Goal: Task Accomplishment & Management: Manage account settings

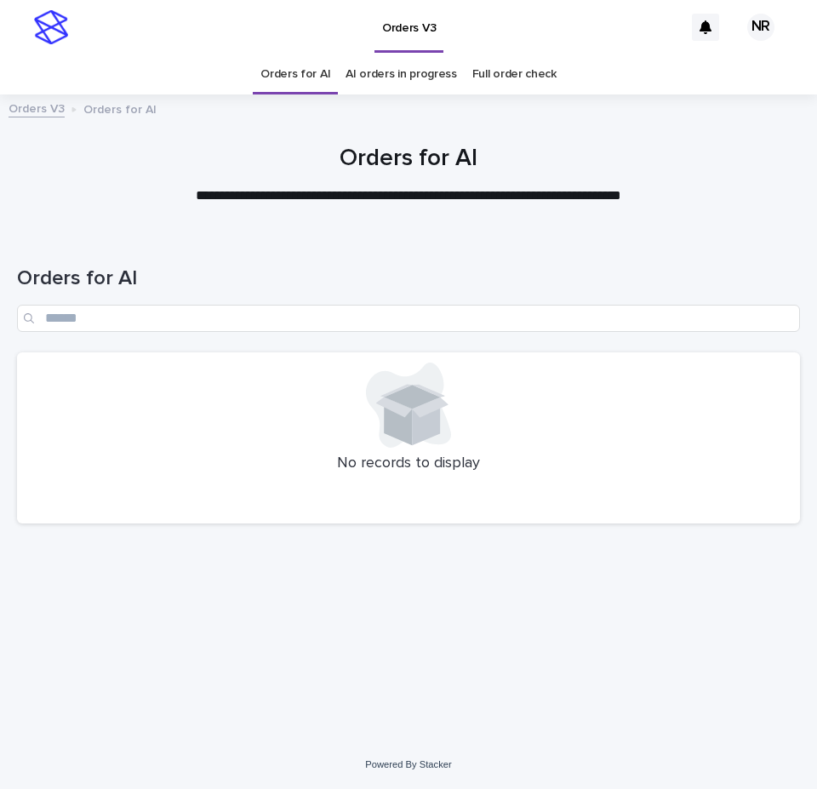
click at [514, 216] on div at bounding box center [408, 168] width 817 height 128
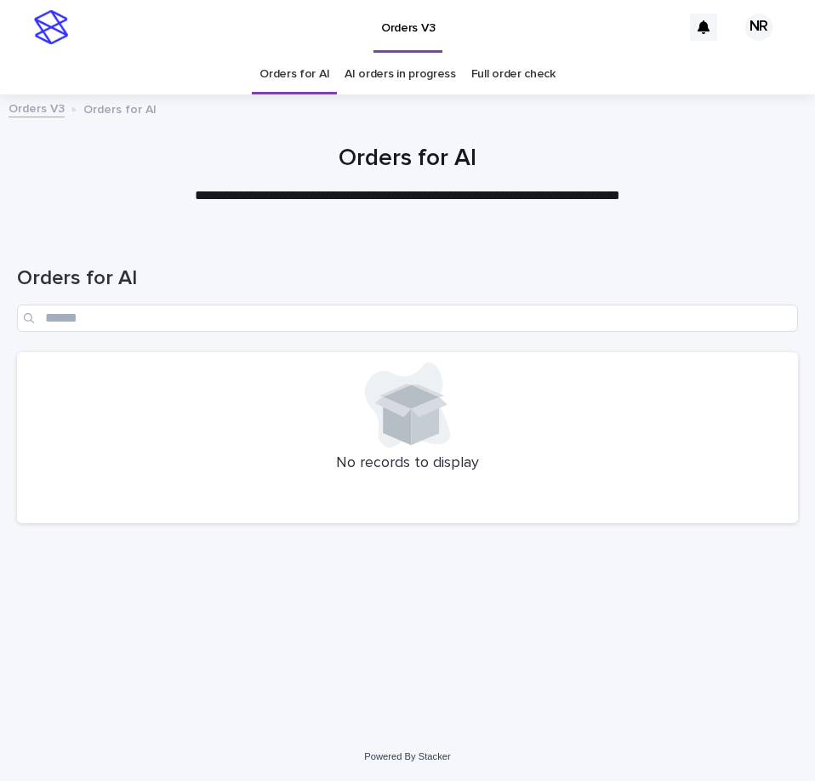
drag, startPoint x: 534, startPoint y: 684, endPoint x: 530, endPoint y: 743, distance: 58.8
click at [534, 684] on div "Loading... Saving… Loading... Saving… Orders for AI No records to display" at bounding box center [408, 461] width 798 height 458
click at [551, 31] on div "Orders V3" at bounding box center [379, 27] width 605 height 54
click at [216, 4] on div "Orders V3" at bounding box center [379, 27] width 605 height 54
drag, startPoint x: 678, startPoint y: 441, endPoint x: 790, endPoint y: 419, distance: 114.4
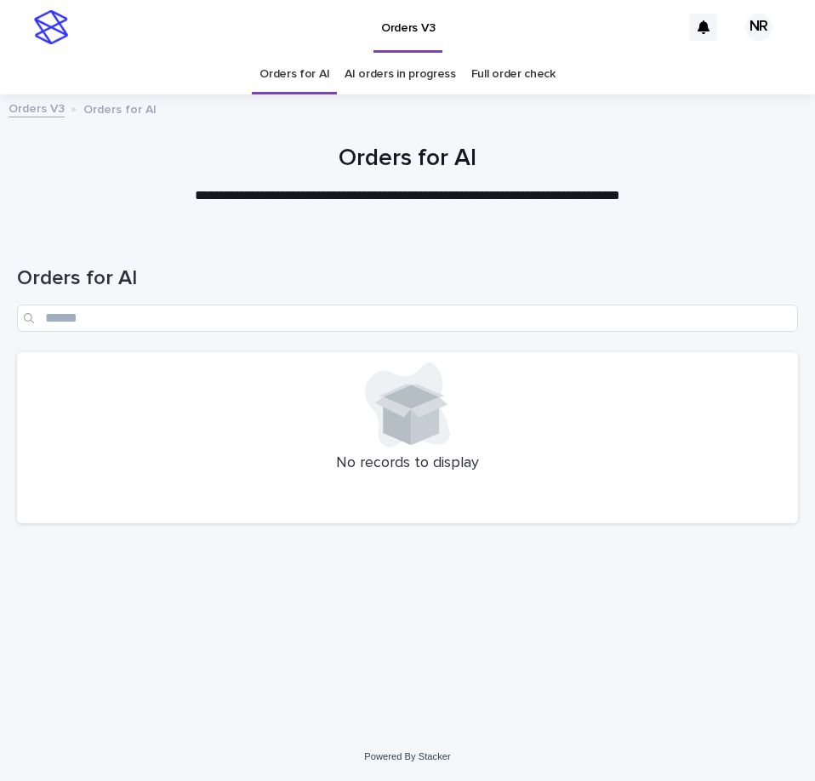
click at [677, 441] on div at bounding box center [407, 404] width 760 height 85
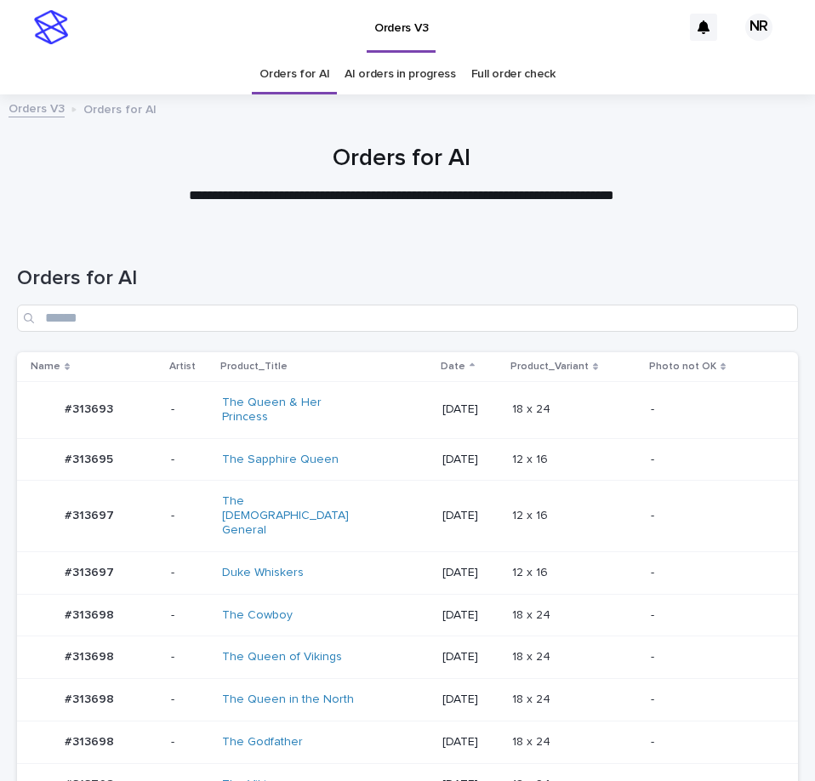
click at [668, 594] on td "-" at bounding box center [721, 615] width 154 height 43
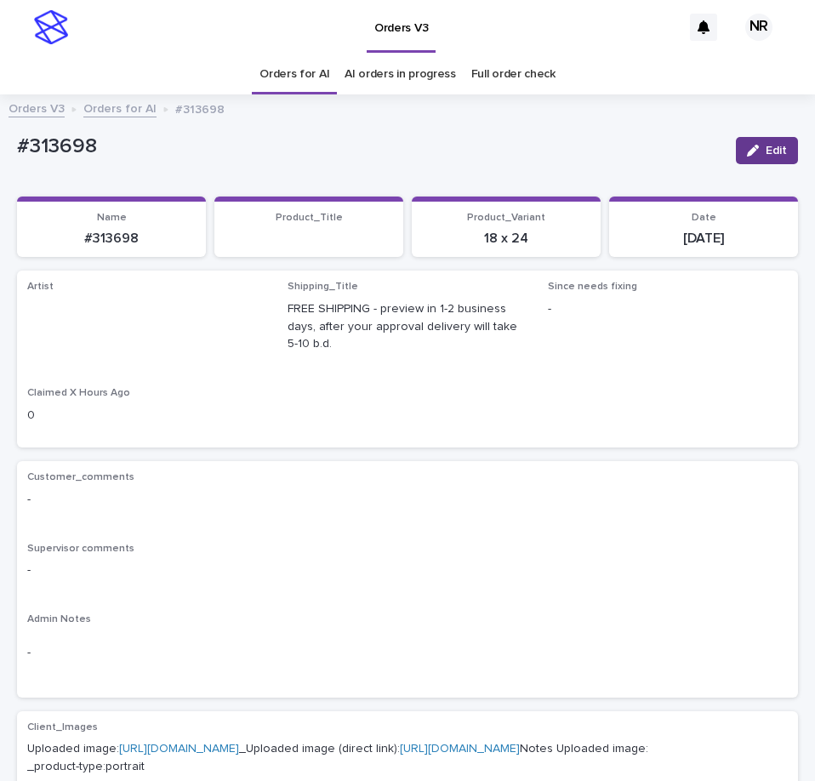
click at [747, 145] on div "button" at bounding box center [756, 151] width 19 height 12
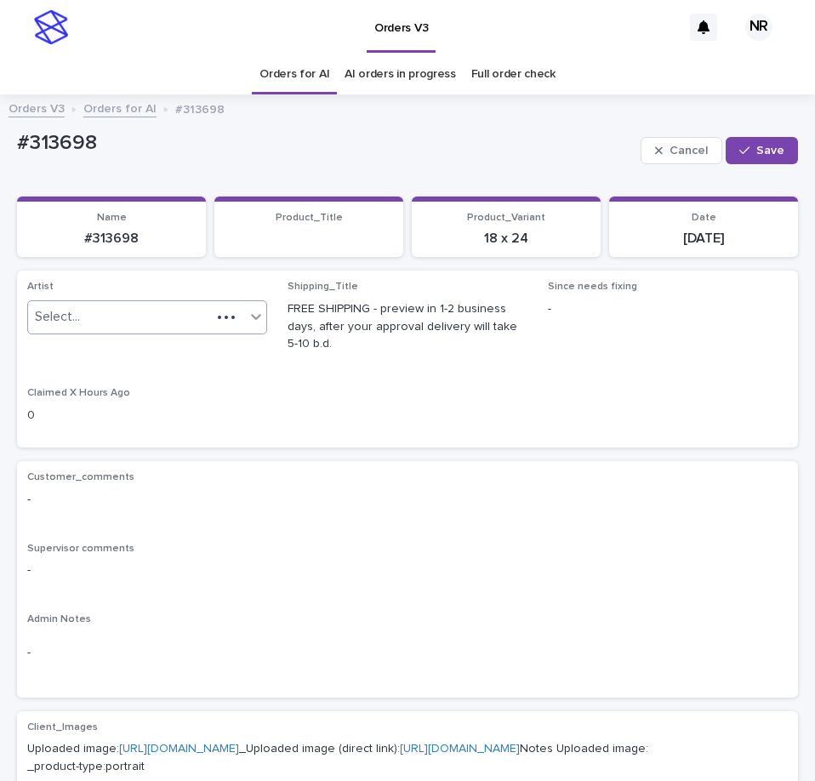
click at [137, 316] on div "Select..." at bounding box center [119, 317] width 183 height 28
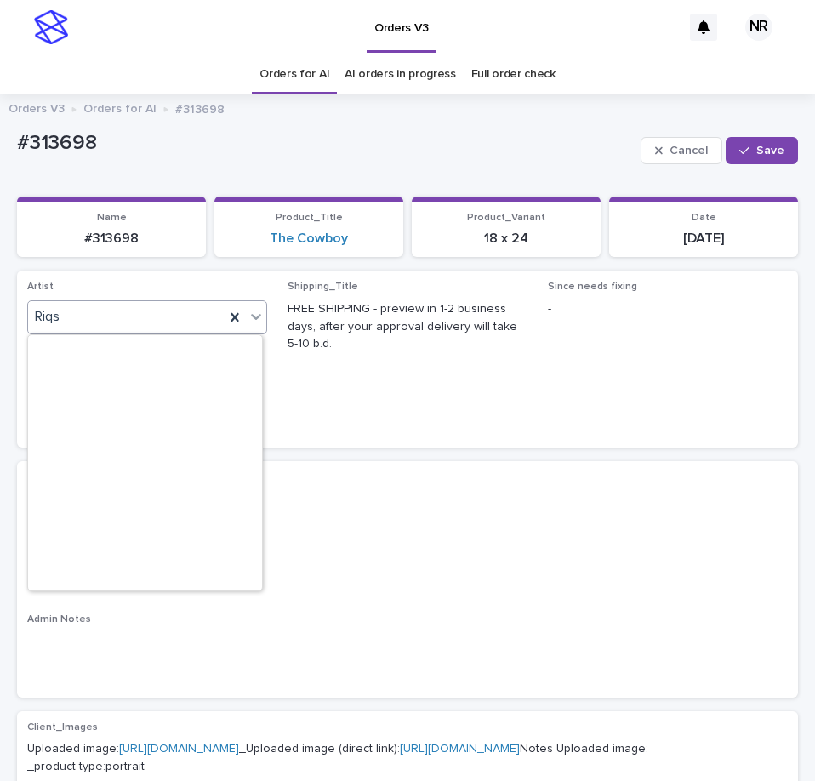
scroll to position [10540, 0]
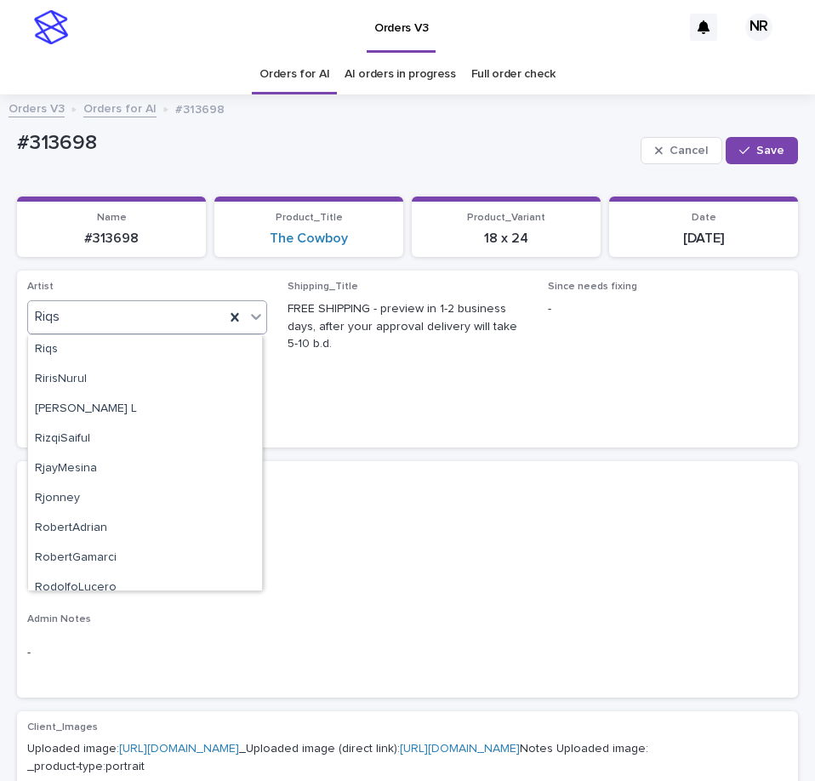
click at [271, 71] on link "Orders for AI" at bounding box center [294, 74] width 70 height 40
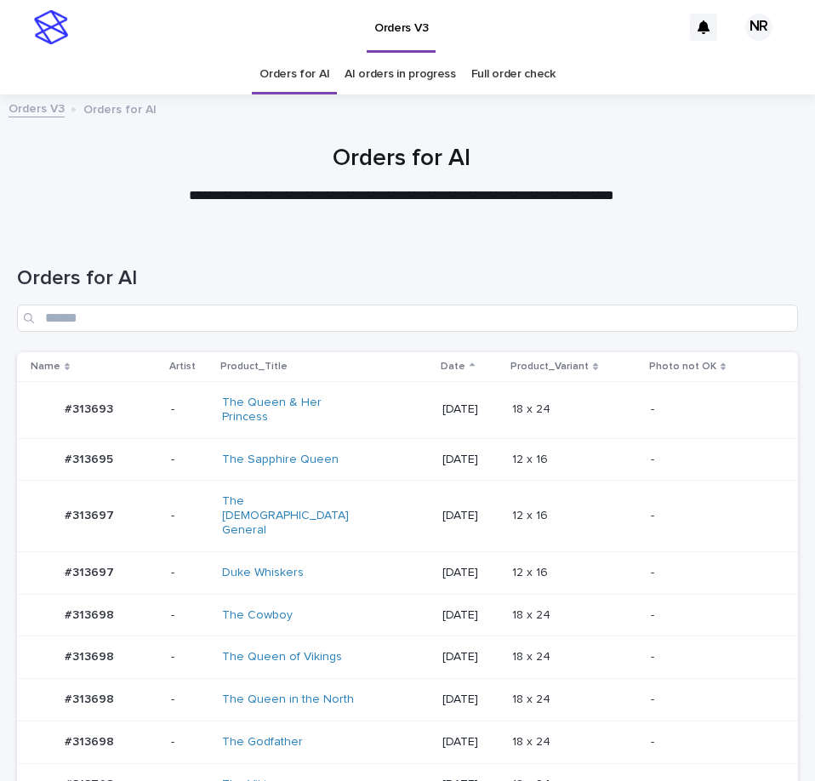
scroll to position [425, 0]
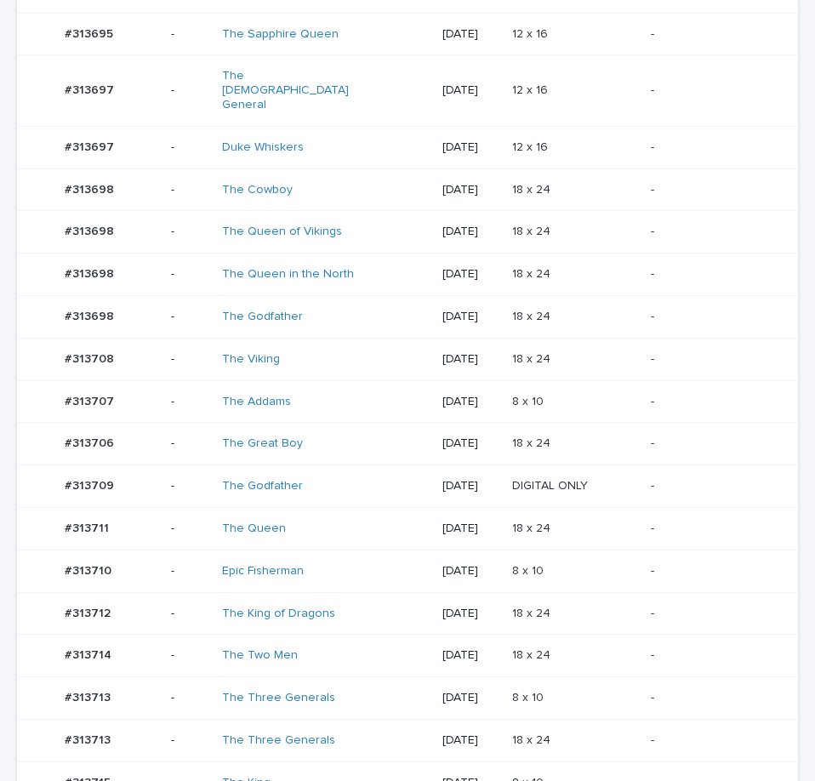
click at [590, 557] on div "8 x 10 8 x 10" at bounding box center [574, 571] width 125 height 28
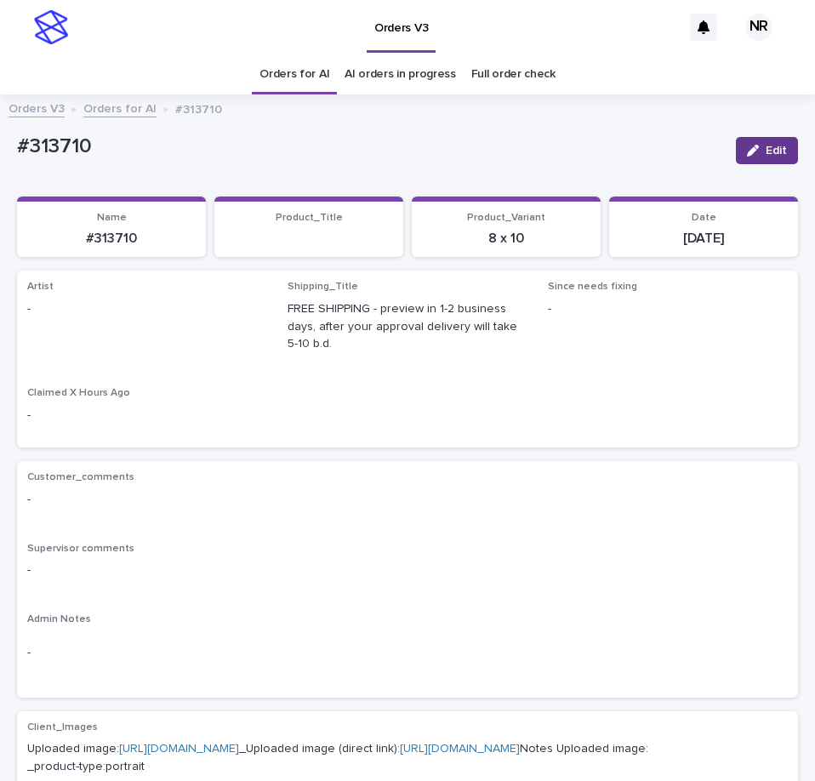
click at [748, 153] on div "button" at bounding box center [756, 151] width 19 height 12
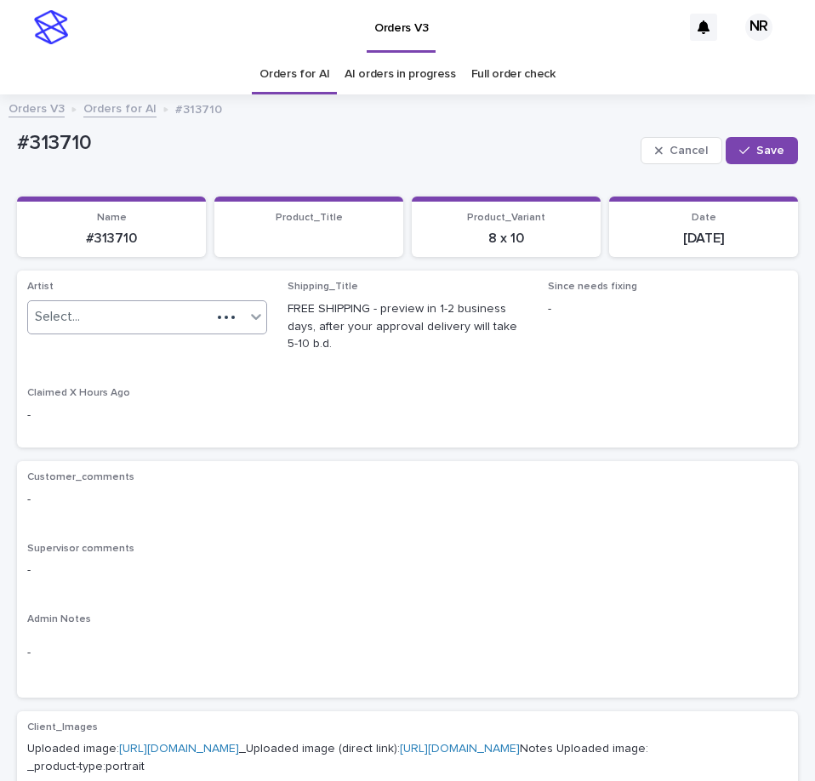
click at [199, 316] on div "Select..." at bounding box center [119, 317] width 183 height 28
paste input "*********"
type input "*********"
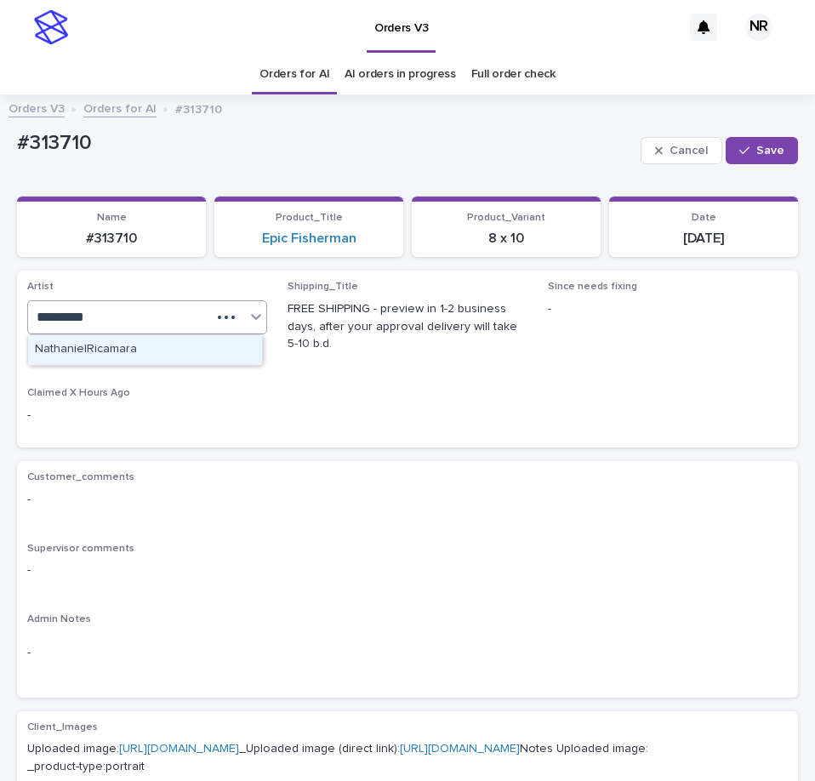
click at [182, 351] on div "NathanielRicamara" at bounding box center [145, 350] width 234 height 30
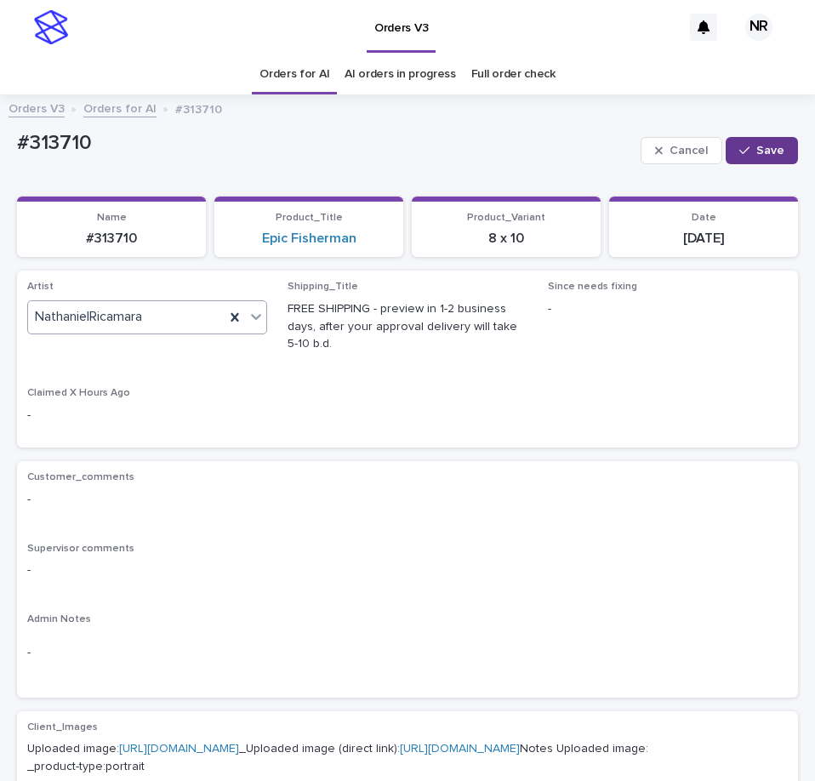
click at [760, 157] on button "Save" at bounding box center [762, 150] width 72 height 27
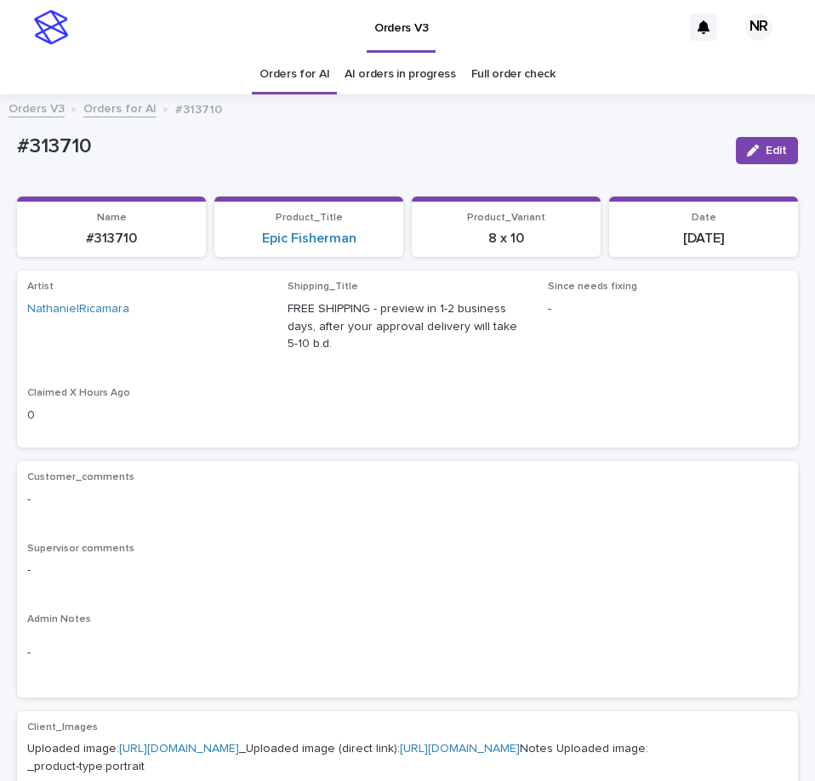
click at [296, 78] on link "Orders for AI" at bounding box center [294, 74] width 70 height 40
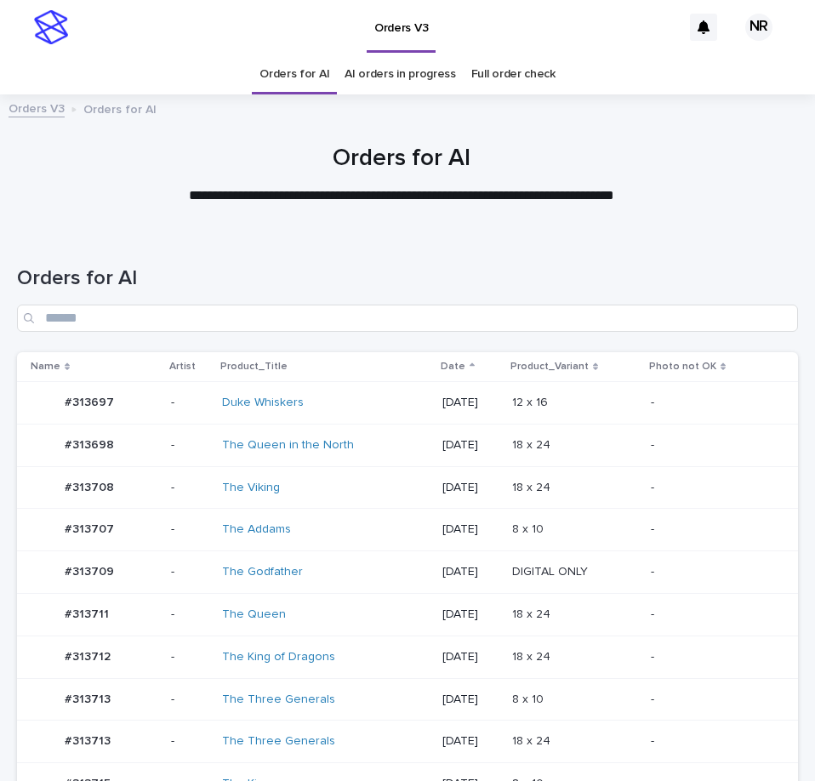
scroll to position [510, 0]
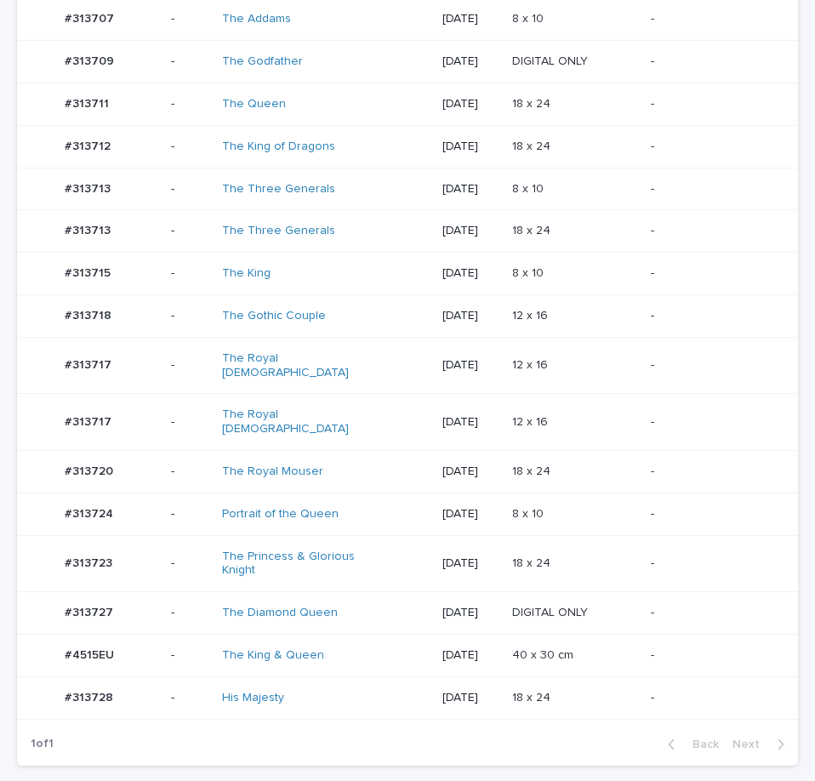
click at [598, 599] on div "DIGITAL ONLY DIGITAL ONLY" at bounding box center [574, 613] width 125 height 28
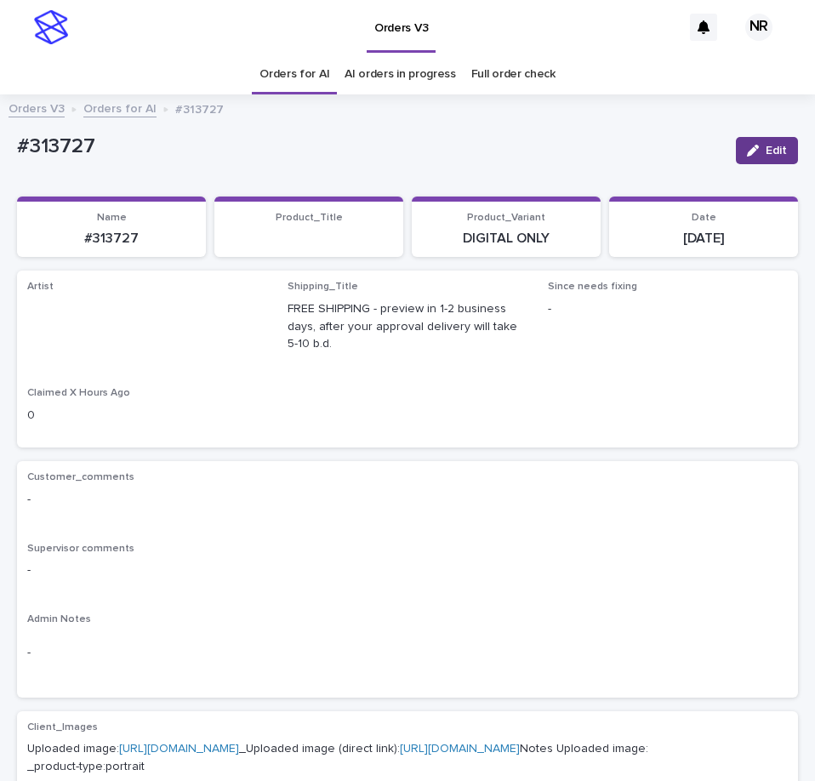
click at [758, 138] on button "Edit" at bounding box center [767, 150] width 62 height 27
click at [297, 73] on link "Orders for AI" at bounding box center [294, 74] width 70 height 40
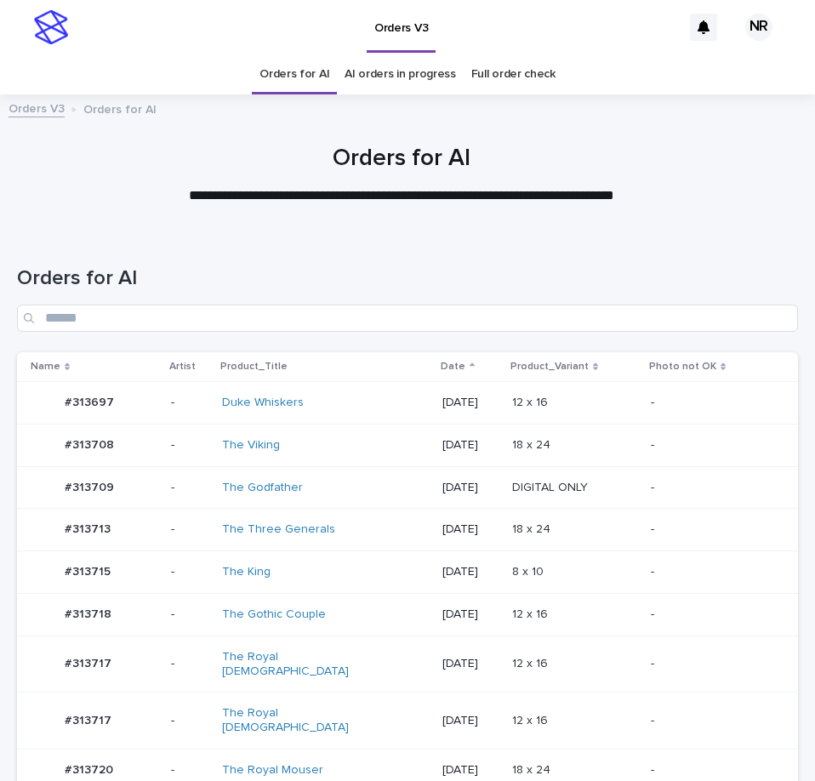
click at [488, 511] on td "[DATE]" at bounding box center [471, 530] width 70 height 43
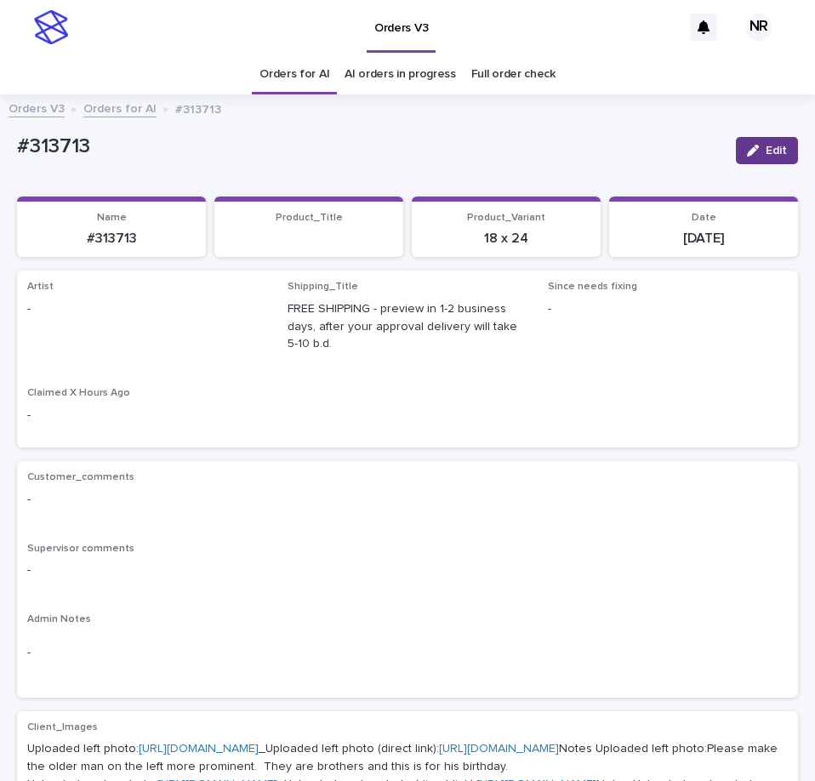
drag, startPoint x: 760, startPoint y: 151, endPoint x: 254, endPoint y: 259, distance: 516.5
click at [766, 152] on span "Edit" at bounding box center [776, 151] width 21 height 12
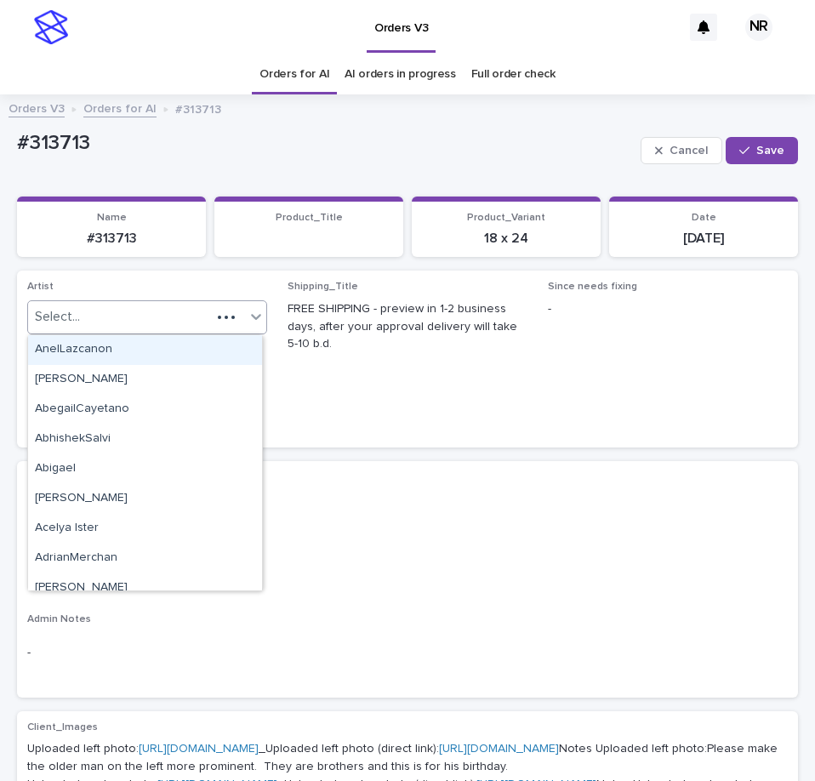
click at [133, 309] on div "Select..." at bounding box center [119, 317] width 183 height 28
paste input "*********"
type input "*********"
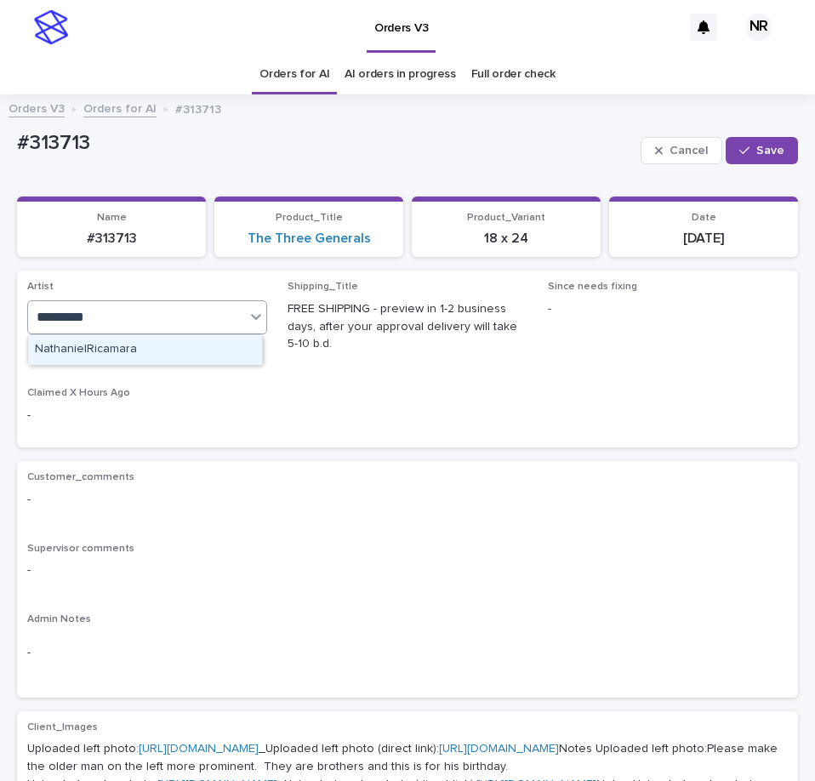
click at [162, 351] on div "NathanielRicamara" at bounding box center [145, 350] width 234 height 30
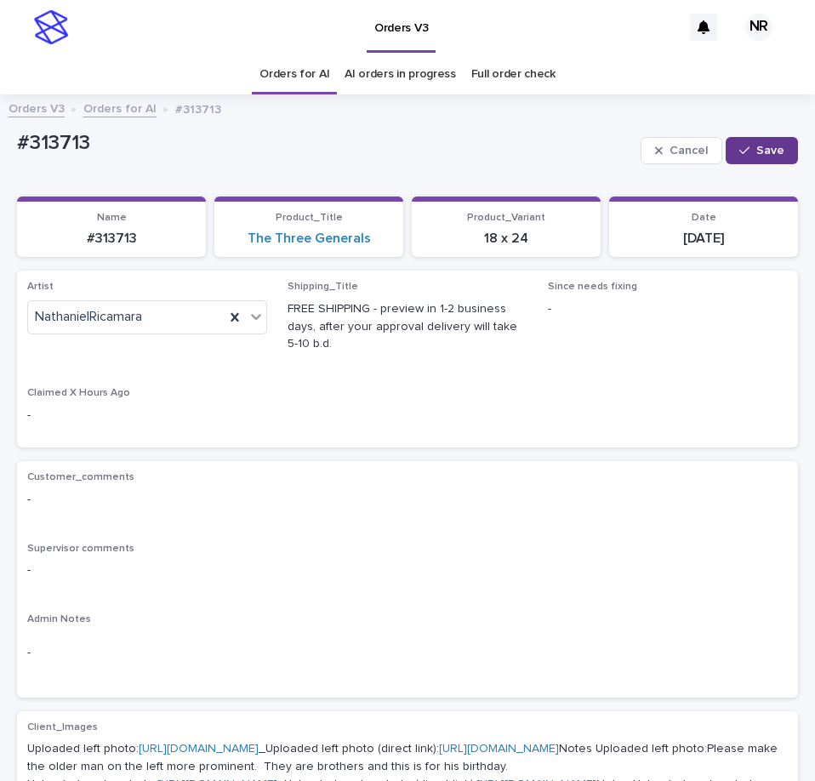
click at [727, 159] on button "Save" at bounding box center [762, 150] width 72 height 27
click at [298, 72] on link "Orders for AI" at bounding box center [294, 74] width 70 height 40
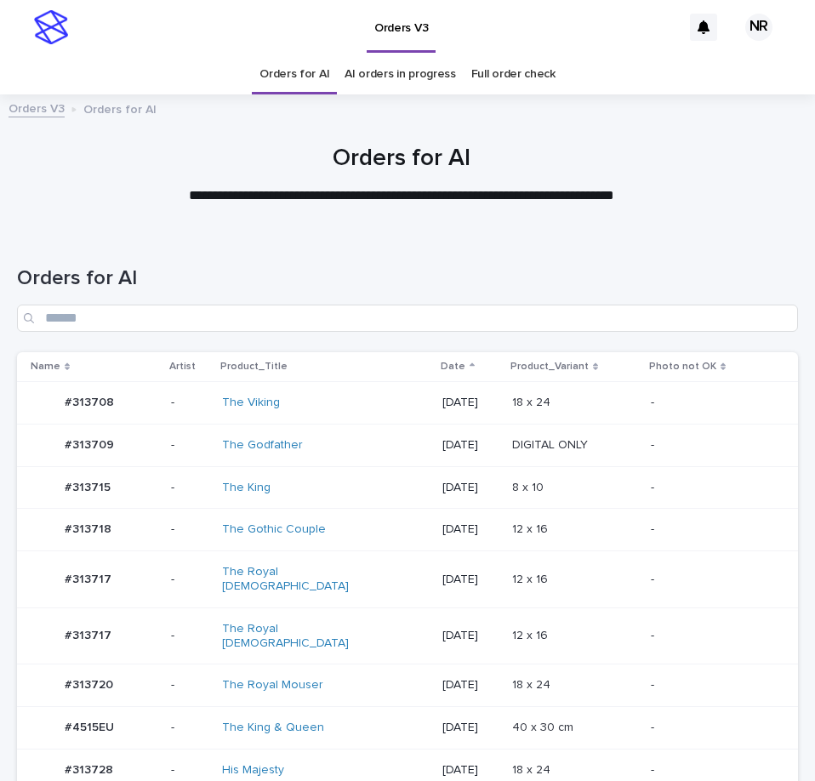
click at [530, 487] on p "8 x 10" at bounding box center [529, 486] width 35 height 18
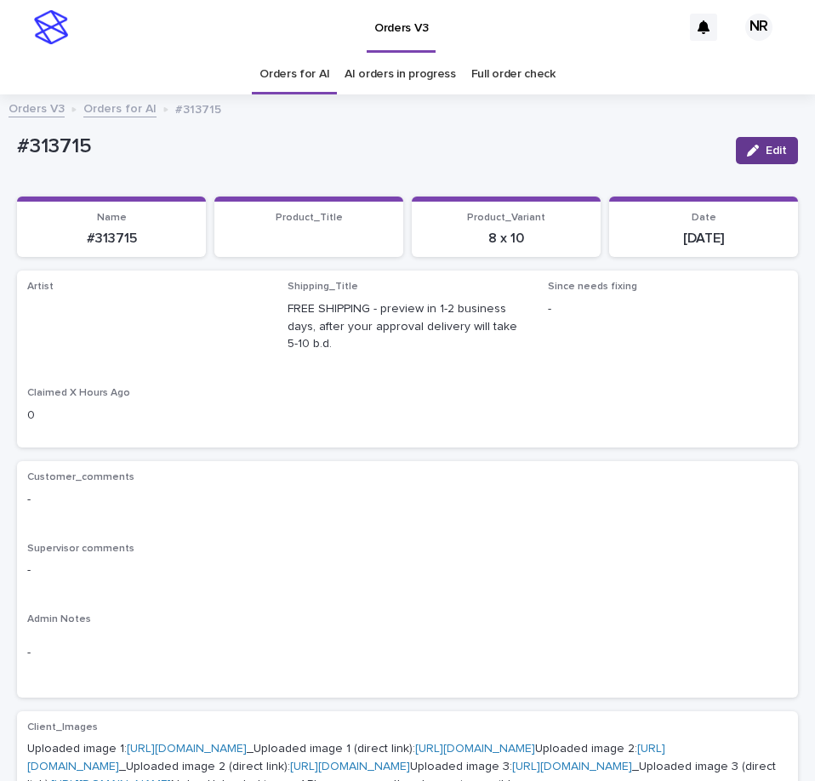
click at [774, 158] on button "Edit" at bounding box center [767, 150] width 62 height 27
click at [302, 76] on link "Orders for AI" at bounding box center [294, 74] width 70 height 40
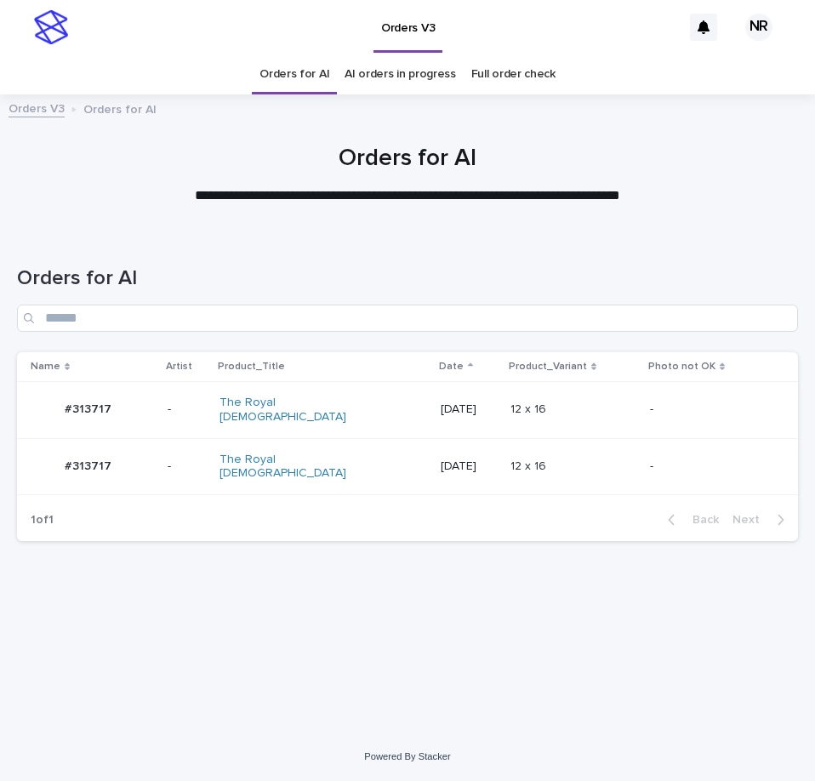
click at [504, 415] on td "12 x 16 12 x 16" at bounding box center [574, 409] width 140 height 57
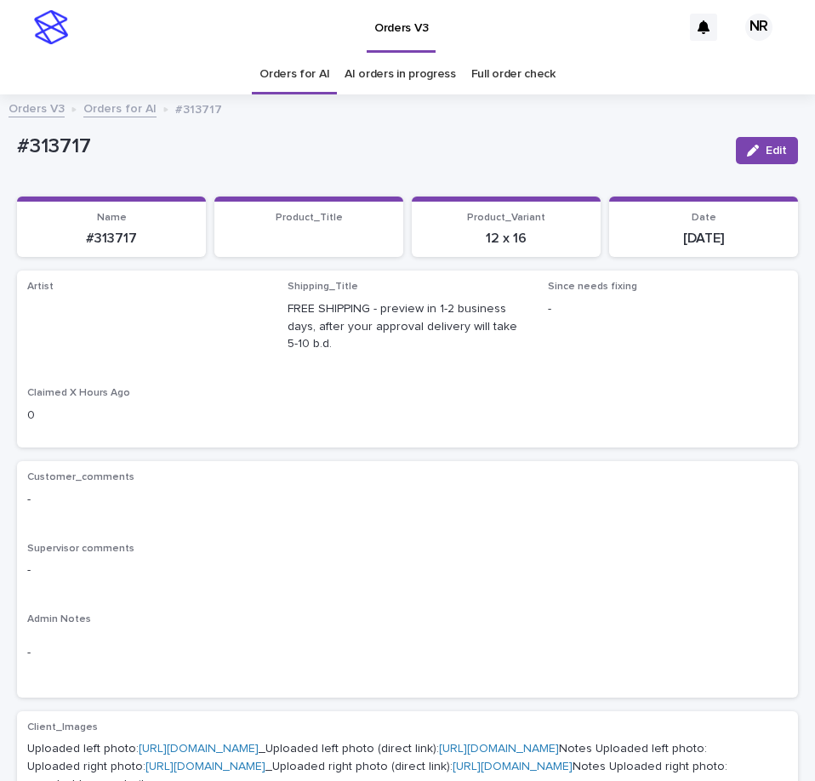
drag, startPoint x: 738, startPoint y: 145, endPoint x: 181, endPoint y: 256, distance: 568.0
click at [747, 145] on icon "button" at bounding box center [753, 151] width 12 height 12
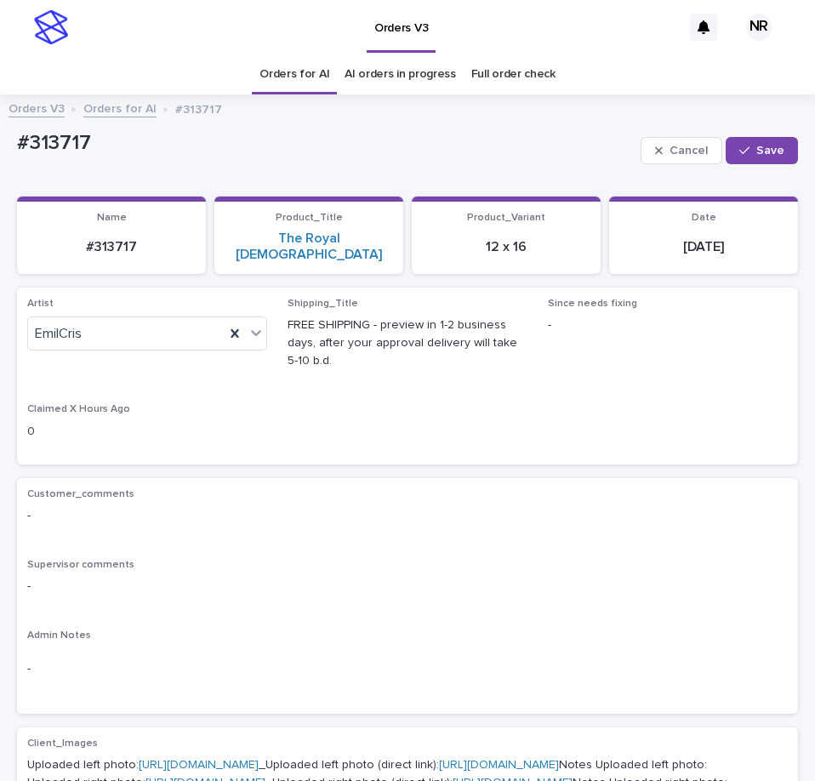
click at [310, 75] on link "Orders for AI" at bounding box center [294, 74] width 70 height 40
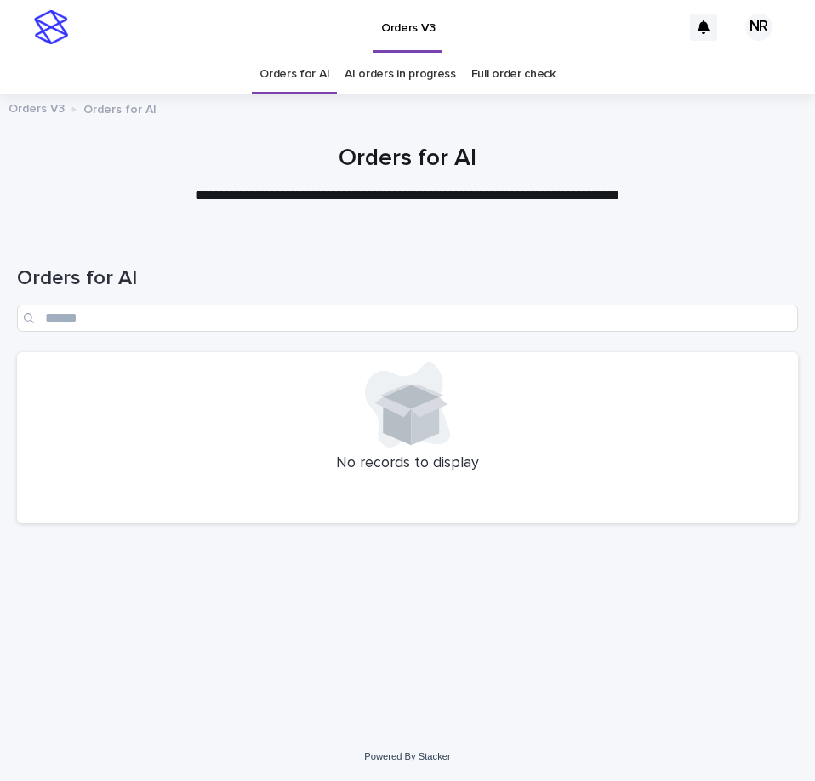
click at [295, 82] on link "Orders for AI" at bounding box center [294, 74] width 70 height 40
drag, startPoint x: 317, startPoint y: 197, endPoint x: 423, endPoint y: 205, distance: 105.8
click at [317, 197] on p "**********" at bounding box center [407, 196] width 681 height 20
drag, startPoint x: 281, startPoint y: 681, endPoint x: 131, endPoint y: 681, distance: 149.7
click at [282, 681] on div "Loading... Saving… Loading... Saving… Orders for AI No records to display" at bounding box center [408, 461] width 798 height 458
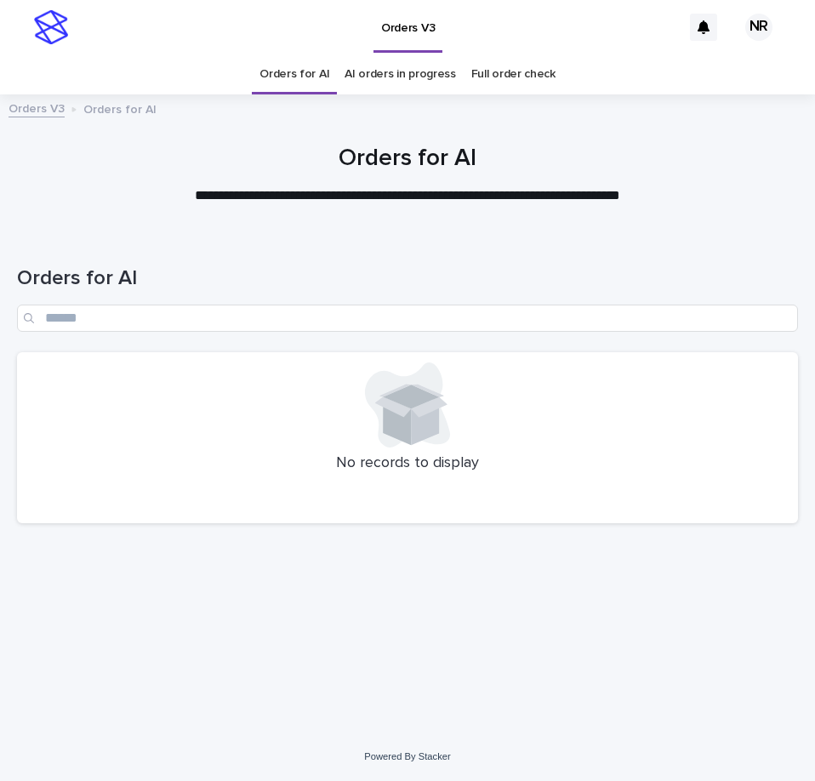
drag, startPoint x: 302, startPoint y: 172, endPoint x: 276, endPoint y: 168, distance: 26.7
click at [302, 172] on h1 "Orders for AI" at bounding box center [407, 159] width 781 height 29
click at [404, 573] on div "Loading... Saving… Loading... Saving… Orders for AI No records to display" at bounding box center [408, 461] width 798 height 458
click at [677, 248] on div "Orders for AI" at bounding box center [407, 292] width 781 height 120
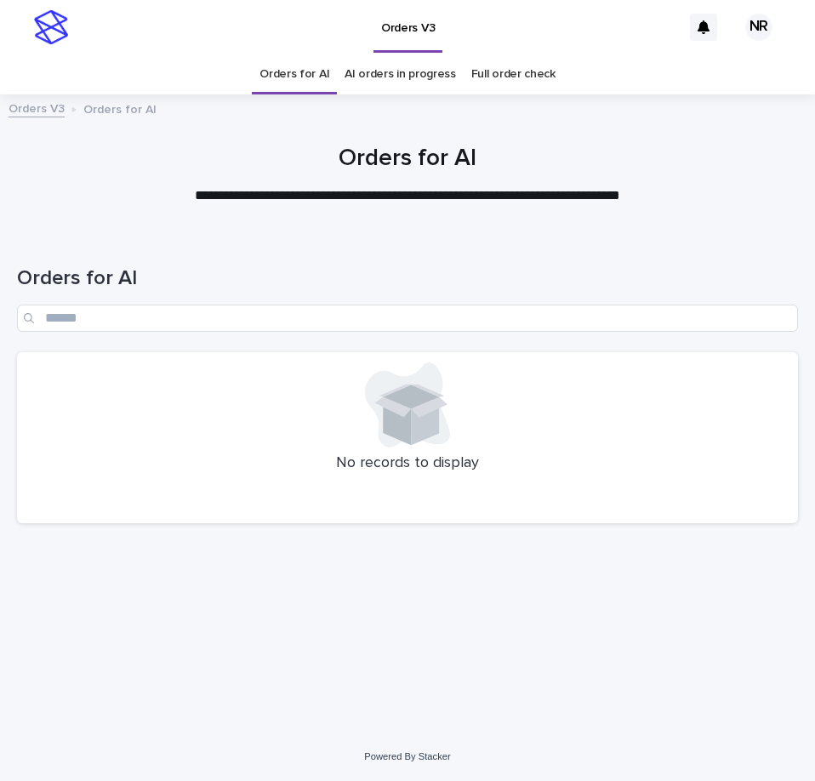
click at [417, 85] on link "AI orders in progress" at bounding box center [400, 74] width 111 height 40
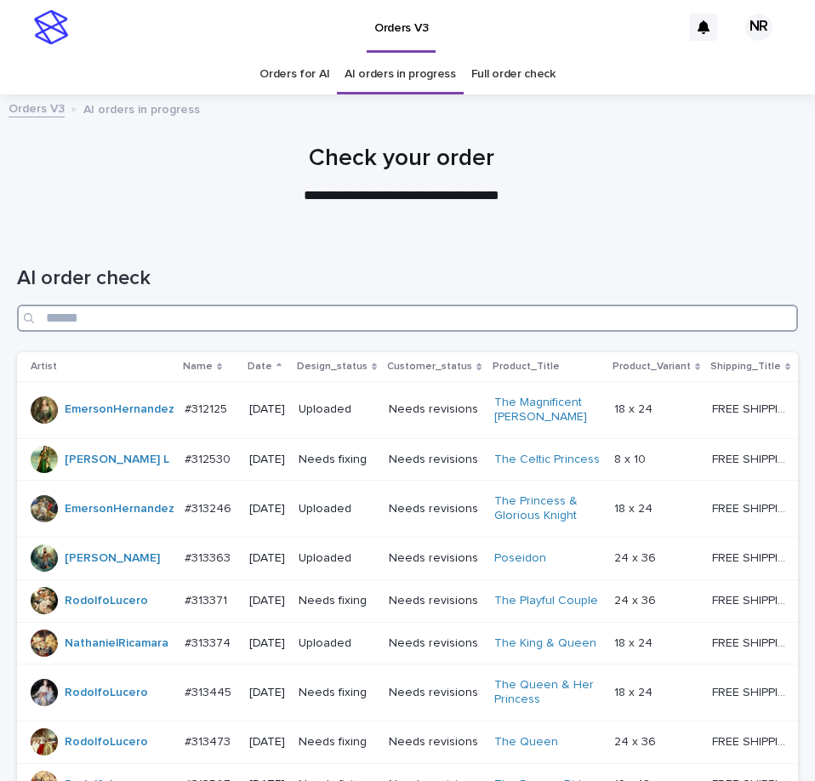
click at [372, 323] on input "Search" at bounding box center [407, 318] width 781 height 27
paste input "*********"
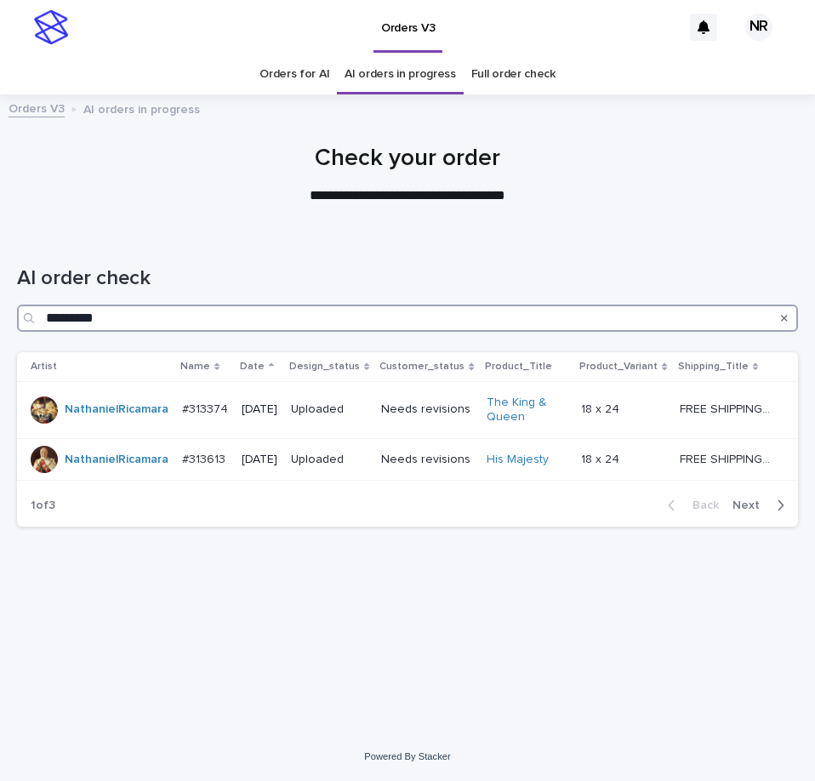
type input "*********"
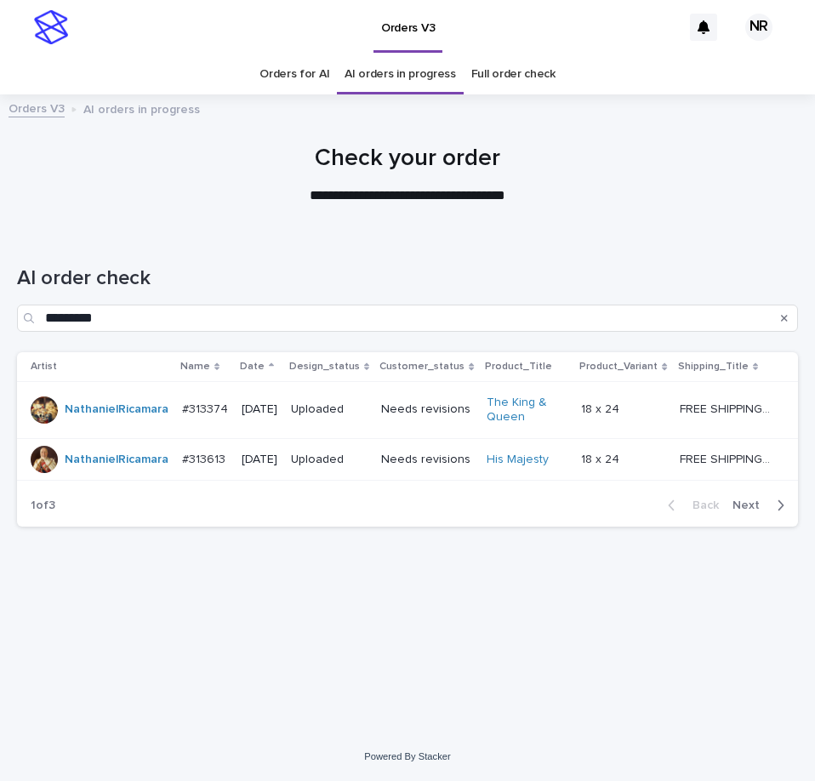
click at [760, 511] on span "Next" at bounding box center [750, 505] width 37 height 12
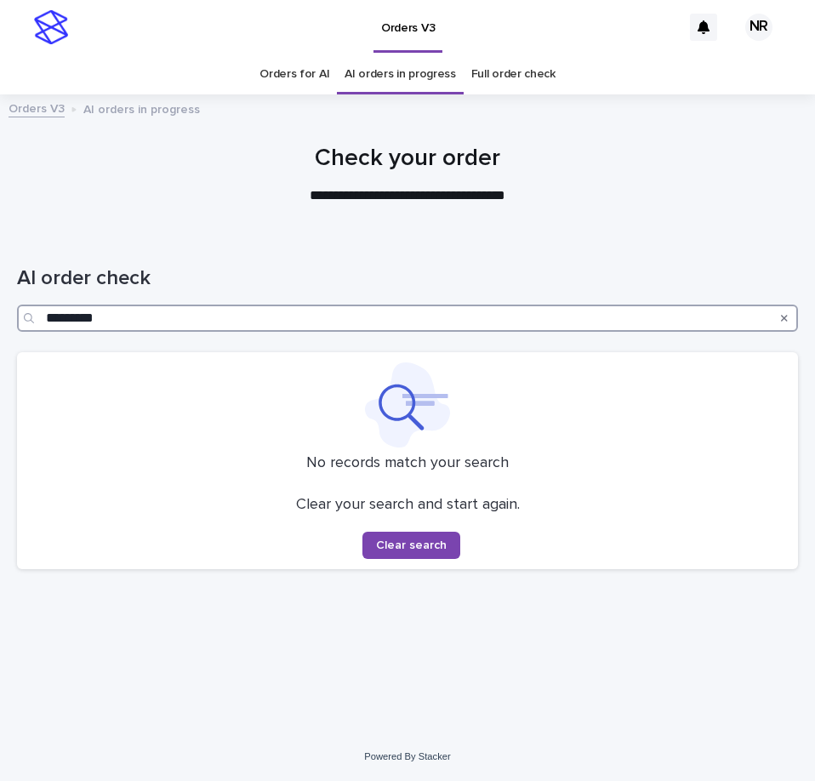
click at [308, 319] on input "*********" at bounding box center [407, 318] width 781 height 27
drag, startPoint x: 308, startPoint y: 319, endPoint x: -140, endPoint y: 282, distance: 448.9
click at [0, 282] on html "**********" at bounding box center [407, 390] width 815 height 781
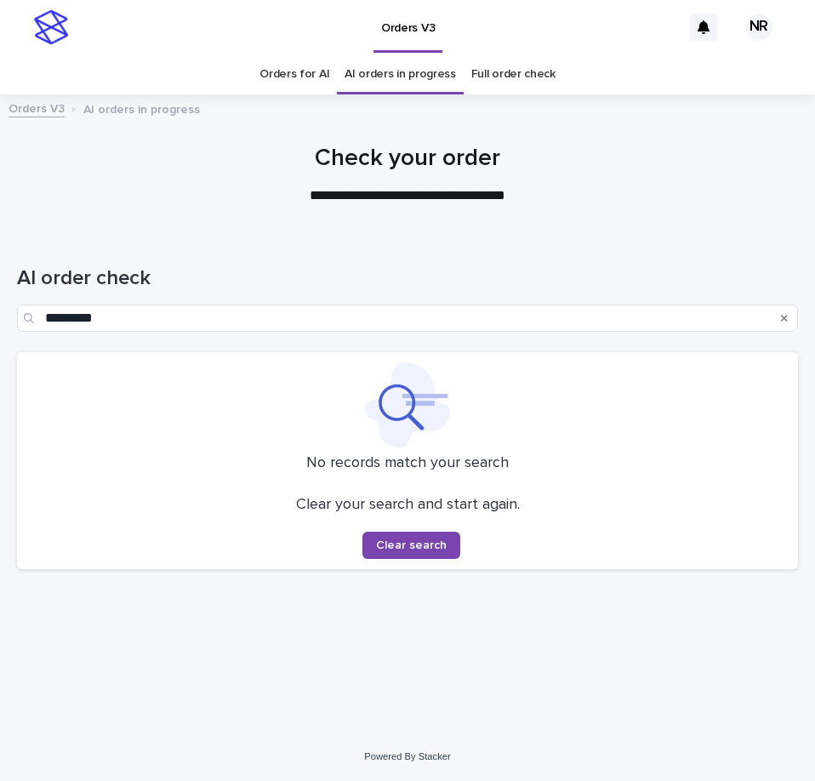
click at [440, 259] on div "AI order check *********" at bounding box center [407, 292] width 781 height 120
click at [299, 68] on link "Orders for AI" at bounding box center [294, 74] width 70 height 40
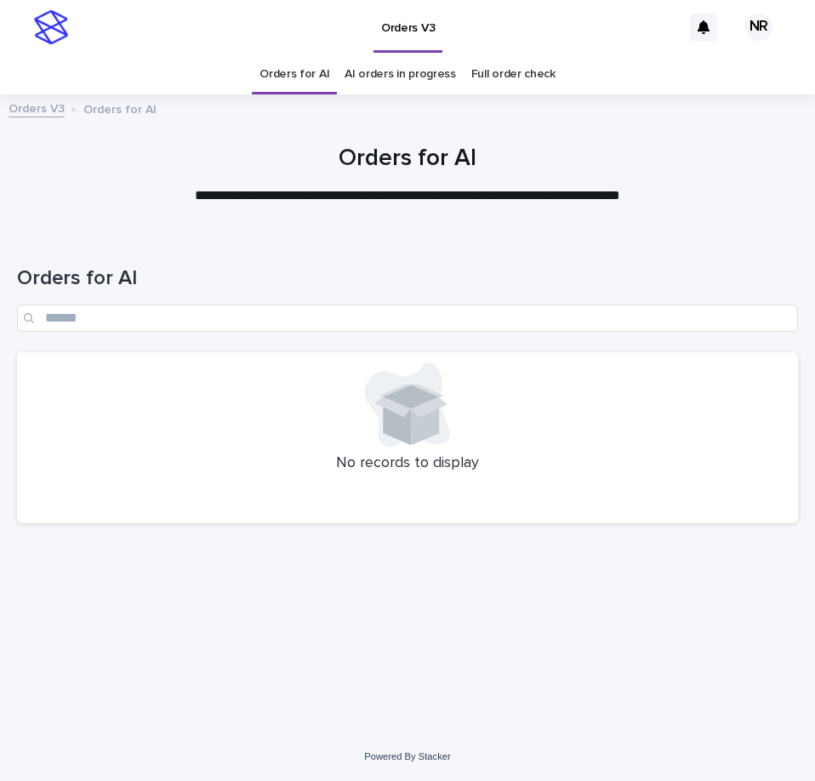
click at [390, 70] on link "AI orders in progress" at bounding box center [400, 74] width 111 height 40
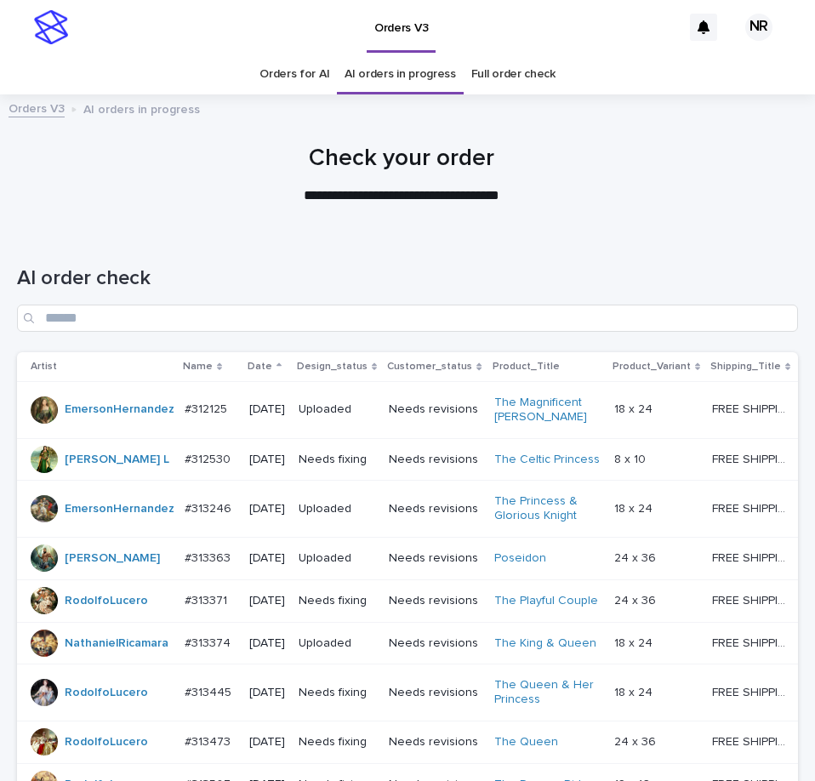
click at [401, 339] on div "AI order check" at bounding box center [407, 292] width 781 height 120
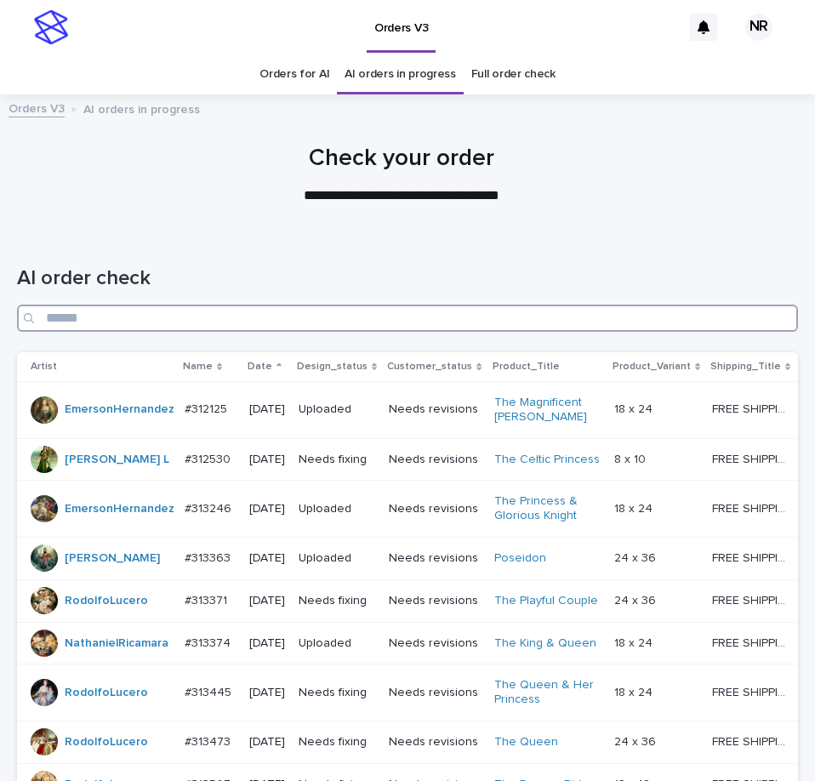
click at [407, 322] on input "Search" at bounding box center [407, 318] width 781 height 27
paste input "*********"
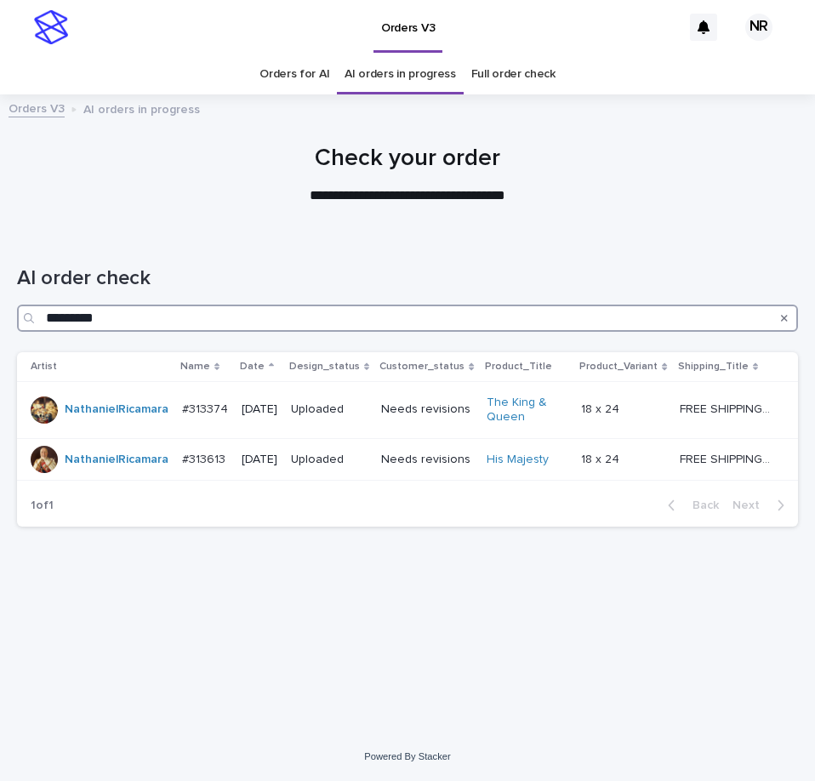
type input "*********"
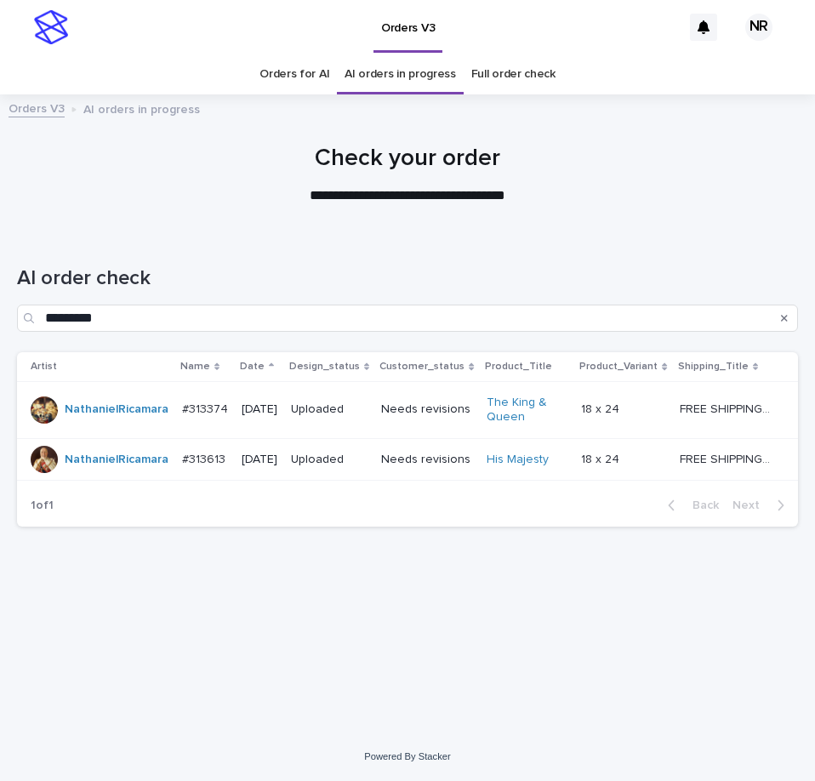
click at [436, 280] on h1 "AI order check" at bounding box center [407, 278] width 781 height 25
click at [403, 85] on link "AI orders in progress" at bounding box center [400, 74] width 111 height 40
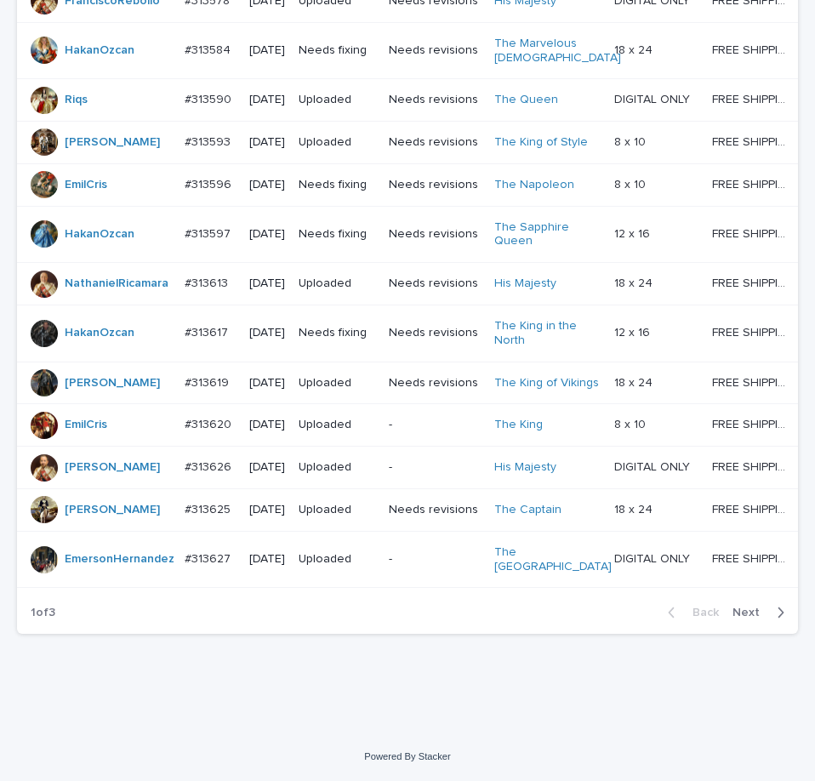
scroll to position [1536, 0]
click at [732, 612] on span "Next" at bounding box center [750, 613] width 37 height 12
click at [701, 612] on span "Back" at bounding box center [700, 613] width 37 height 12
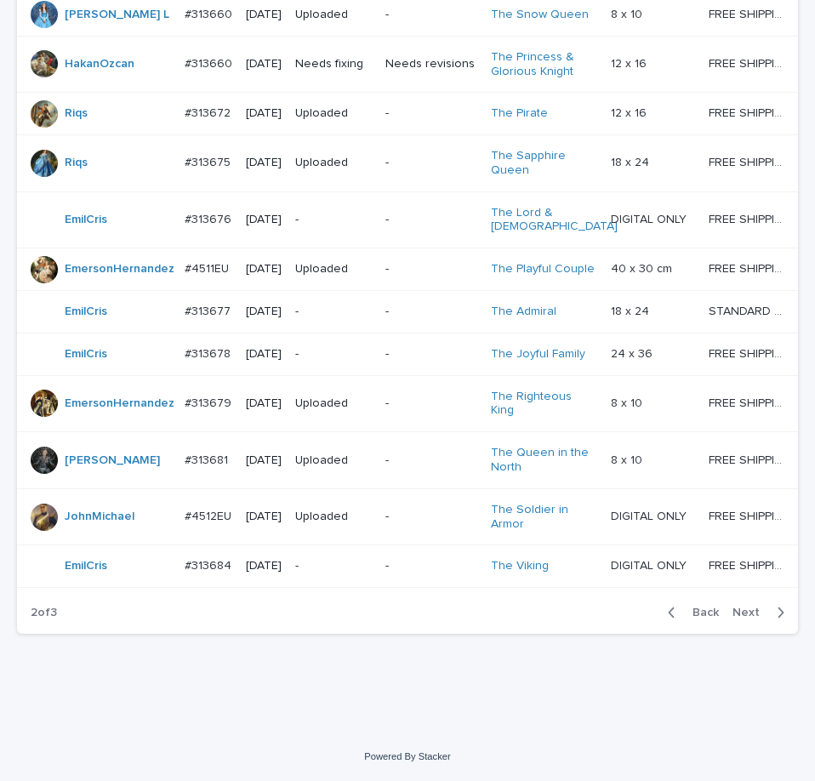
scroll to position [1494, 0]
click at [732, 617] on span "Next" at bounding box center [750, 613] width 37 height 12
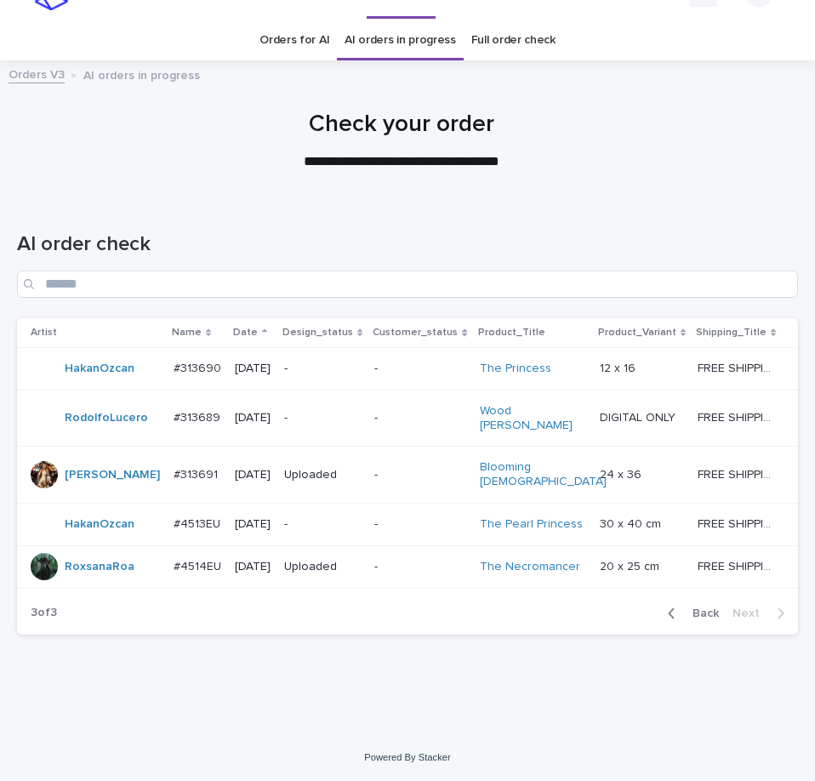
scroll to position [77, 0]
click at [694, 610] on span "Back" at bounding box center [700, 613] width 37 height 12
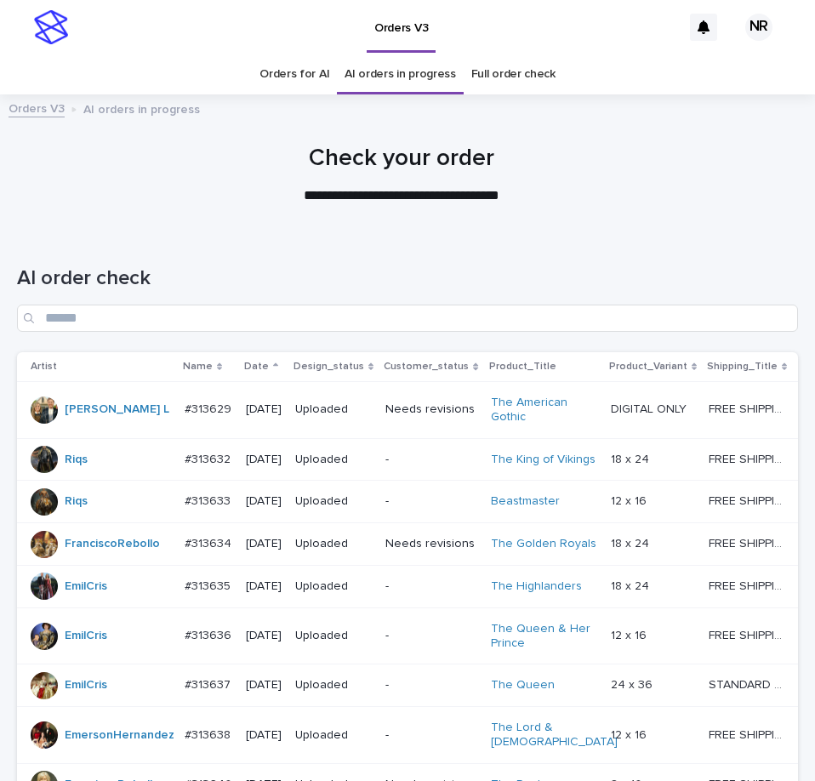
click at [310, 83] on link "Orders for AI" at bounding box center [294, 74] width 70 height 40
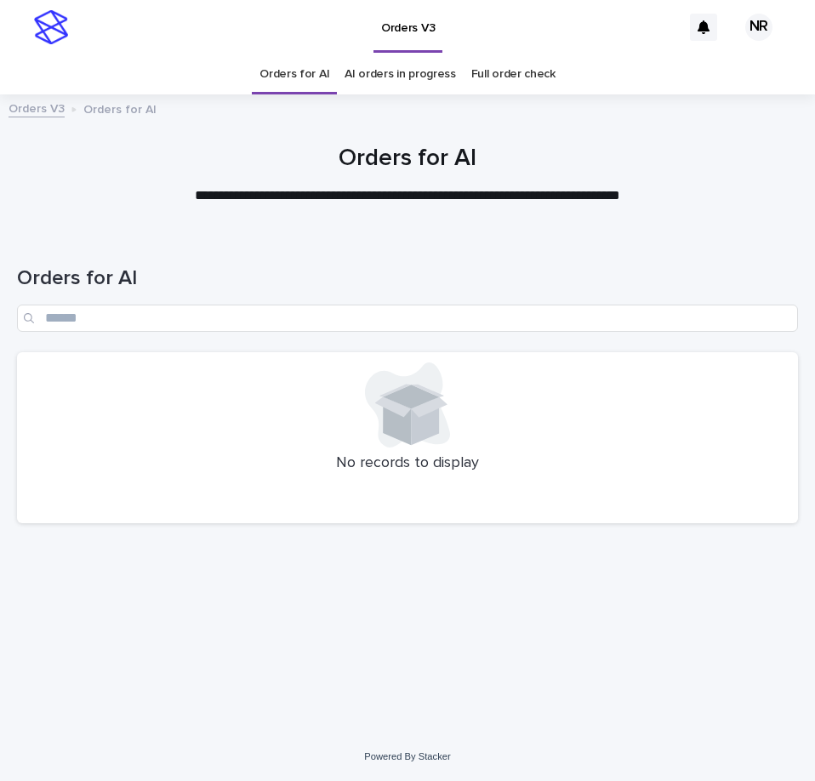
click at [352, 172] on h1 "Orders for AI" at bounding box center [407, 159] width 781 height 29
drag, startPoint x: 13, startPoint y: 454, endPoint x: 1, endPoint y: 456, distance: 12.0
click at [14, 456] on div "Loading... Saving… Loading... Saving… Orders for AI No records to display" at bounding box center [408, 461] width 798 height 458
click at [144, 417] on div at bounding box center [407, 404] width 760 height 85
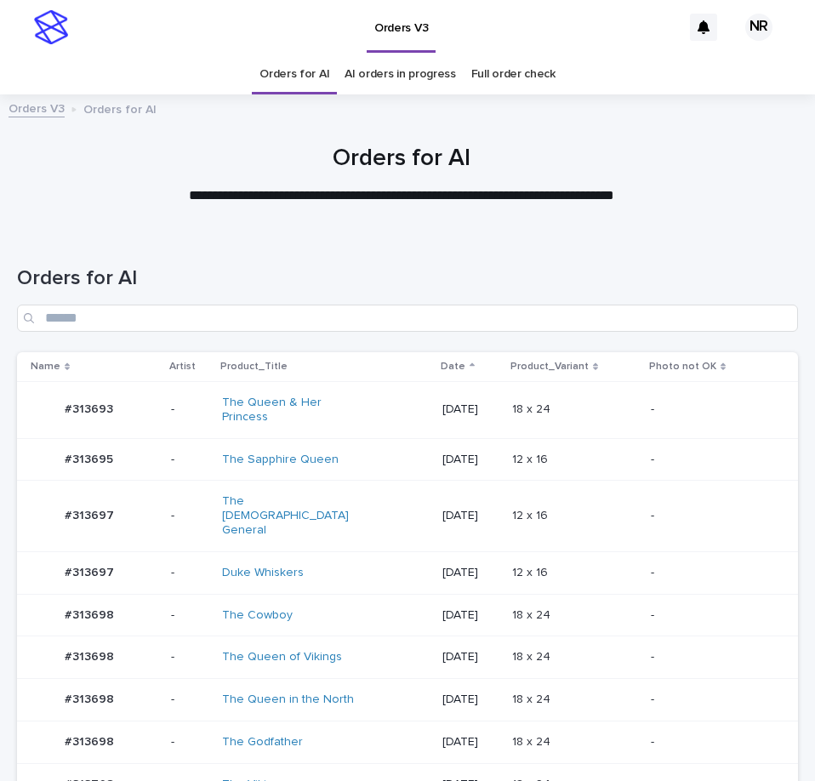
click at [537, 643] on div "18 x 24 18 x 24" at bounding box center [574, 657] width 125 height 28
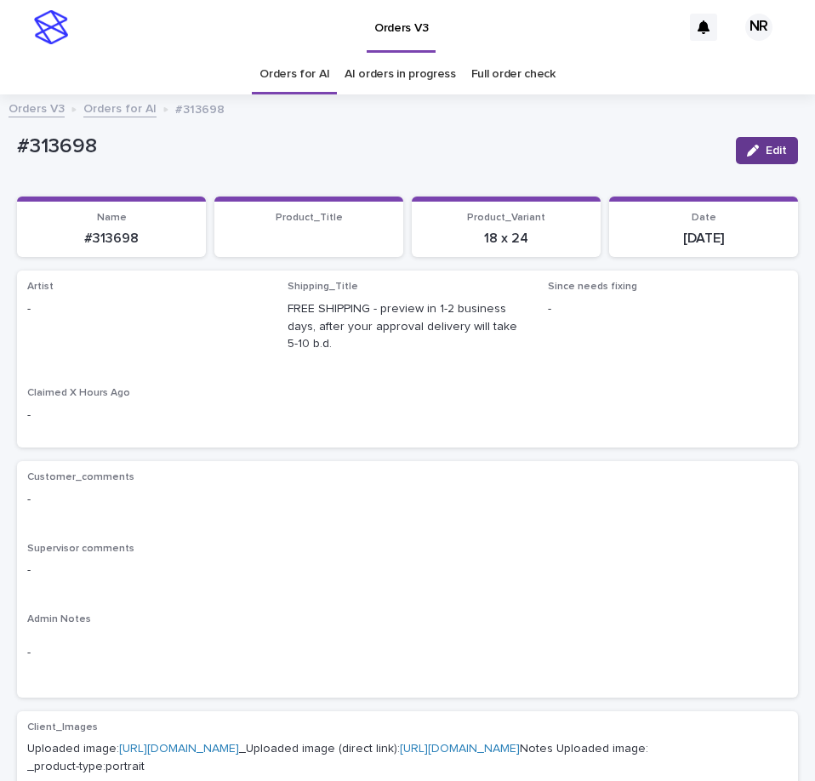
click at [747, 151] on icon "button" at bounding box center [753, 151] width 12 height 12
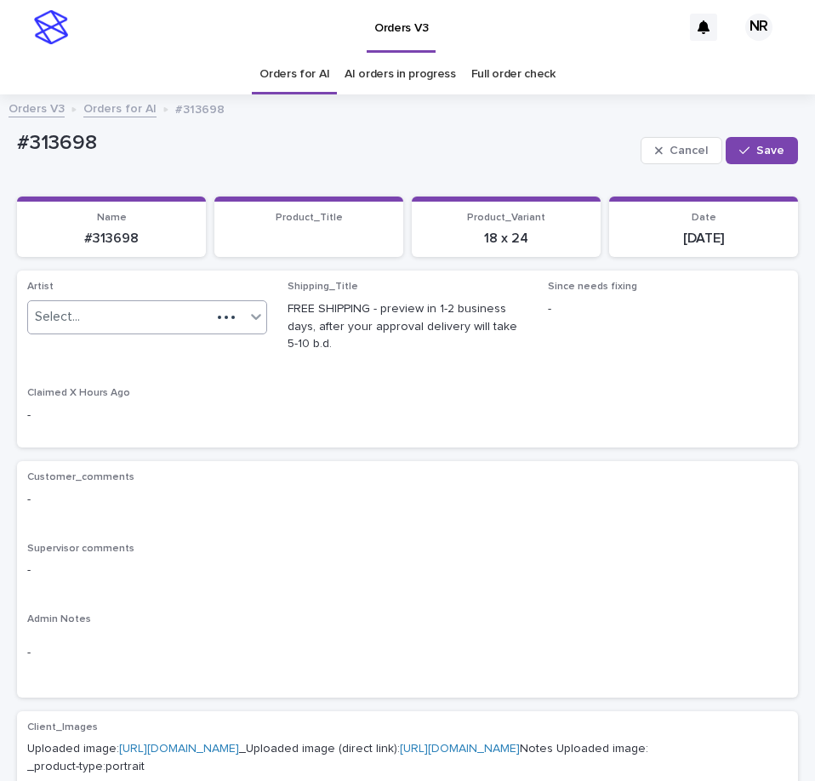
click at [201, 309] on div "Select..." at bounding box center [119, 317] width 183 height 28
paste input "*********"
type input "*********"
click at [185, 354] on div "Loading..." at bounding box center [145, 349] width 234 height 28
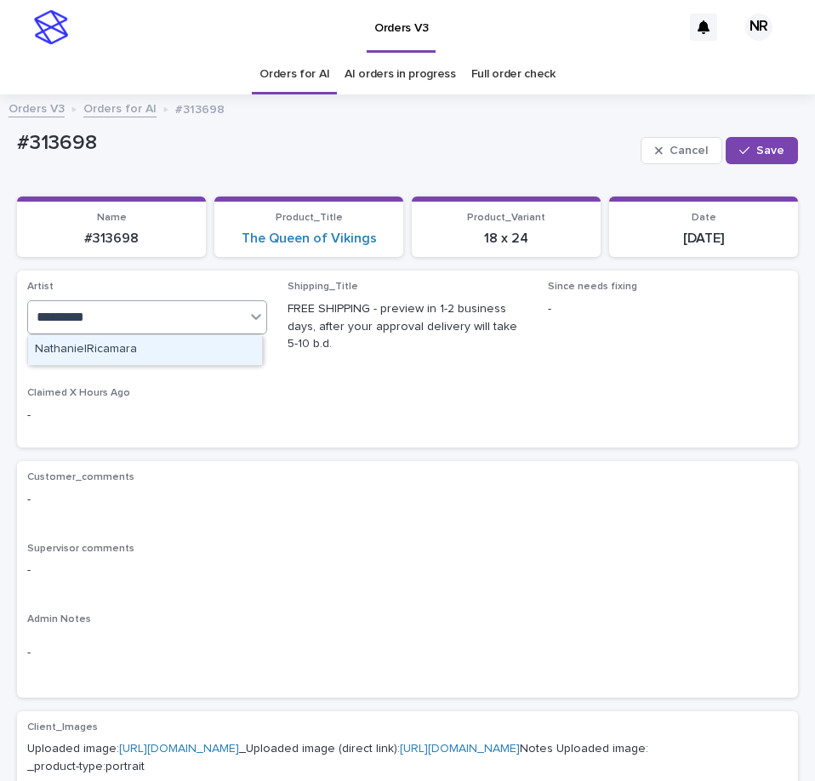
click at [189, 354] on div "NathanielRicamara" at bounding box center [145, 350] width 234 height 30
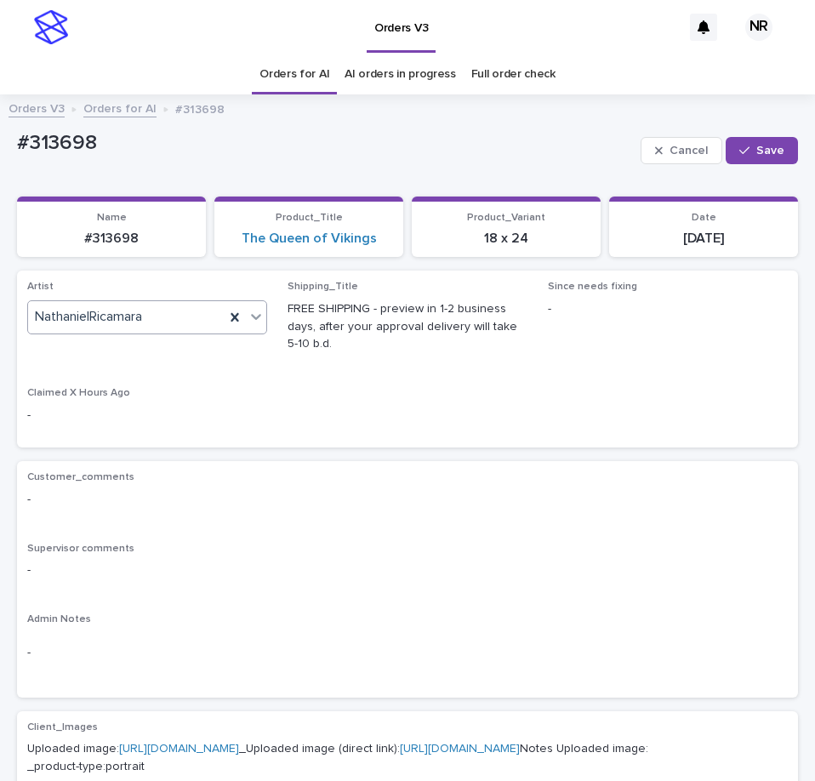
click at [264, 74] on link "Orders for AI" at bounding box center [294, 74] width 70 height 40
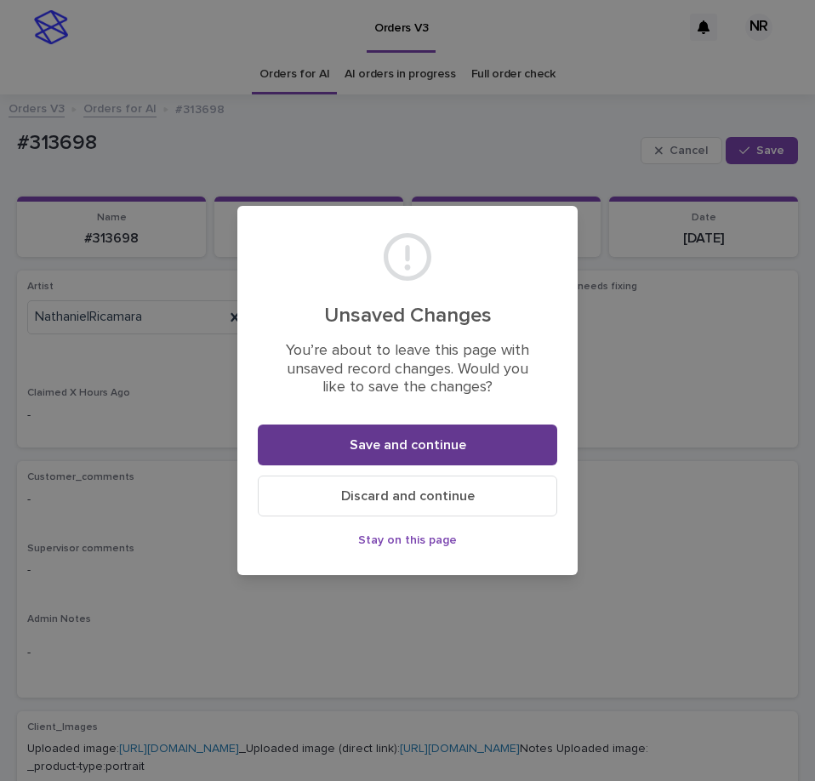
click at [268, 457] on button "Save and continue" at bounding box center [407, 444] width 299 height 41
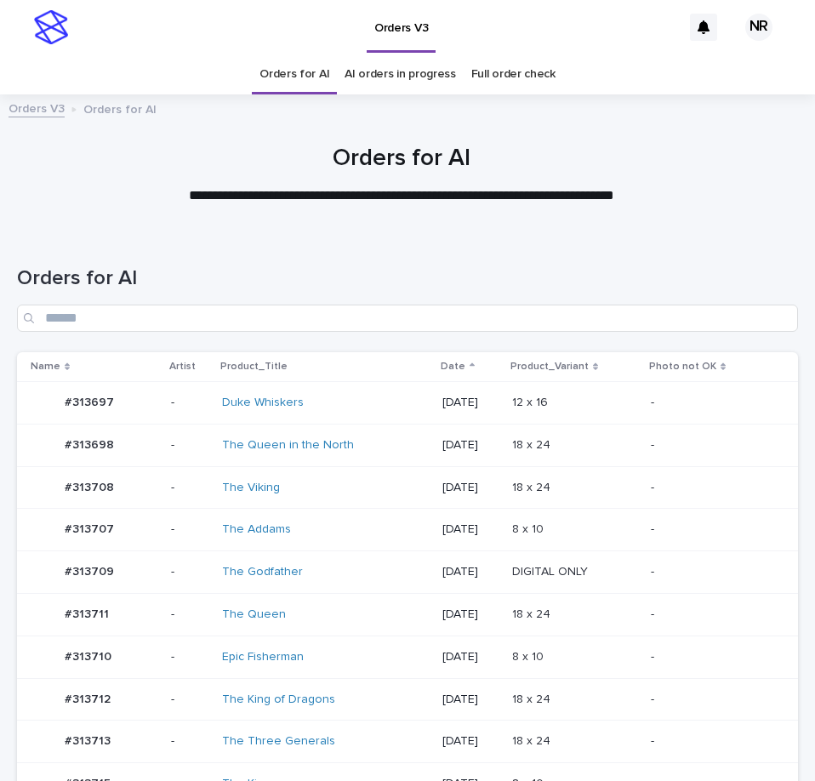
click at [373, 390] on div "Duke Whiskers" at bounding box center [325, 403] width 206 height 28
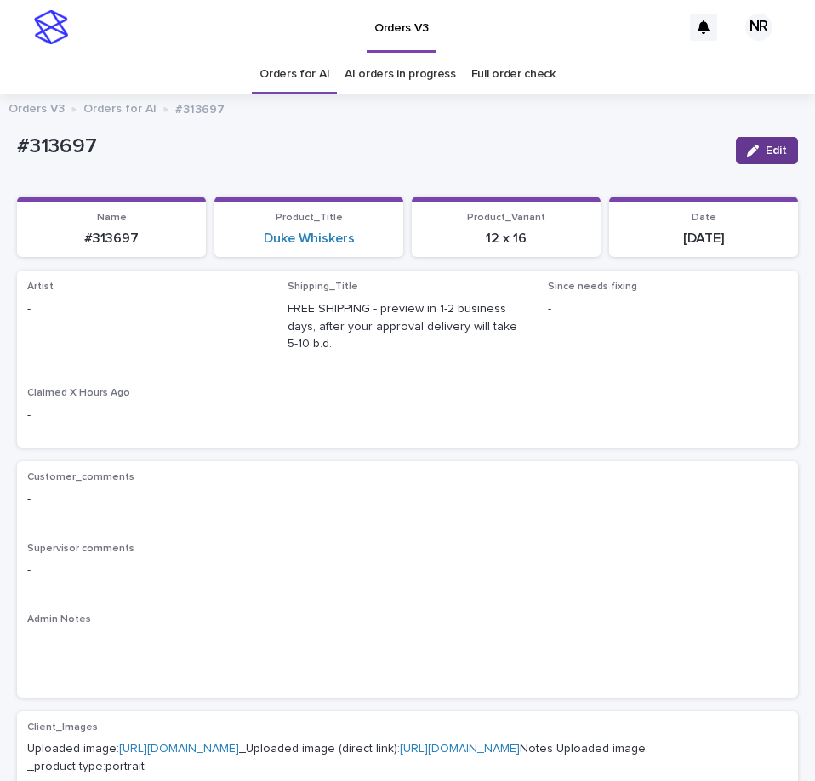
drag, startPoint x: 718, startPoint y: 168, endPoint x: 730, endPoint y: 162, distance: 13.3
click at [729, 164] on div "Edit" at bounding box center [763, 150] width 69 height 51
click at [736, 162] on button "Edit" at bounding box center [767, 150] width 62 height 27
click at [185, 291] on p "Artist" at bounding box center [147, 287] width 240 height 12
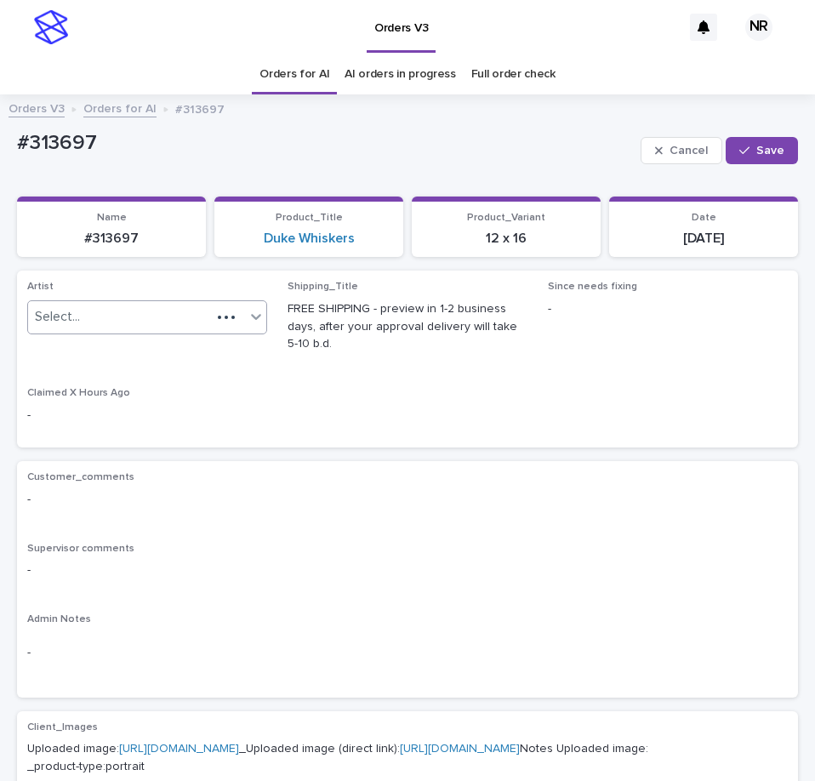
click at [181, 310] on div "Select..." at bounding box center [119, 317] width 183 height 28
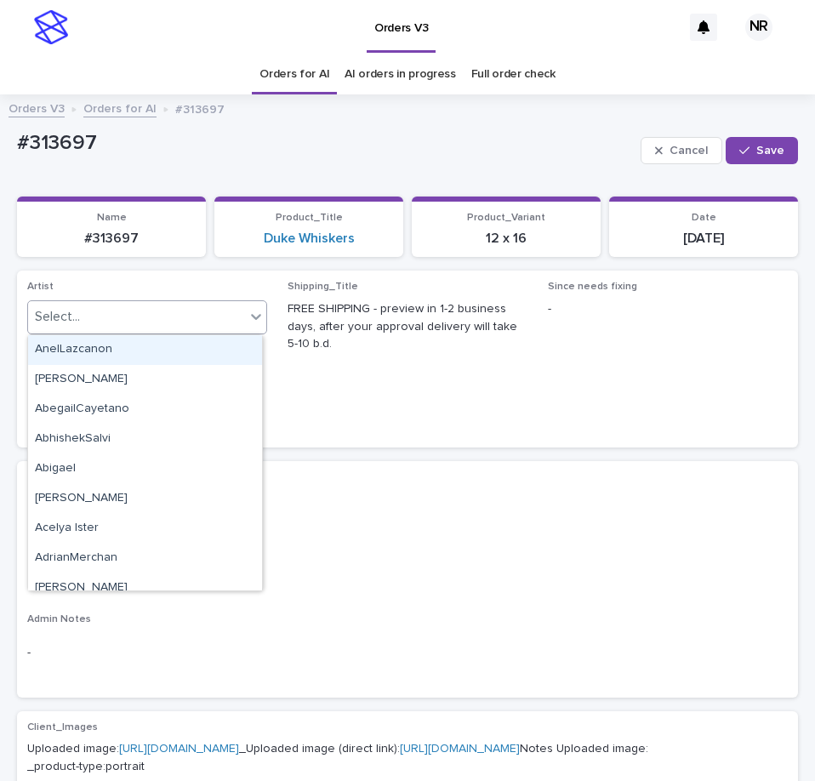
paste input "*********"
type input "*********"
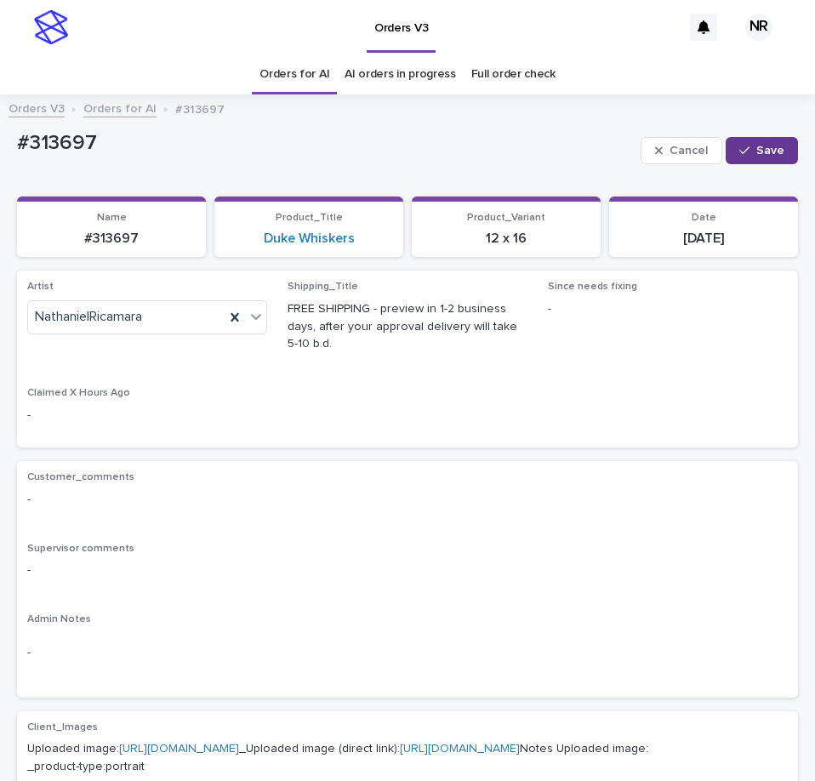
click at [770, 146] on span "Save" at bounding box center [770, 151] width 28 height 12
click at [289, 70] on link "Orders for AI" at bounding box center [294, 74] width 70 height 40
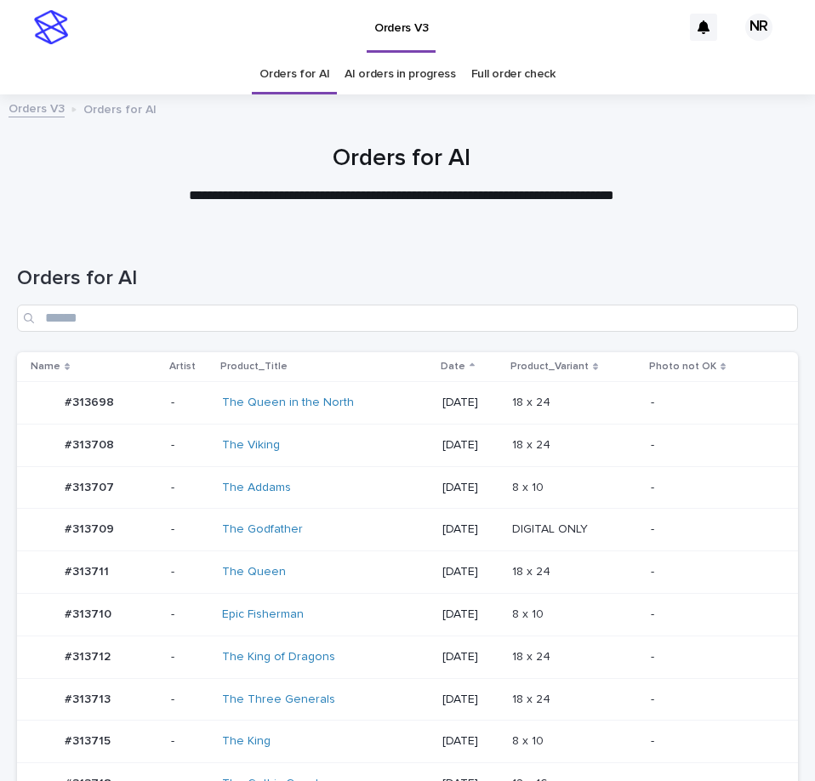
click at [450, 481] on p "[DATE]" at bounding box center [470, 488] width 56 height 14
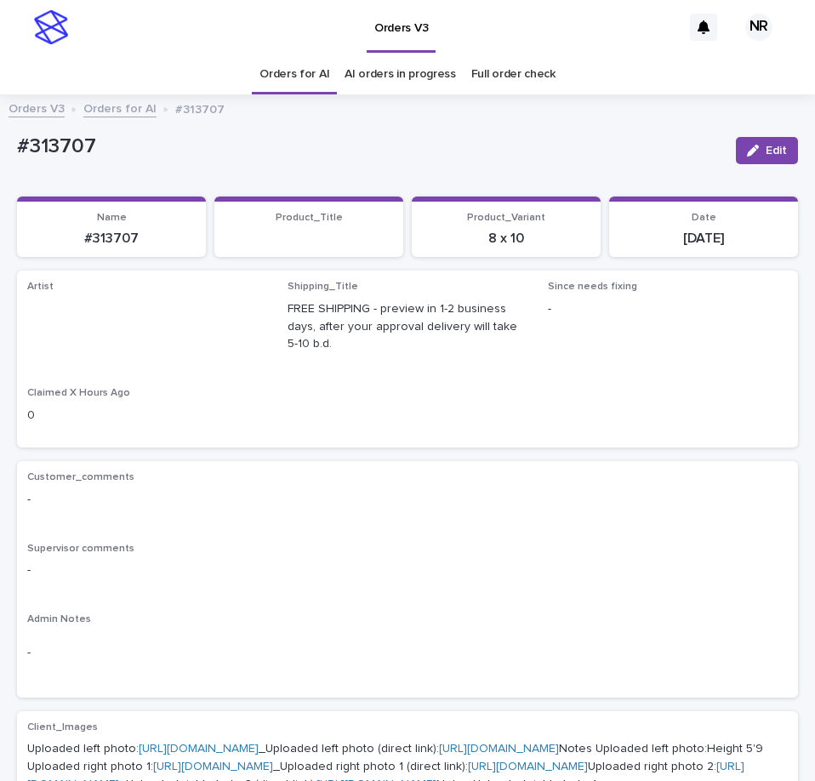
click at [756, 141] on button "Edit" at bounding box center [767, 150] width 62 height 27
click at [271, 69] on link "Orders for AI" at bounding box center [294, 74] width 70 height 40
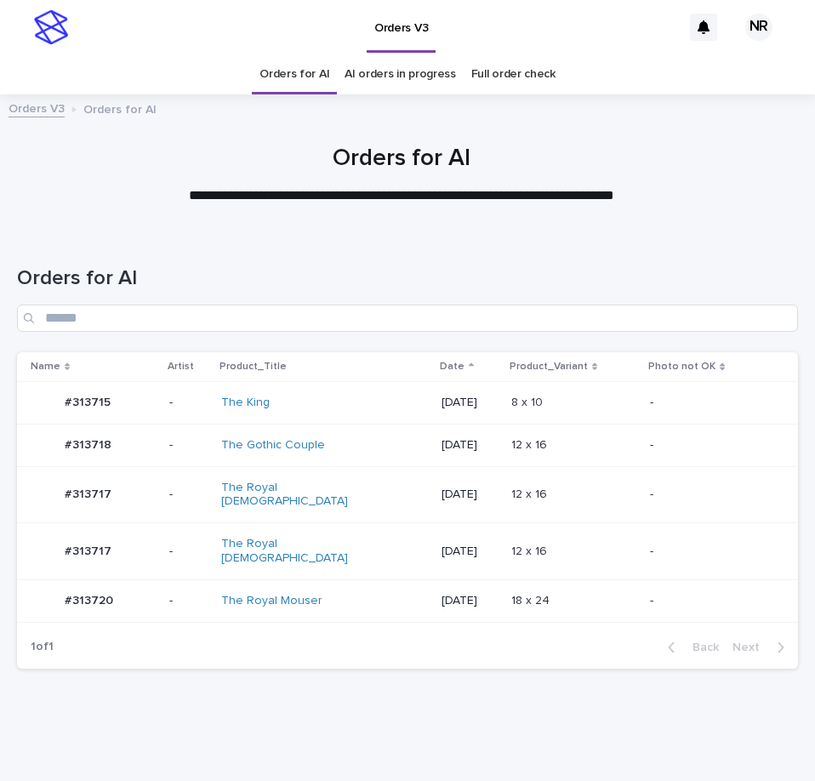
click at [444, 594] on p "[DATE]" at bounding box center [469, 601] width 56 height 14
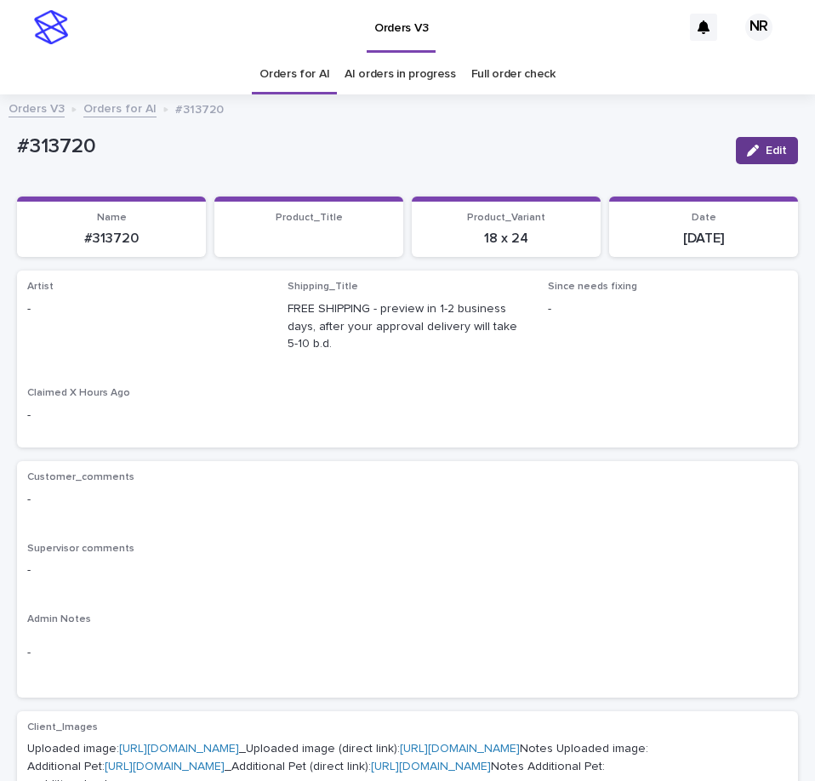
click at [766, 149] on span "Edit" at bounding box center [776, 151] width 21 height 12
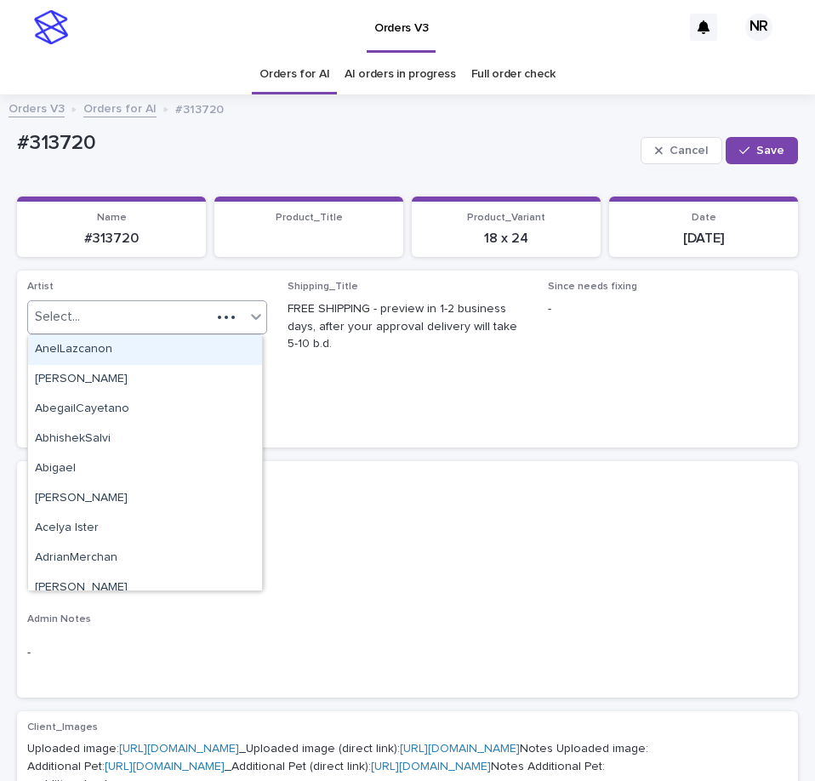
click at [133, 307] on div "Select..." at bounding box center [119, 317] width 183 height 28
paste input "*********"
type input "*********"
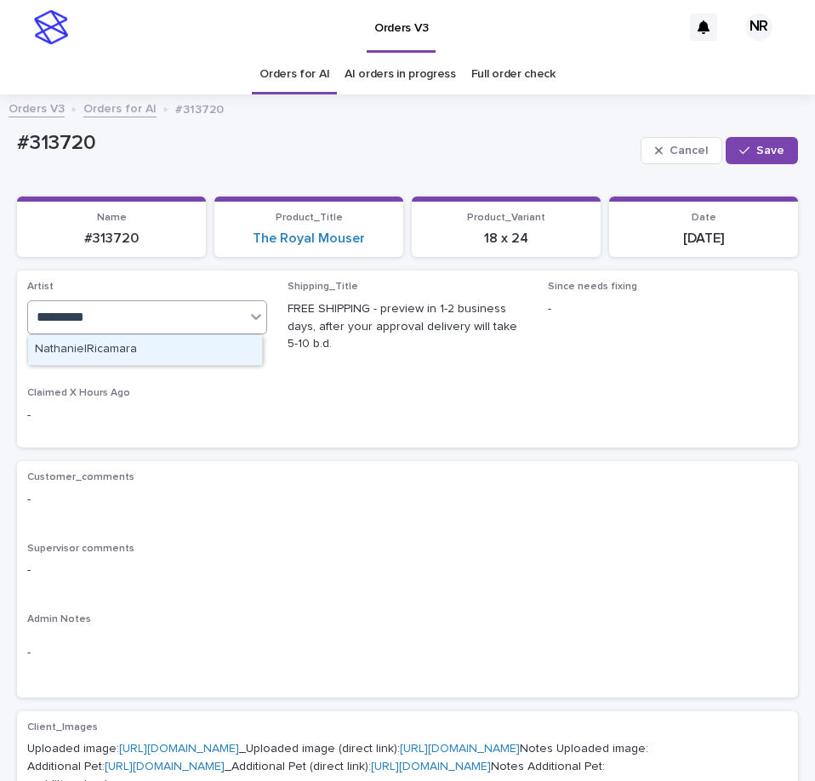
click at [152, 349] on div "NathanielRicamara" at bounding box center [145, 350] width 234 height 30
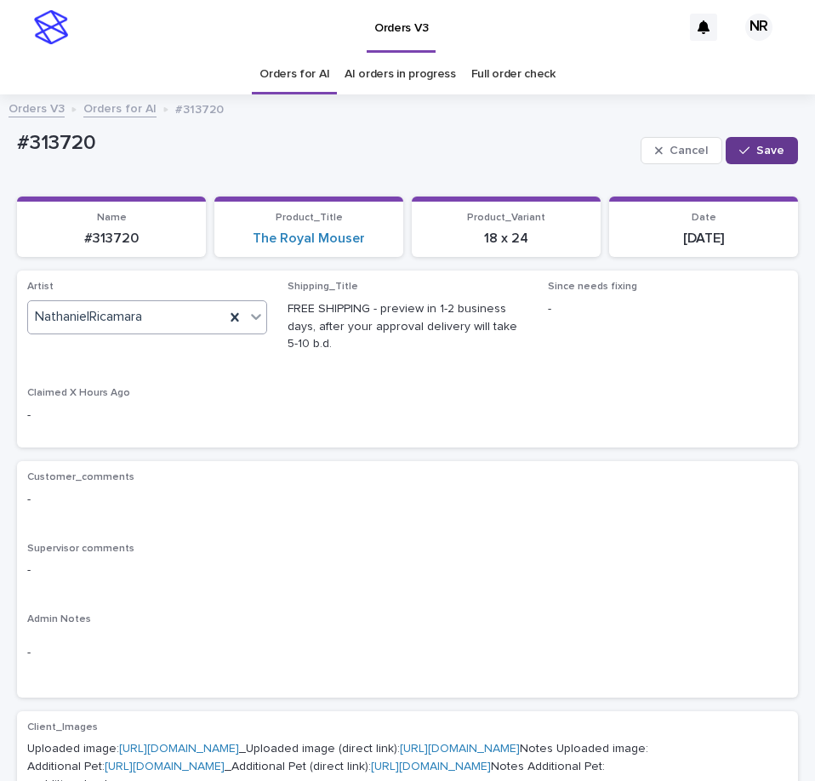
click at [738, 143] on button "Save" at bounding box center [762, 150] width 72 height 27
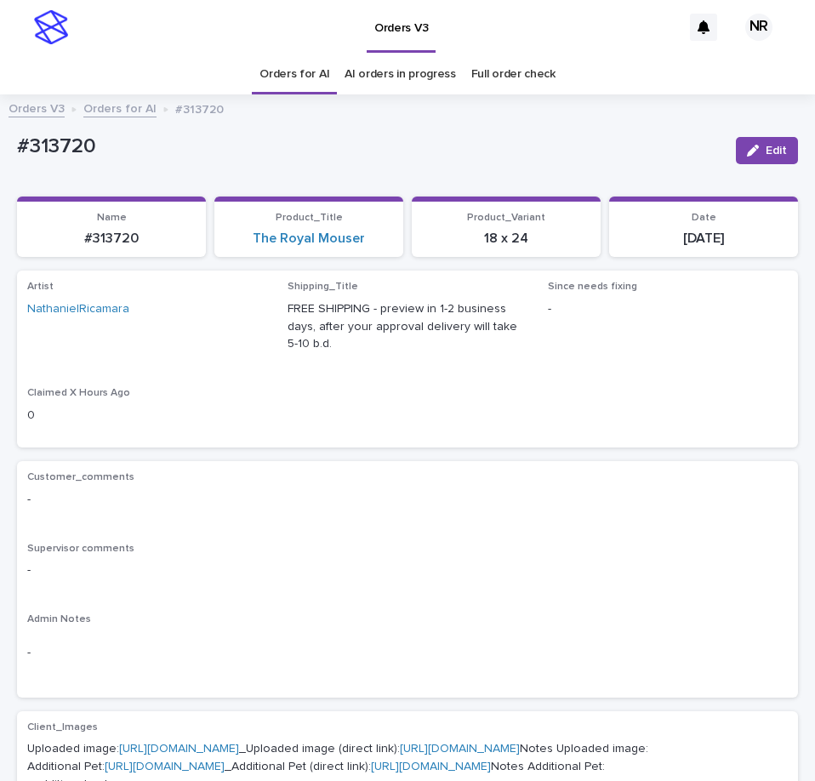
click at [299, 71] on link "Orders for AI" at bounding box center [294, 74] width 70 height 40
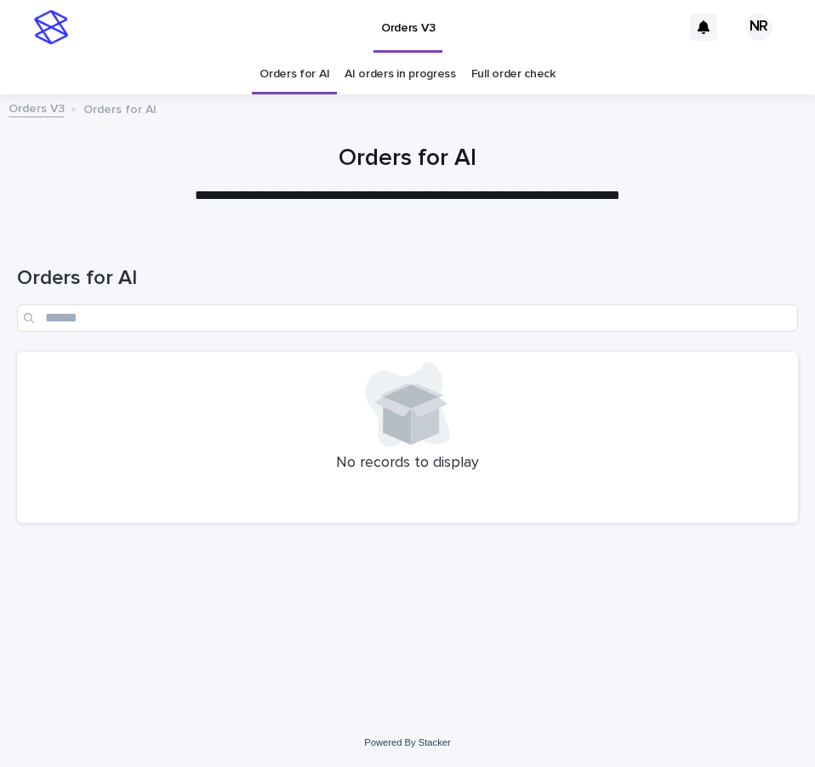
click at [624, 244] on div "Orders for AI" at bounding box center [407, 292] width 781 height 120
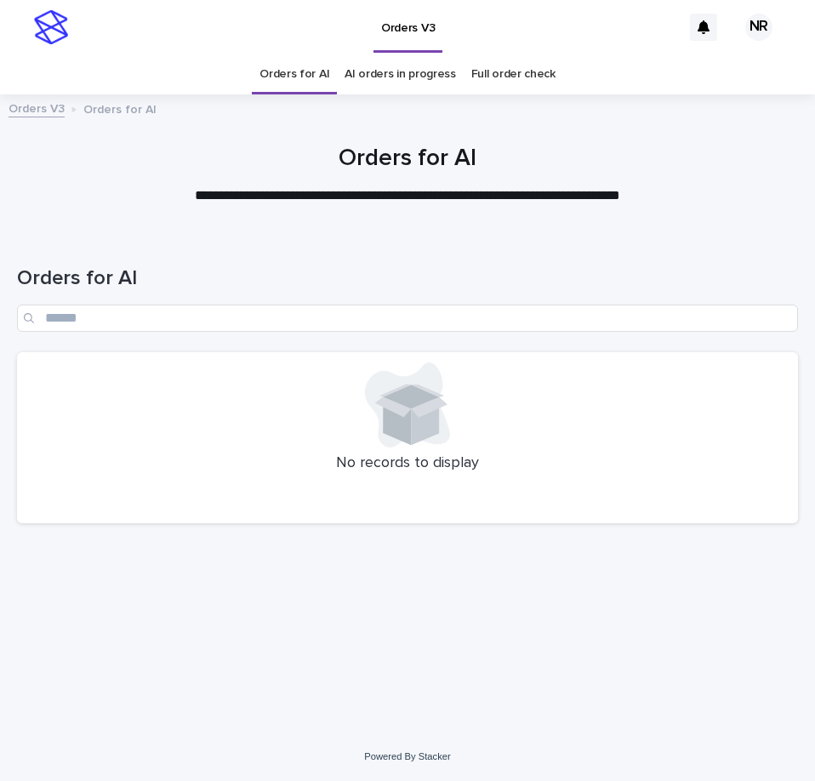
click at [422, 71] on link "AI orders in progress" at bounding box center [400, 74] width 111 height 40
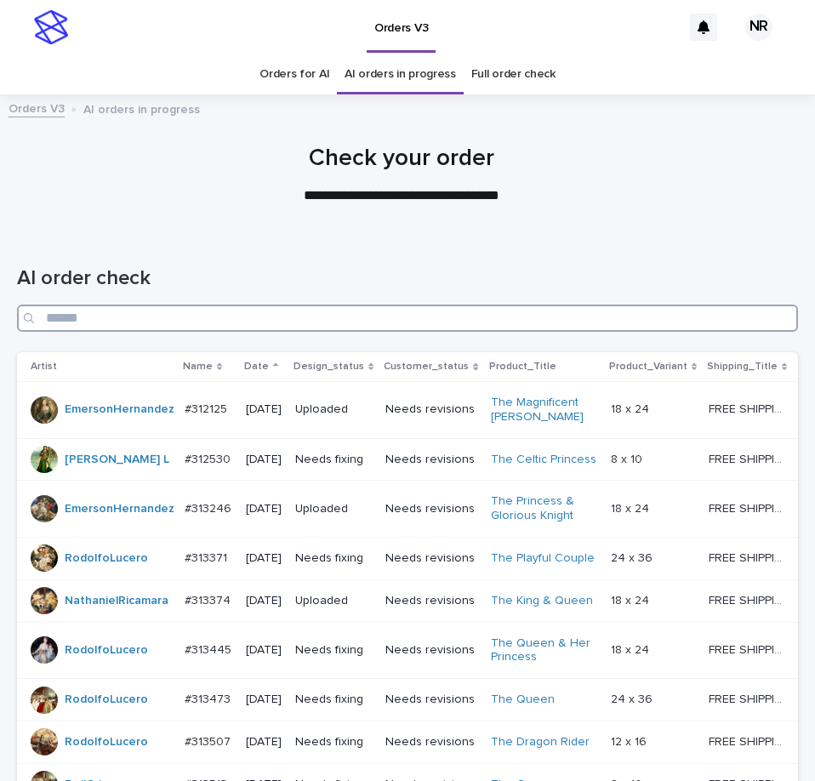
click at [526, 309] on input "Search" at bounding box center [407, 318] width 781 height 27
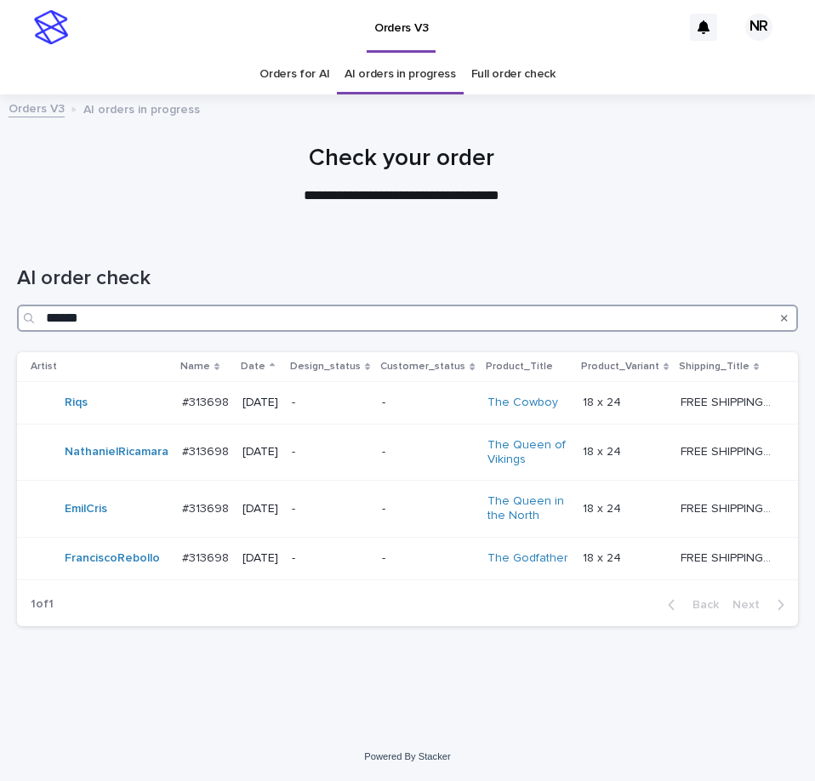
drag, startPoint x: 111, startPoint y: 316, endPoint x: 64, endPoint y: 320, distance: 47.8
click at [64, 320] on input "******" at bounding box center [407, 318] width 781 height 27
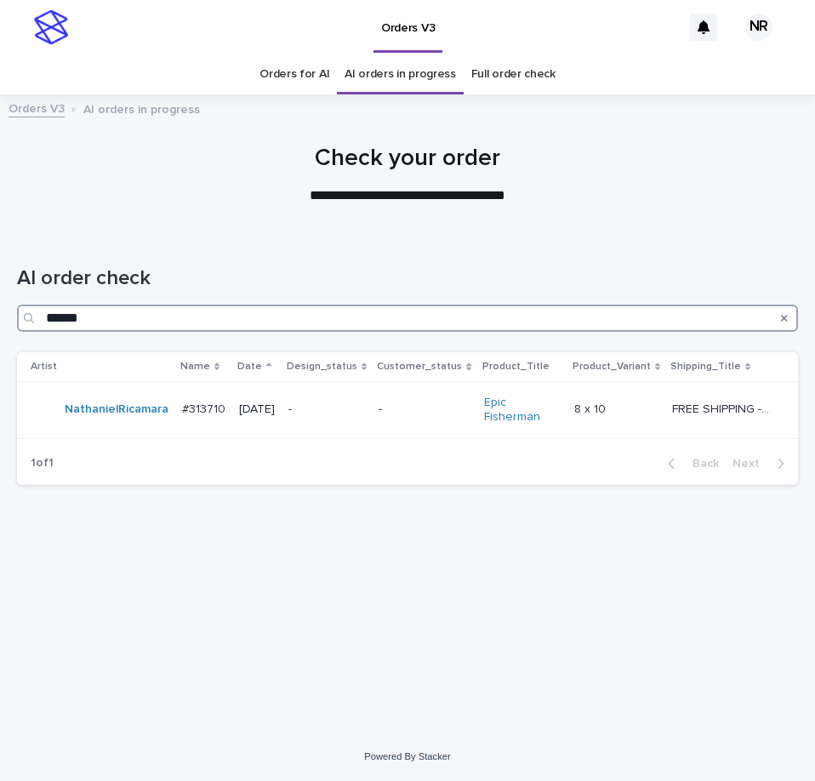
click at [143, 311] on input "******" at bounding box center [407, 318] width 781 height 27
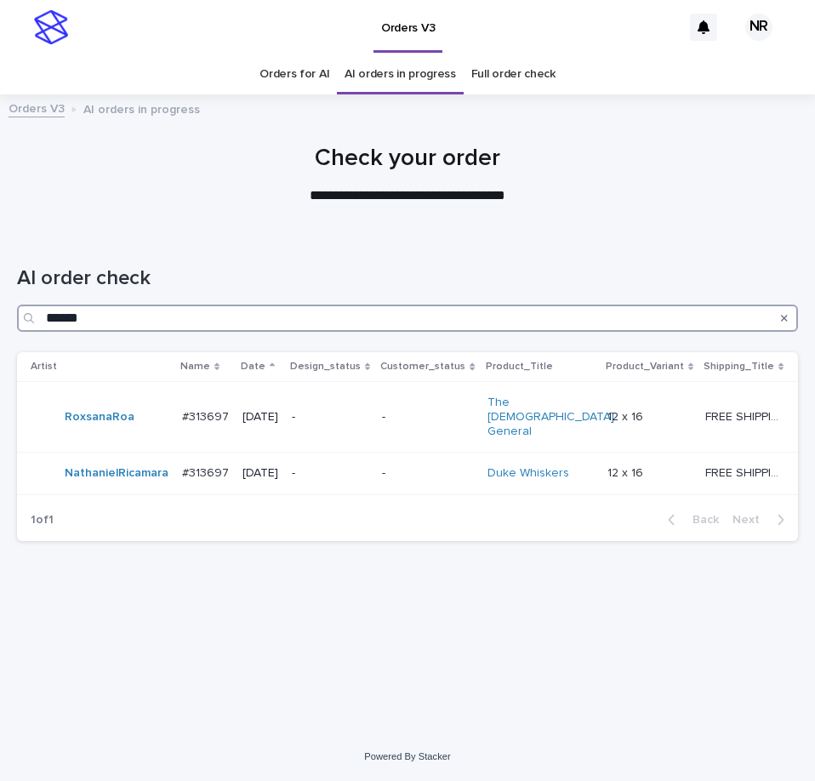
drag, startPoint x: 318, startPoint y: 318, endPoint x: -1, endPoint y: 313, distance: 319.0
click at [0, 313] on html "**********" at bounding box center [407, 390] width 815 height 781
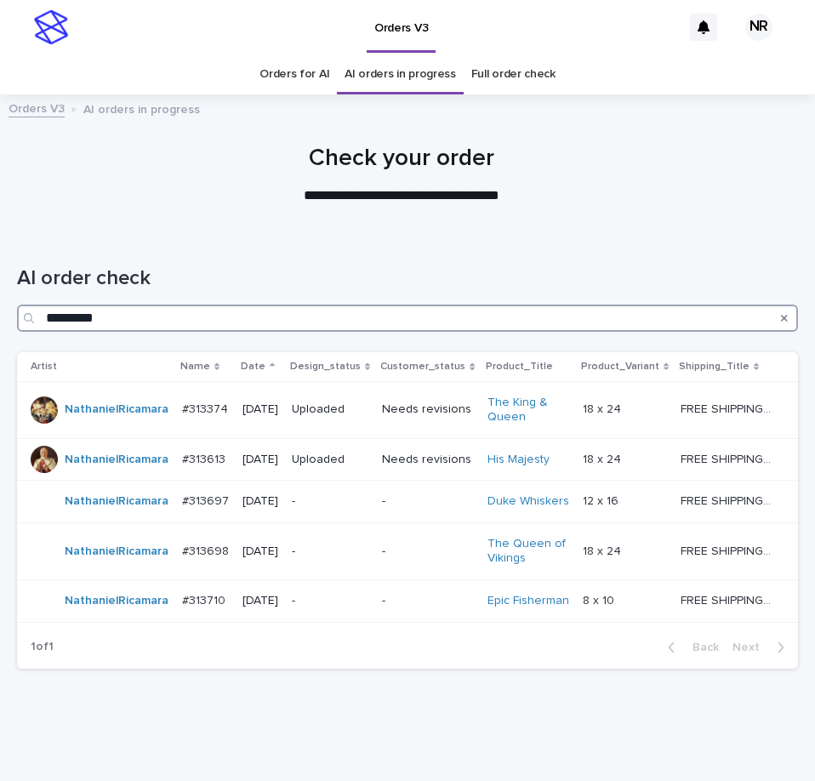
type input "*********"
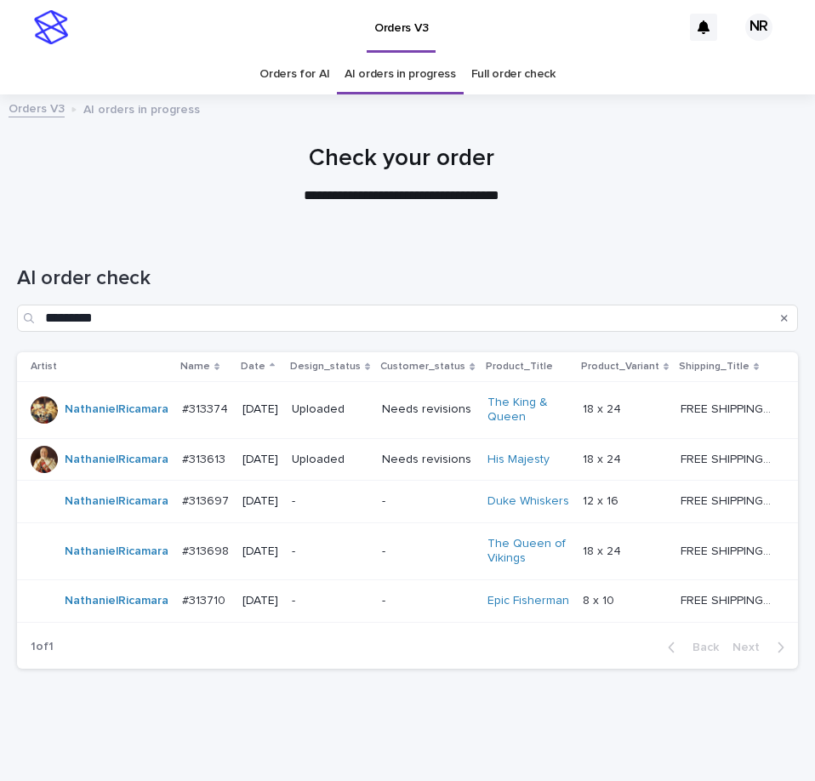
click at [472, 276] on h1 "AI order check" at bounding box center [407, 278] width 781 height 25
click at [614, 523] on td "12 x 16 12 x 16" at bounding box center [625, 502] width 98 height 43
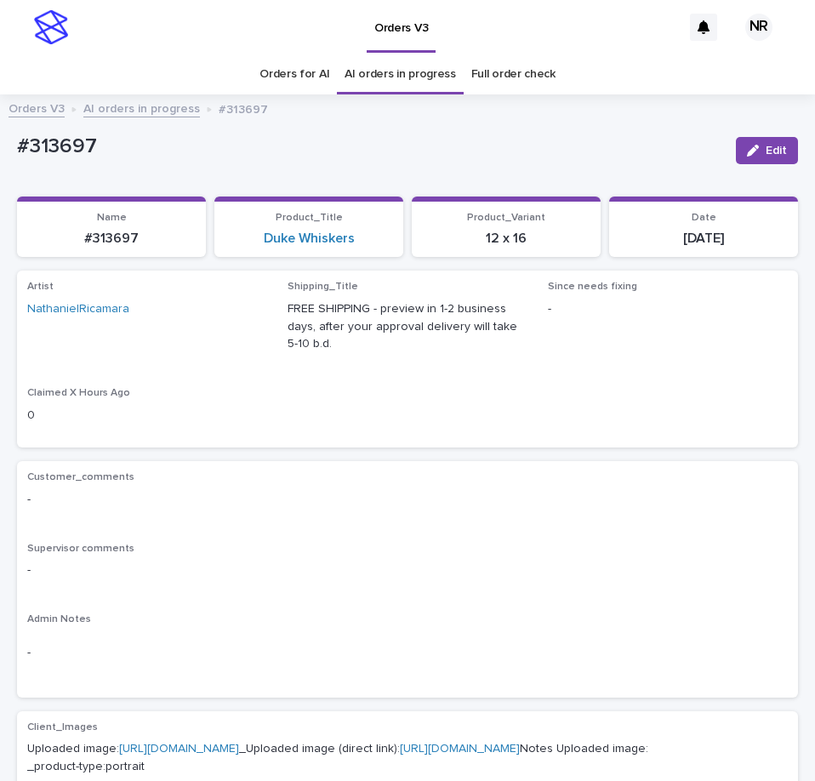
click at [203, 416] on p "0" at bounding box center [147, 416] width 240 height 18
drag, startPoint x: 104, startPoint y: 152, endPoint x: -1, endPoint y: 141, distance: 105.2
click at [0, 141] on html "Orders V3 NR Orders for AI AI orders in progress Full order check Orders V3 AI …" at bounding box center [407, 390] width 815 height 781
copy p "#313697"
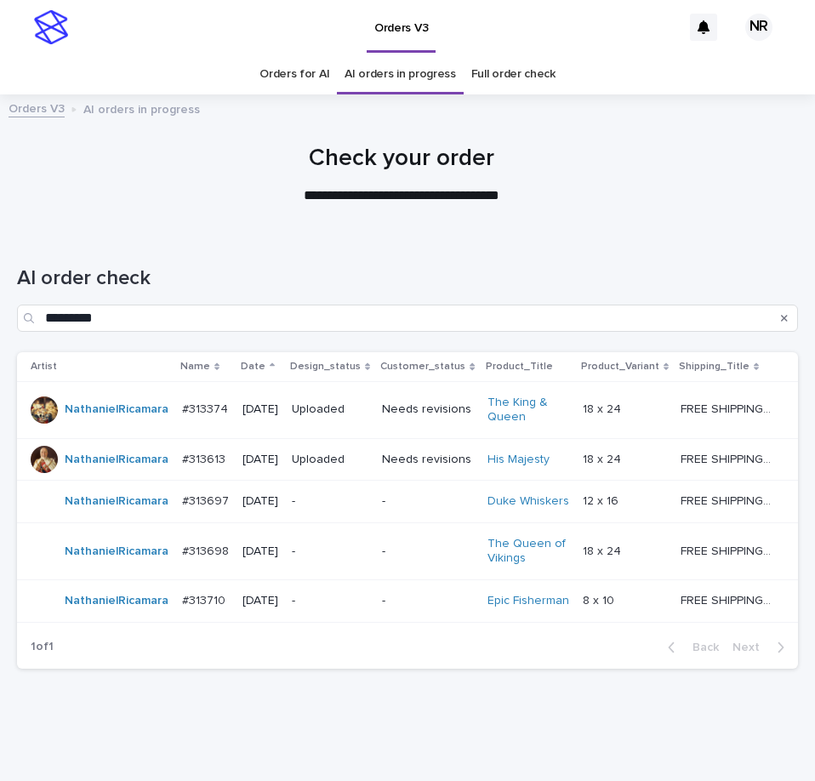
scroll to position [54, 0]
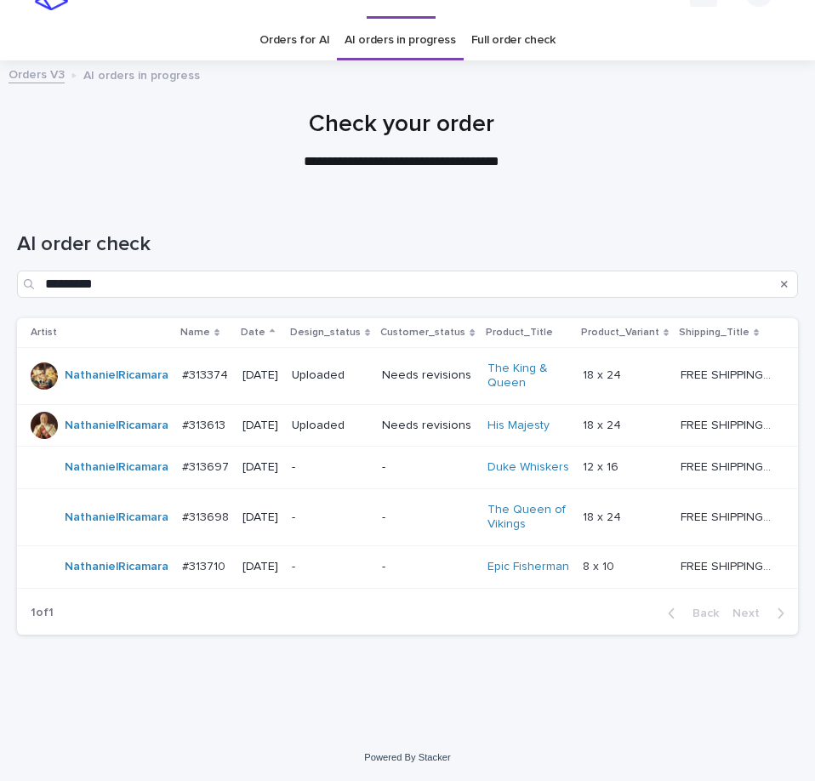
click at [435, 525] on p "-" at bounding box center [427, 517] width 91 height 14
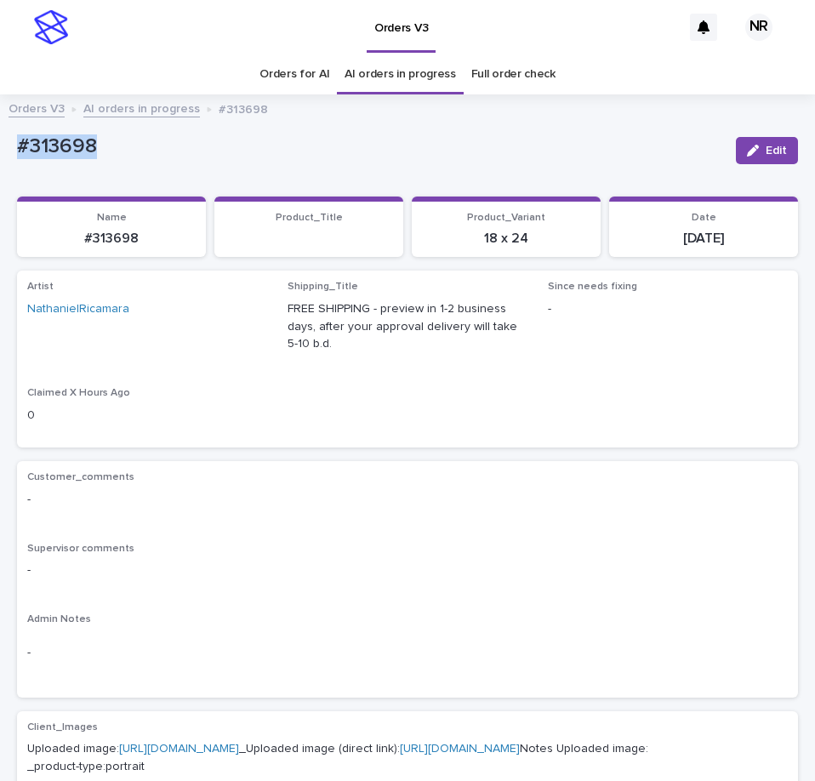
drag, startPoint x: 157, startPoint y: 159, endPoint x: -1, endPoint y: 162, distance: 157.4
click at [0, 162] on html "Orders V3 NR Orders for AI AI orders in progress Full order check Orders V3 AI …" at bounding box center [407, 390] width 815 height 781
copy p "#313698"
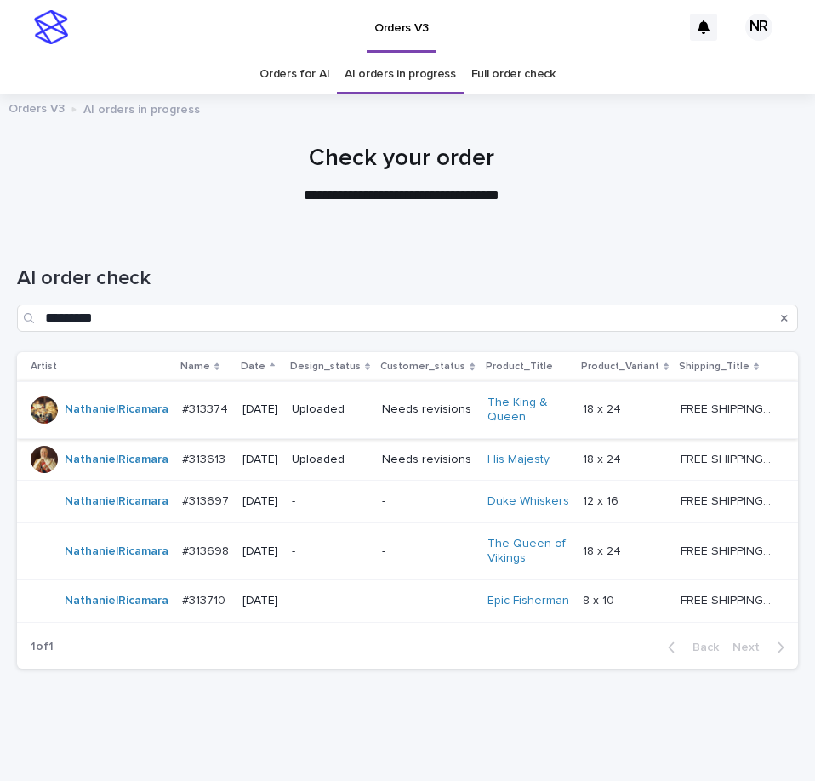
scroll to position [54, 0]
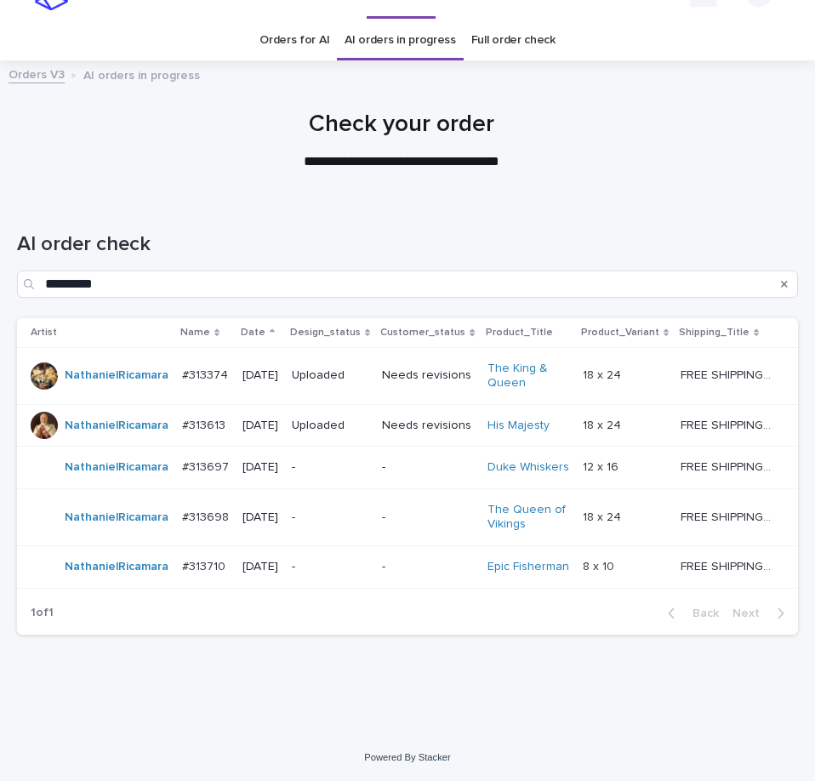
click at [373, 568] on td "-" at bounding box center [330, 566] width 90 height 43
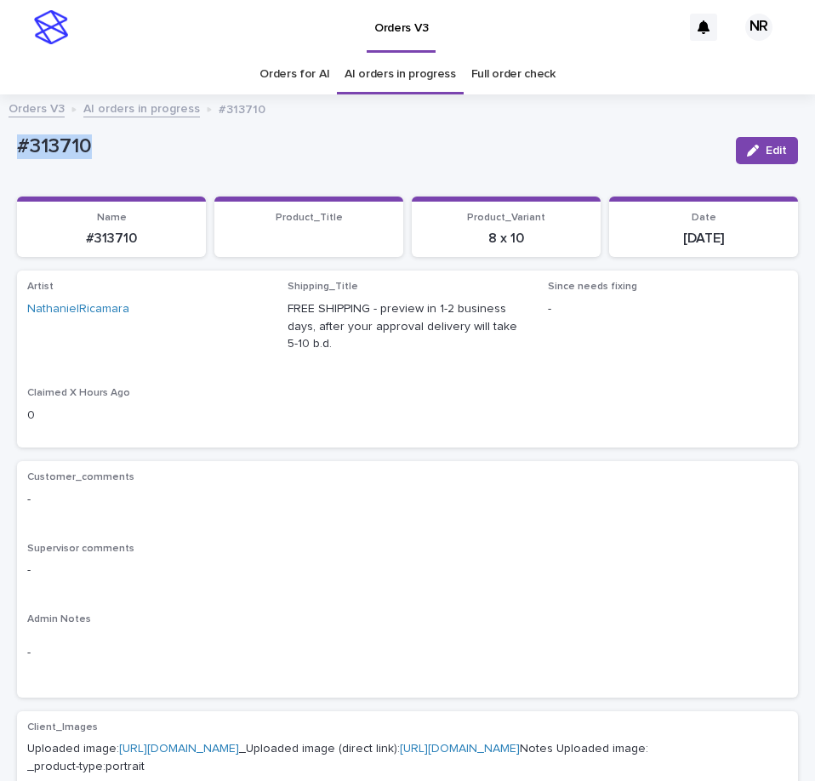
drag, startPoint x: 101, startPoint y: 152, endPoint x: -1, endPoint y: 152, distance: 102.1
click at [0, 152] on html "Orders V3 NR Orders for AI AI orders in progress Full order check Orders V3 AI …" at bounding box center [407, 390] width 815 height 781
copy p "#313710"
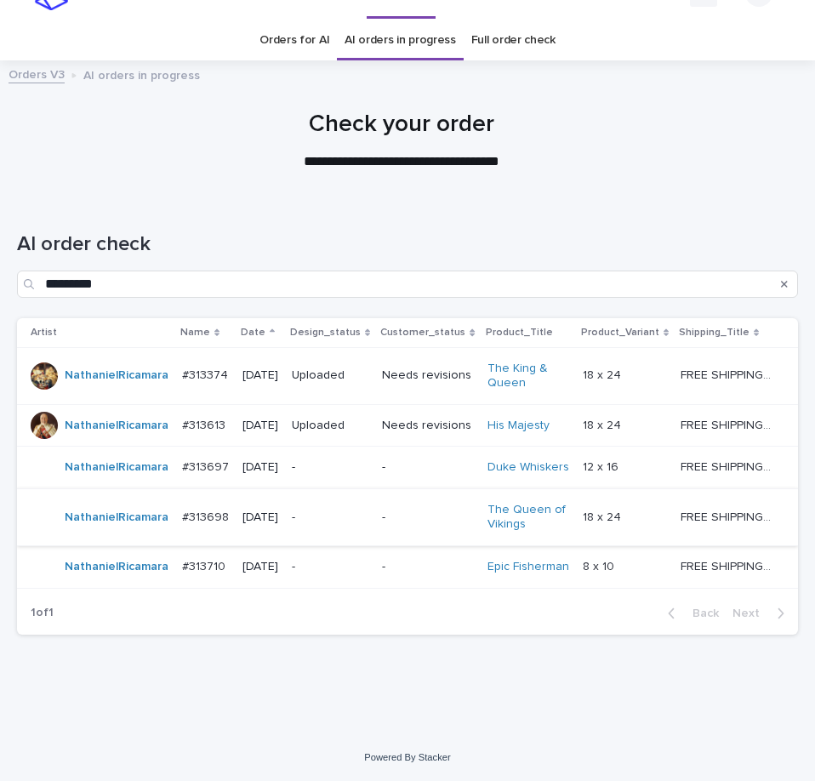
scroll to position [54, 0]
click at [413, 487] on td "-" at bounding box center [427, 468] width 105 height 43
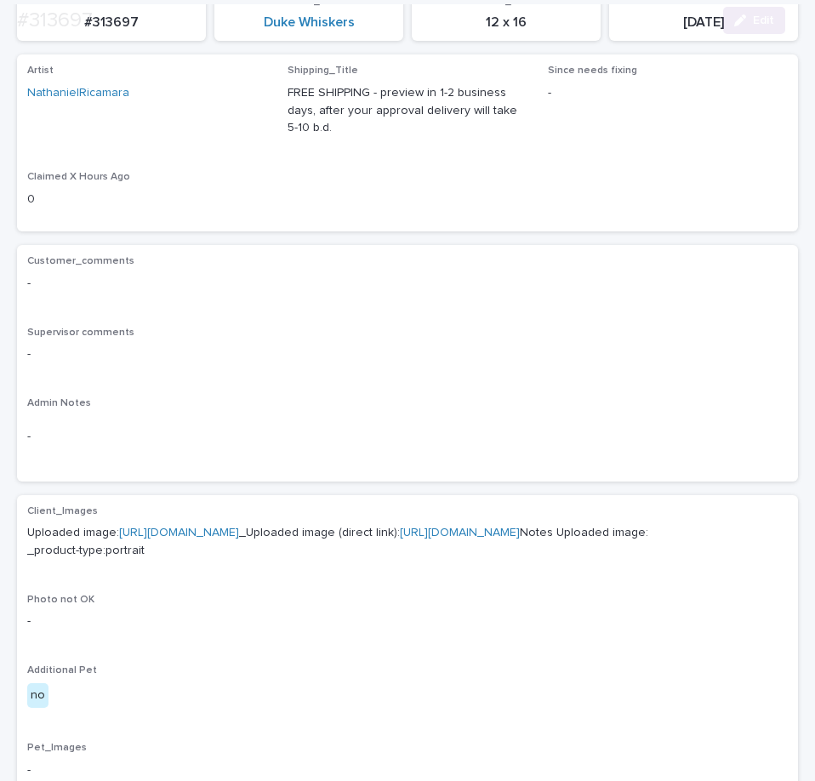
scroll to position [310, 0]
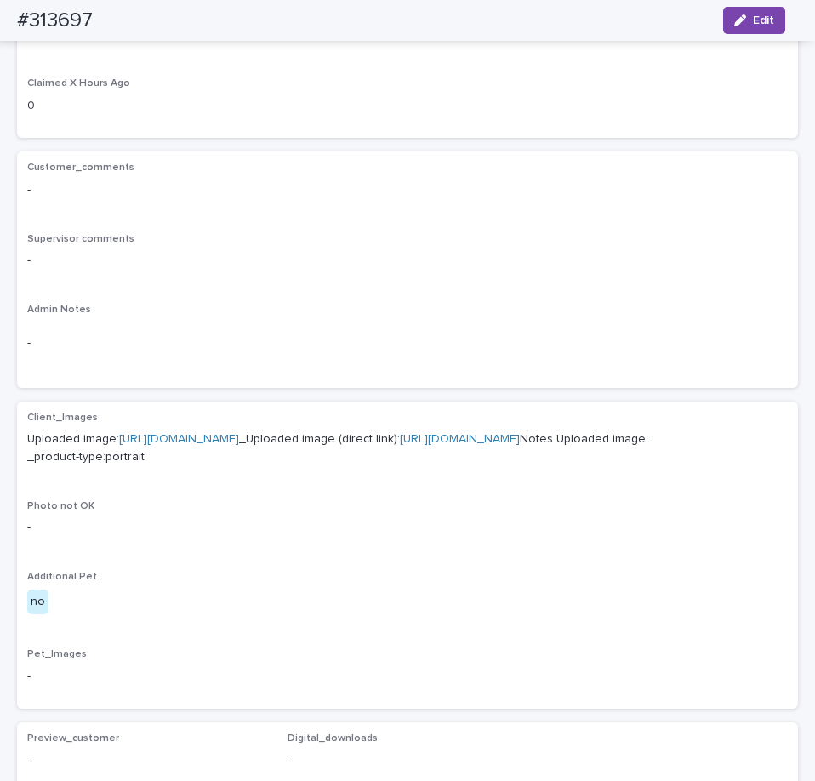
click at [400, 445] on link "[URL][DOMAIN_NAME]" at bounding box center [460, 439] width 120 height 12
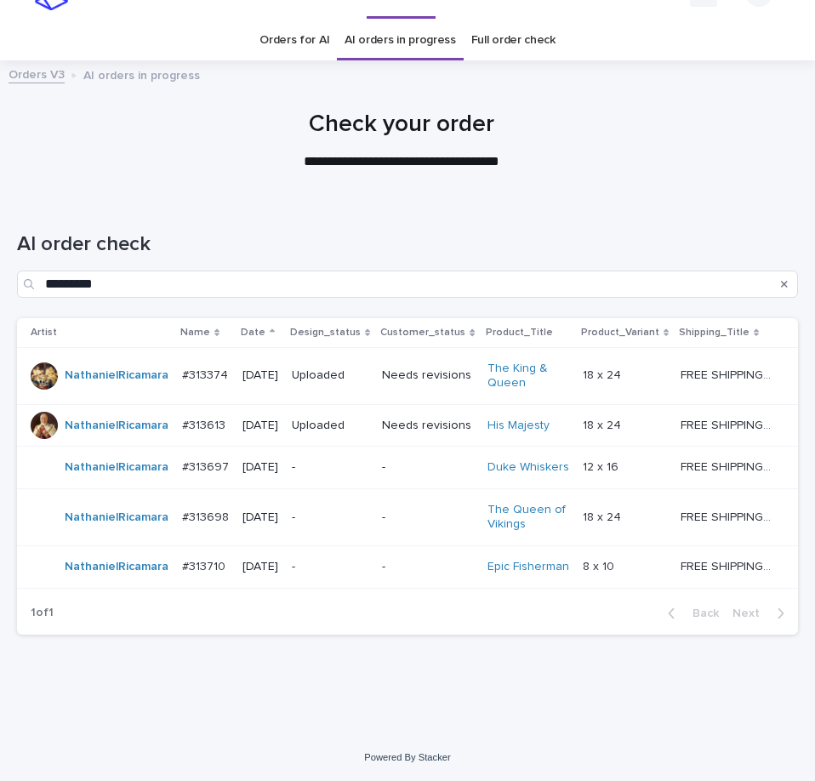
scroll to position [77, 0]
click at [688, 507] on p "FREE SHIPPING - preview in 1-2 business days, after your approval delivery will…" at bounding box center [728, 516] width 94 height 18
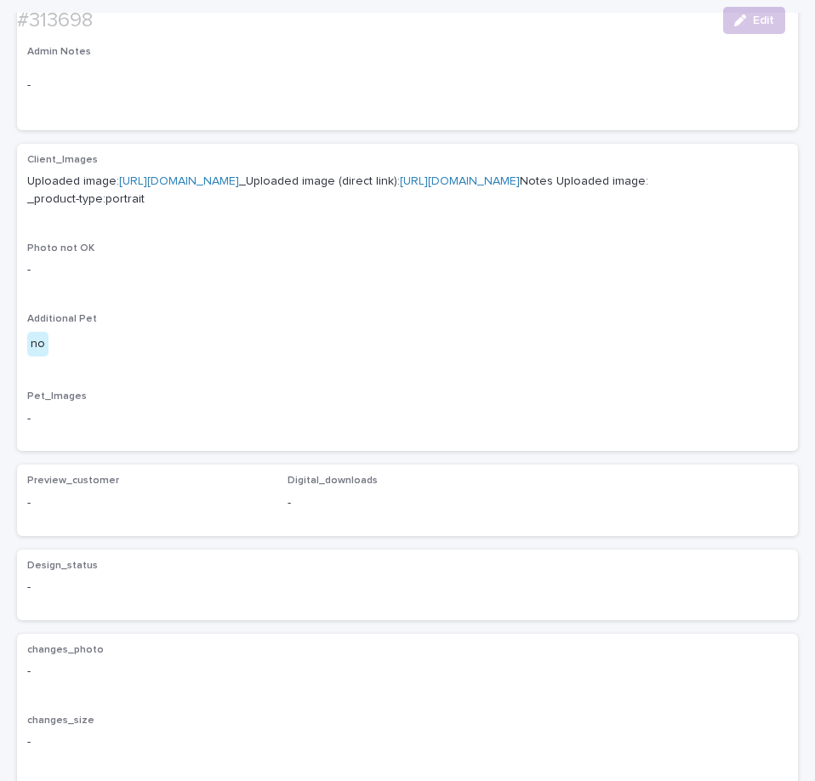
scroll to position [571, 0]
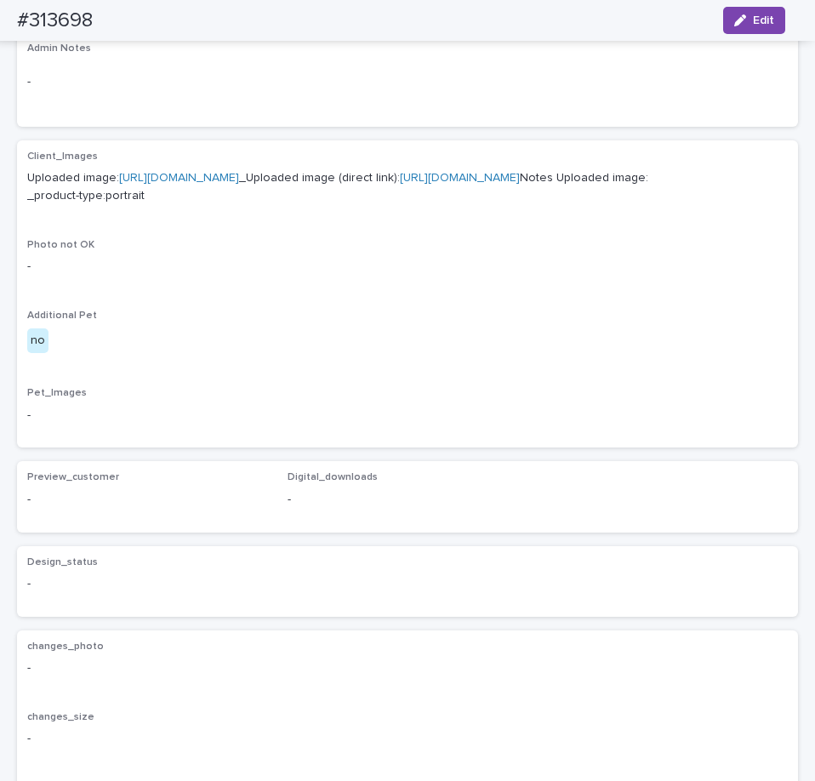
click at [400, 184] on link "[URL][DOMAIN_NAME]" at bounding box center [460, 178] width 120 height 12
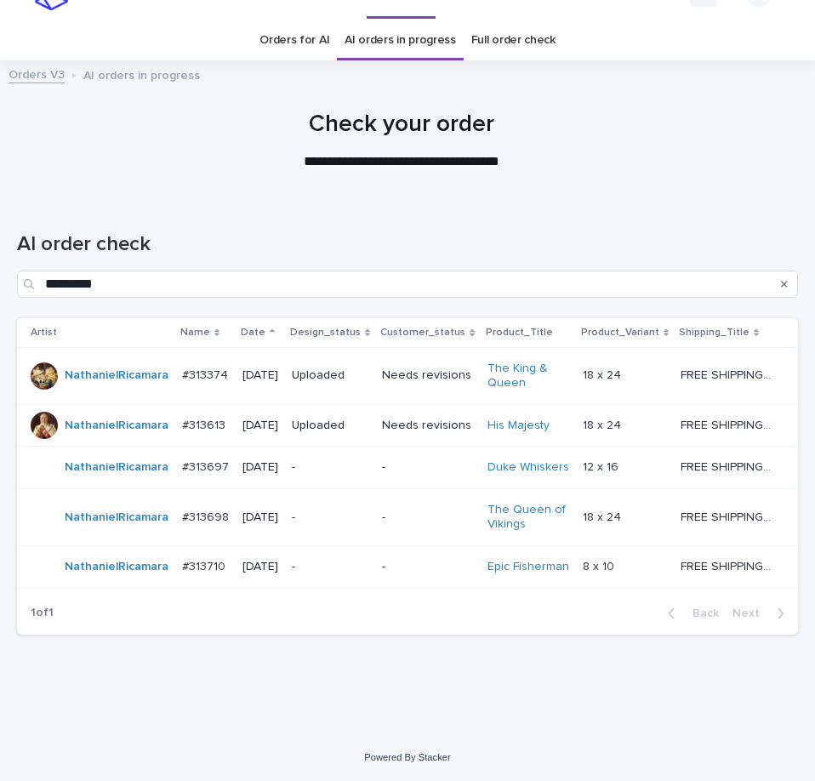
scroll to position [54, 0]
click at [415, 574] on p "-" at bounding box center [427, 567] width 91 height 14
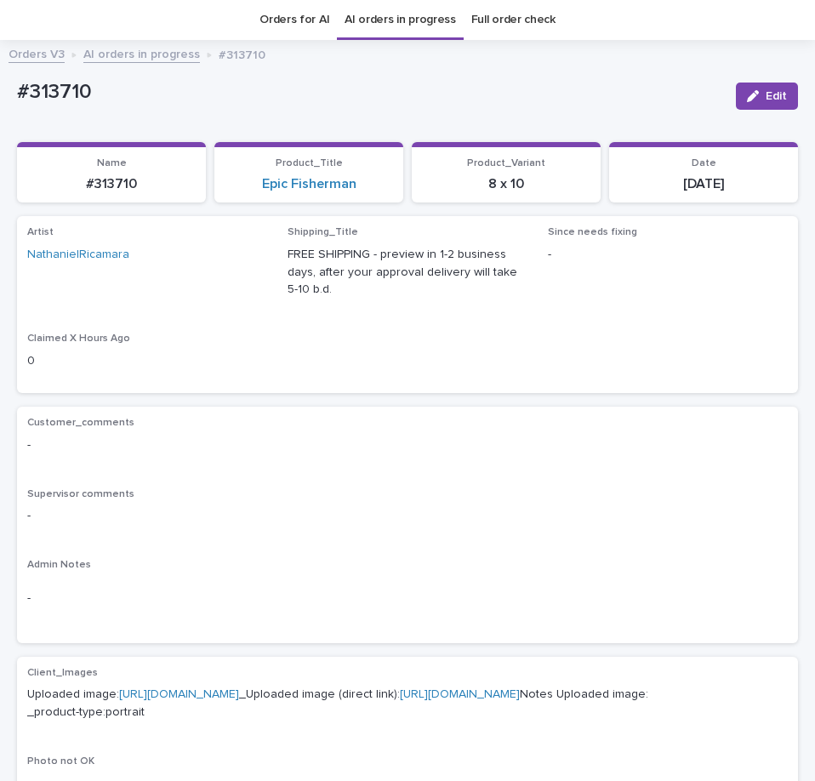
scroll to position [395, 0]
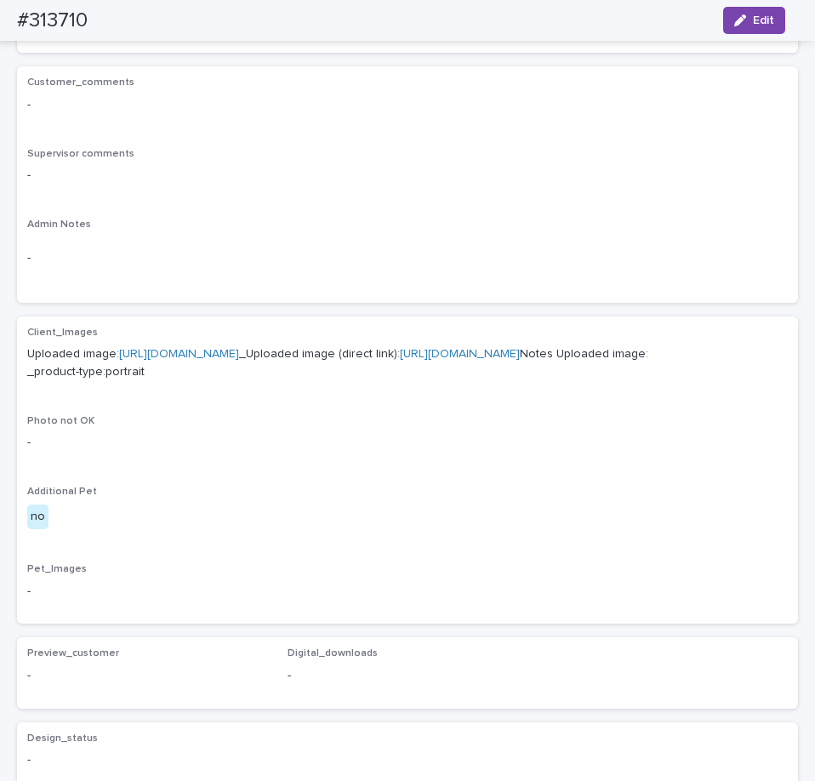
click at [400, 360] on link "[URL][DOMAIN_NAME]" at bounding box center [460, 354] width 120 height 12
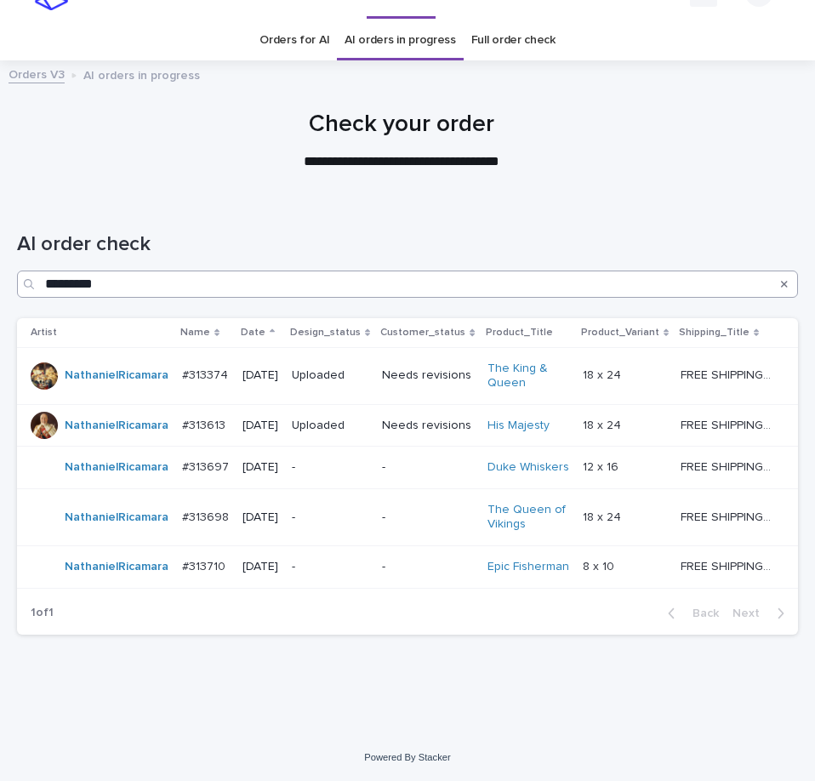
scroll to position [54, 0]
click at [388, 464] on p "-" at bounding box center [427, 467] width 91 height 14
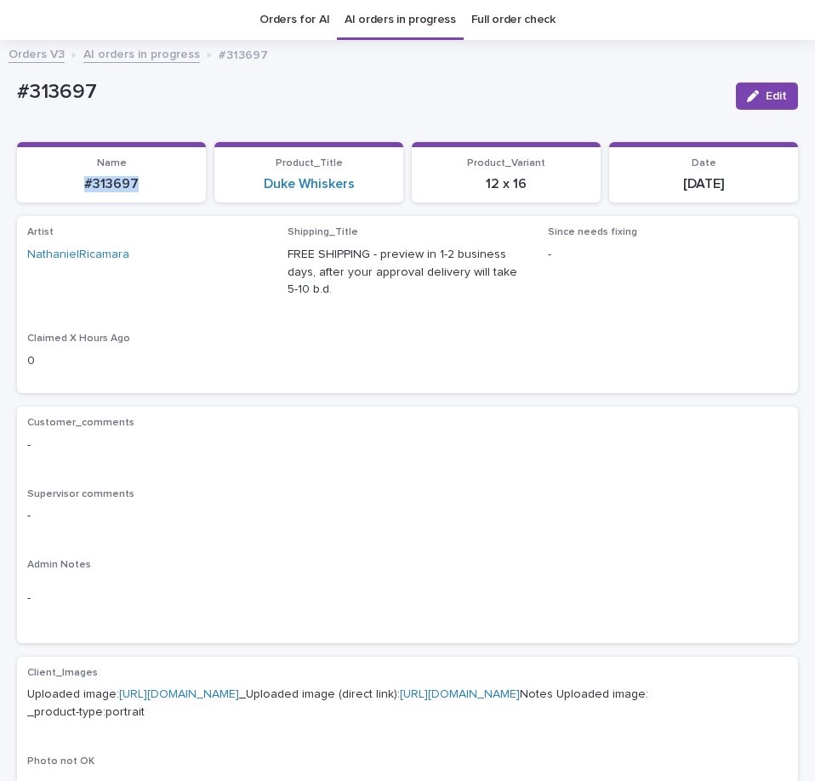
drag, startPoint x: 162, startPoint y: 186, endPoint x: 33, endPoint y: 187, distance: 128.5
click at [33, 187] on p "#313697" at bounding box center [111, 184] width 168 height 16
copy p "#313697"
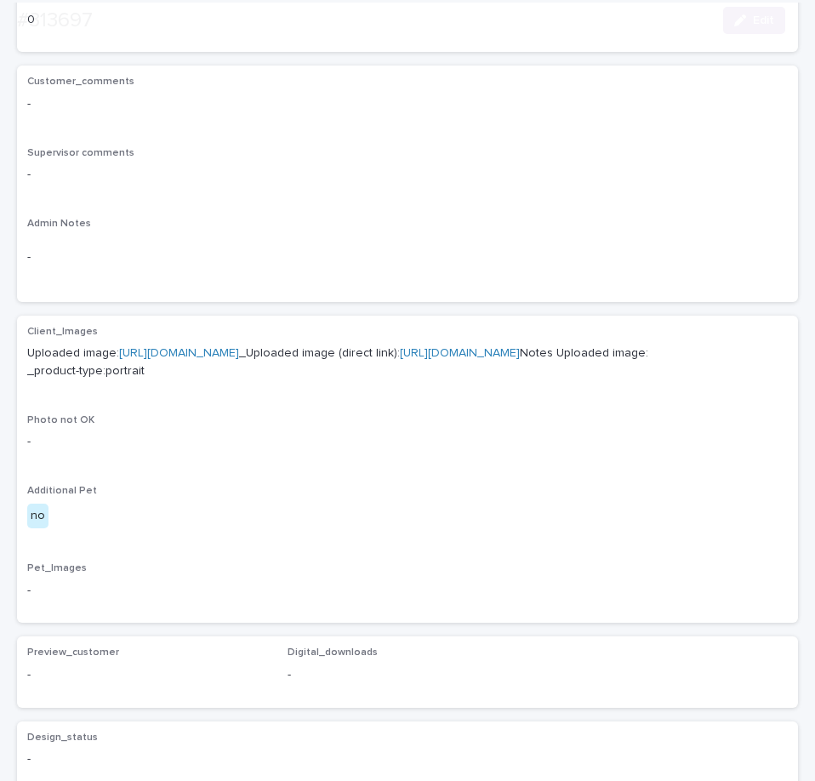
scroll to position [565, 0]
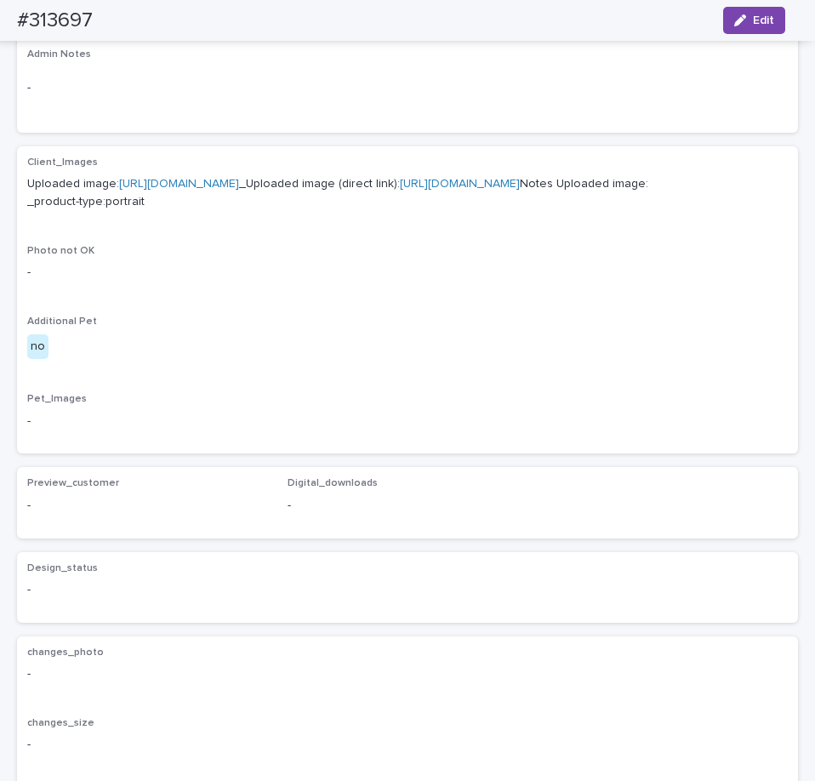
click at [400, 190] on link "[URL][DOMAIN_NAME]" at bounding box center [460, 184] width 120 height 12
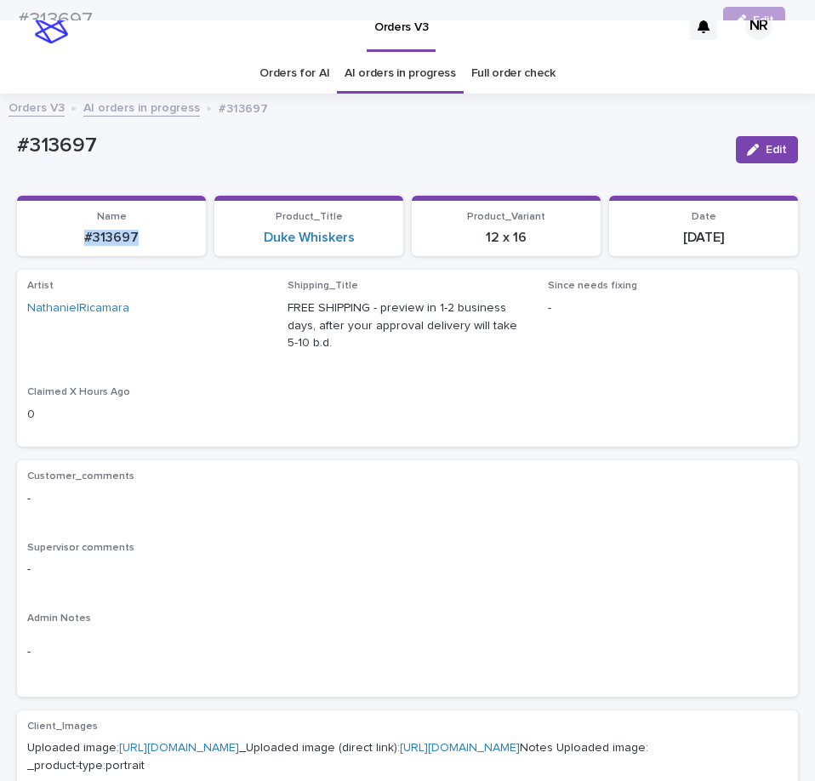
scroll to position [0, 0]
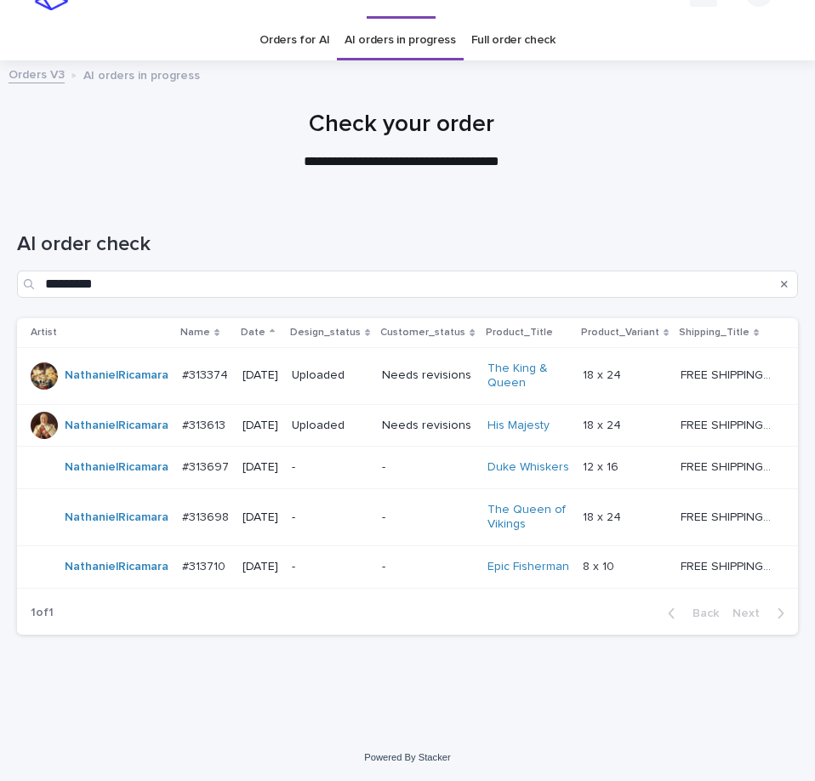
scroll to position [54, 0]
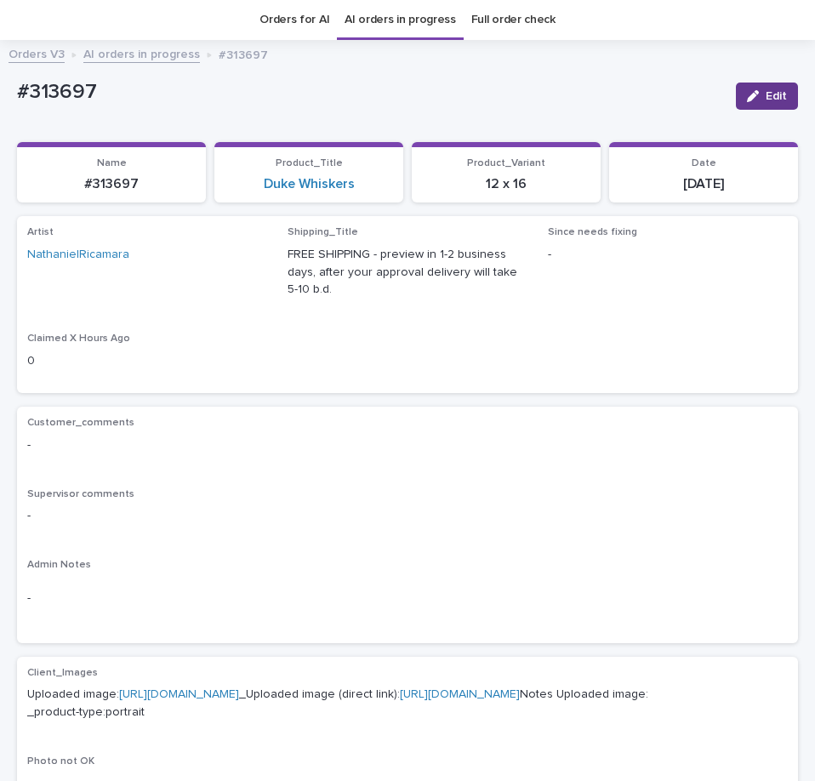
click at [766, 101] on span "Edit" at bounding box center [776, 96] width 21 height 12
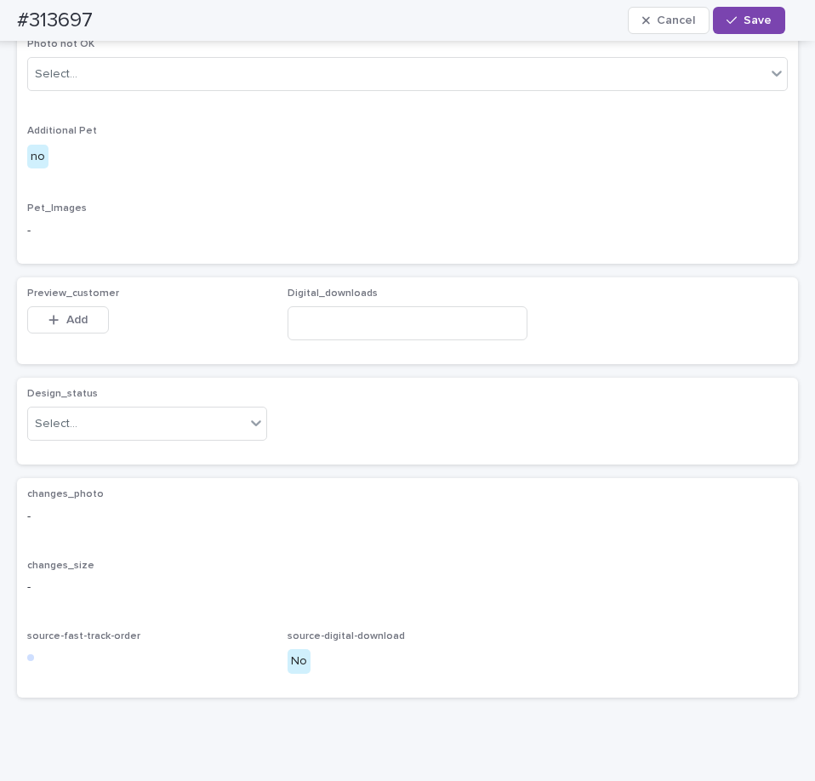
scroll to position [942, 0]
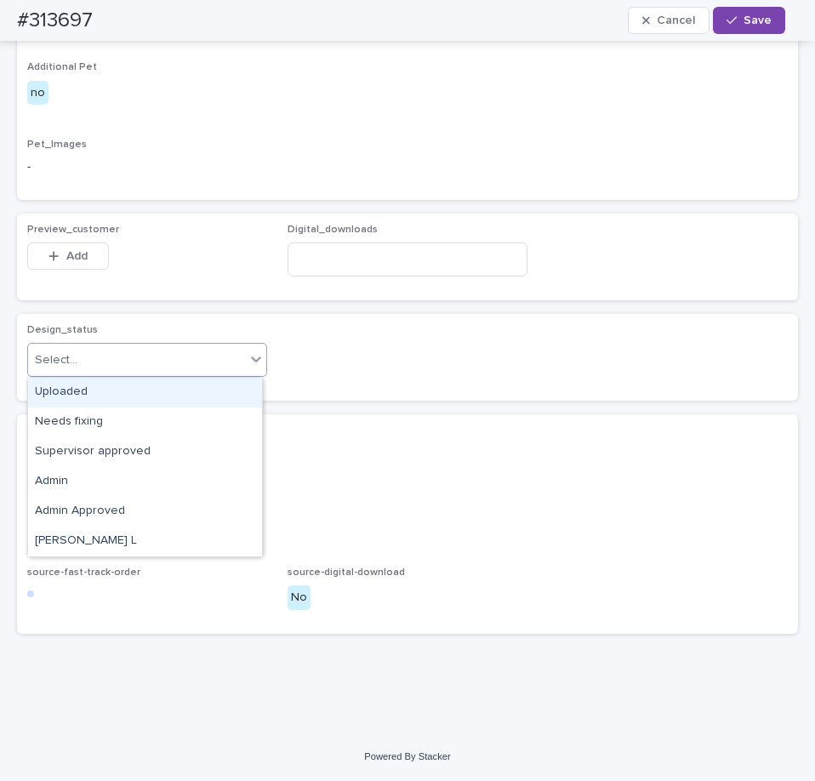
click at [159, 362] on div "Select..." at bounding box center [136, 360] width 217 height 28
click at [128, 382] on div "Uploaded" at bounding box center [145, 393] width 234 height 30
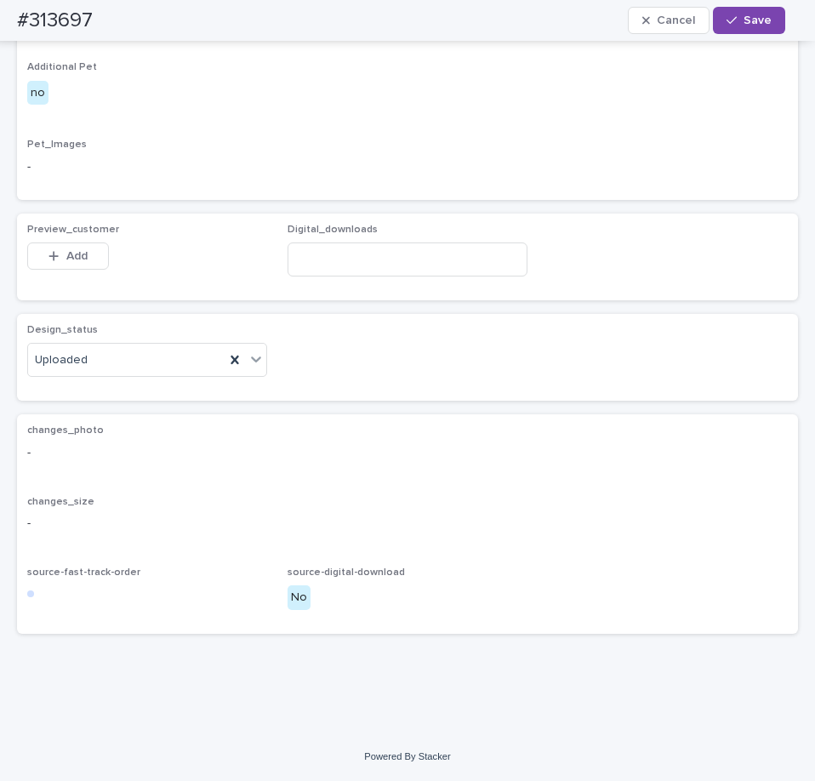
click at [91, 267] on button "Add" at bounding box center [68, 255] width 82 height 27
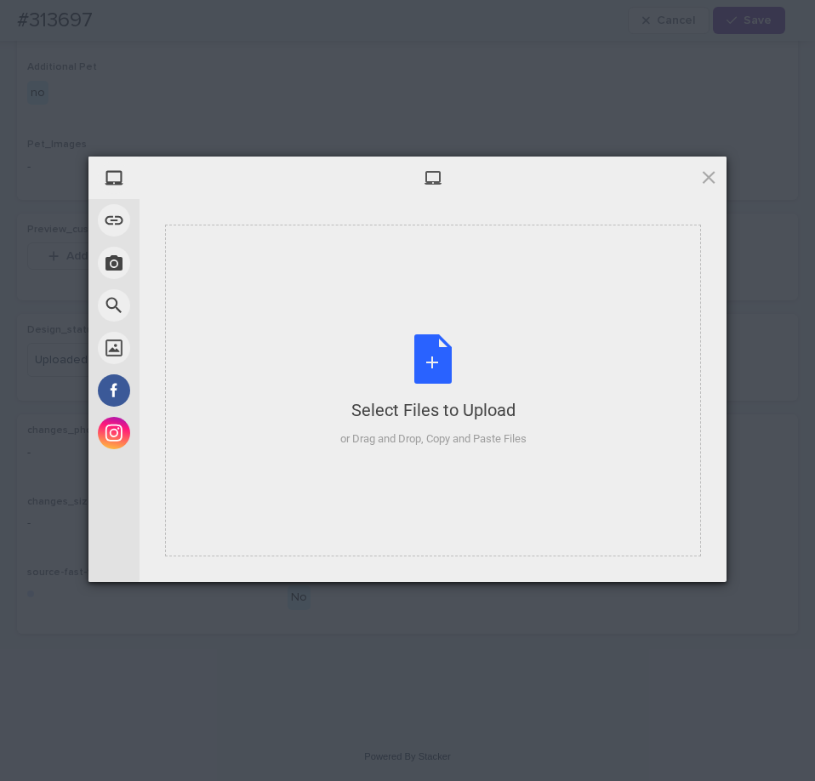
click at [467, 471] on div "Select Files to Upload or Drag and Drop, Copy and Paste Files" at bounding box center [433, 391] width 536 height 332
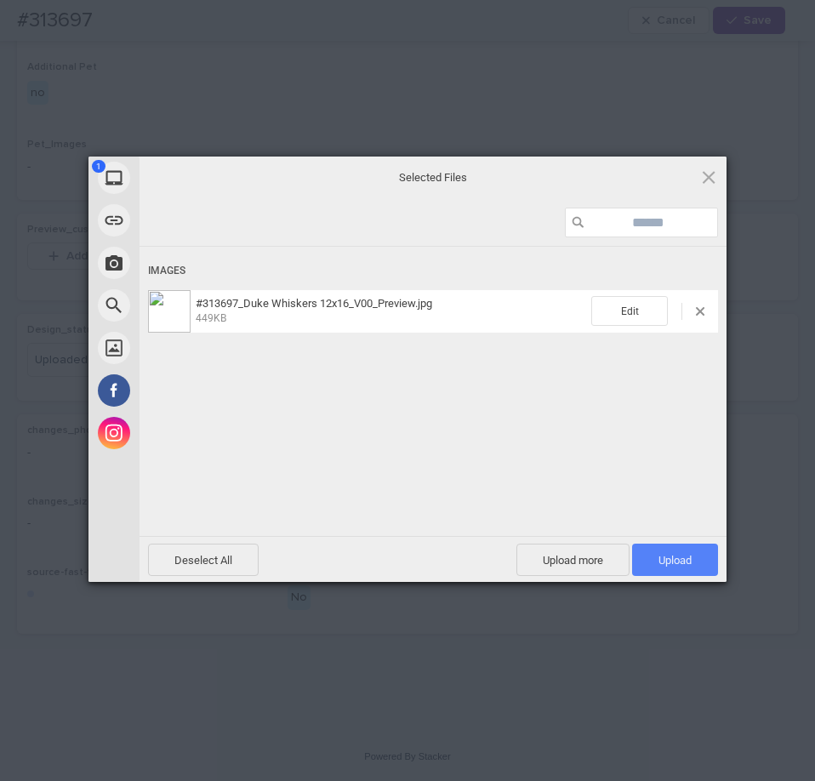
click at [665, 568] on span "Upload 1" at bounding box center [675, 560] width 86 height 32
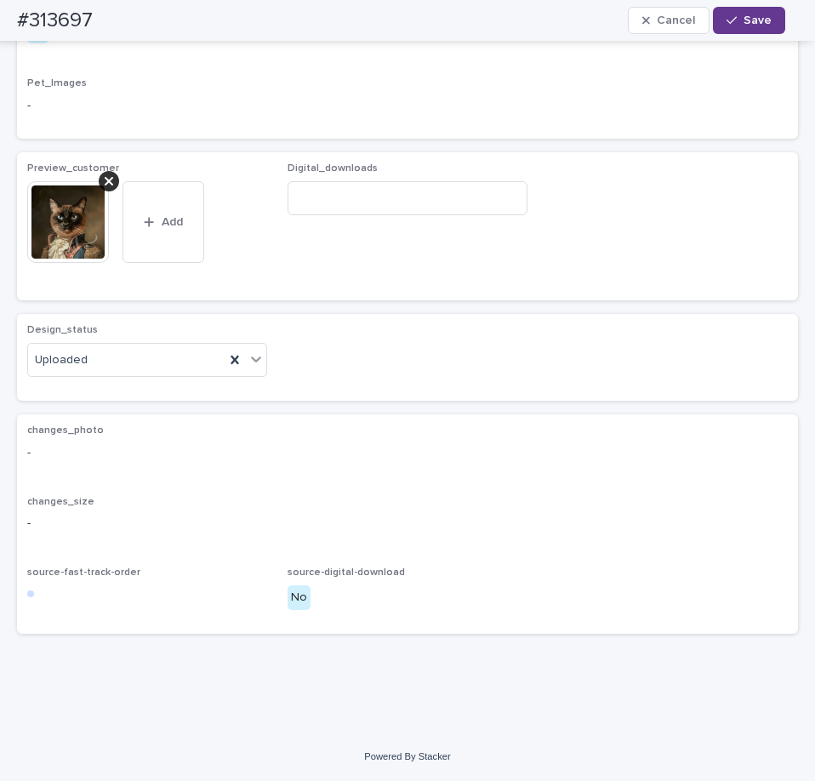
click at [756, 32] on button "Save" at bounding box center [749, 20] width 72 height 27
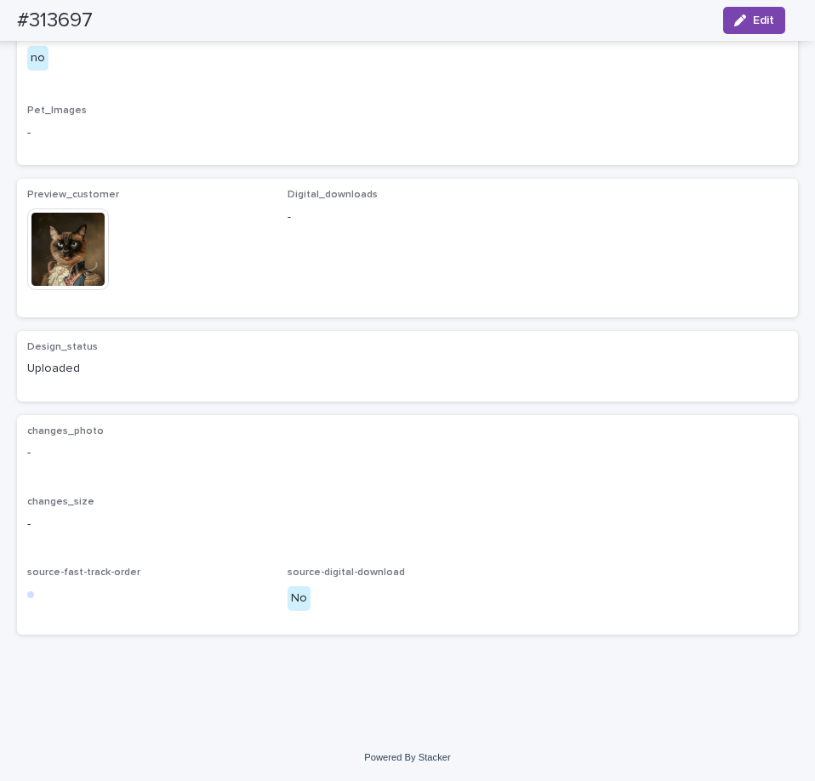
click at [71, 290] on img at bounding box center [68, 249] width 82 height 82
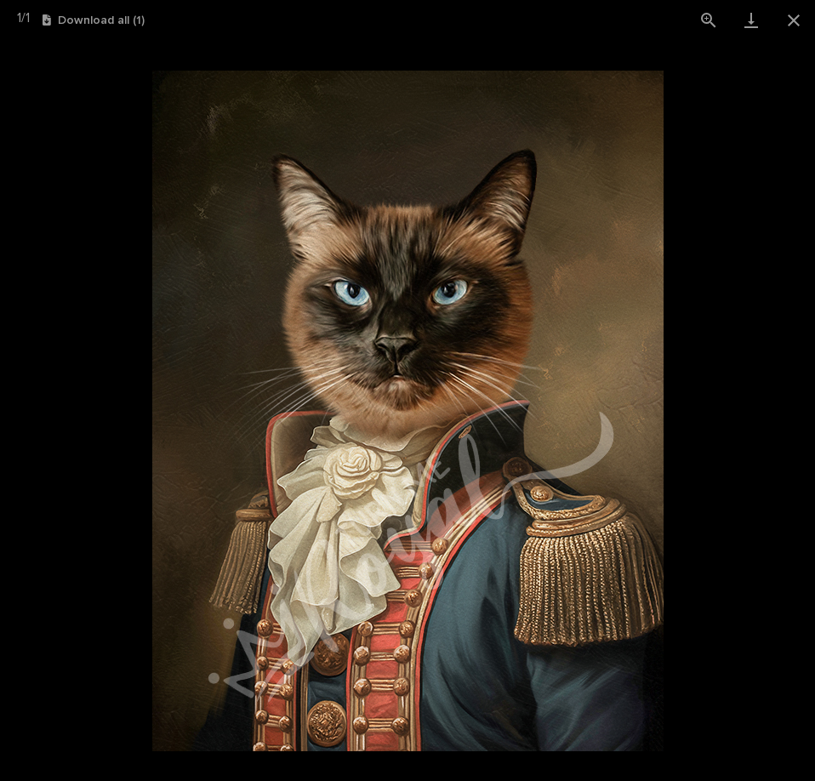
click at [572, 298] on img at bounding box center [407, 411] width 511 height 681
click at [572, 259] on img at bounding box center [407, 411] width 511 height 681
drag, startPoint x: 572, startPoint y: 259, endPoint x: 573, endPoint y: 243, distance: 15.3
click at [573, 243] on img at bounding box center [407, 411] width 511 height 681
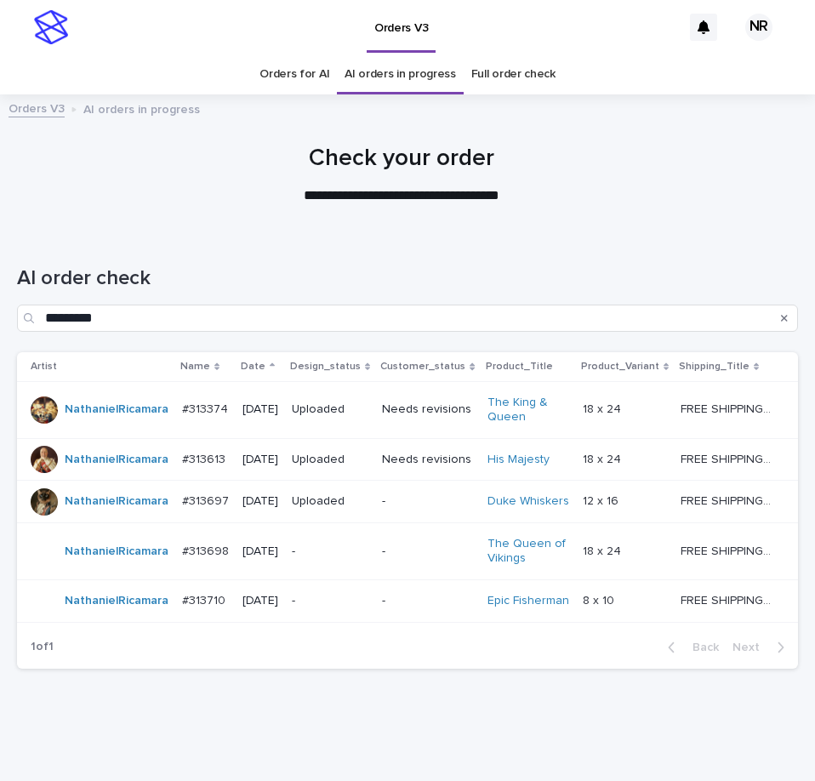
click at [674, 569] on td "FREE SHIPPING - preview in 1-2 business days, after your approval delivery will…" at bounding box center [736, 551] width 124 height 57
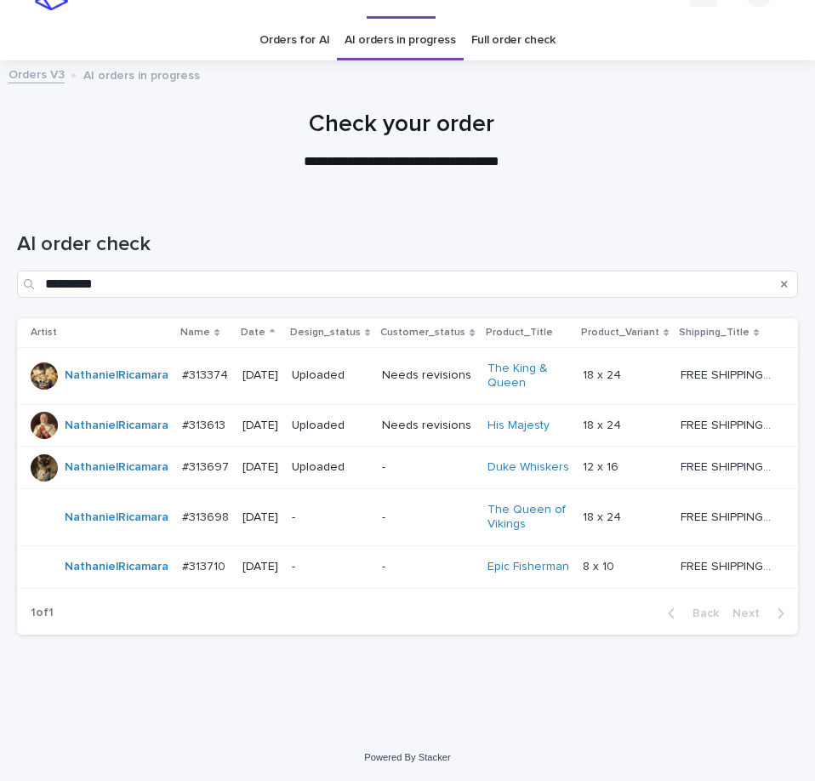
click at [409, 510] on td "-" at bounding box center [427, 517] width 105 height 57
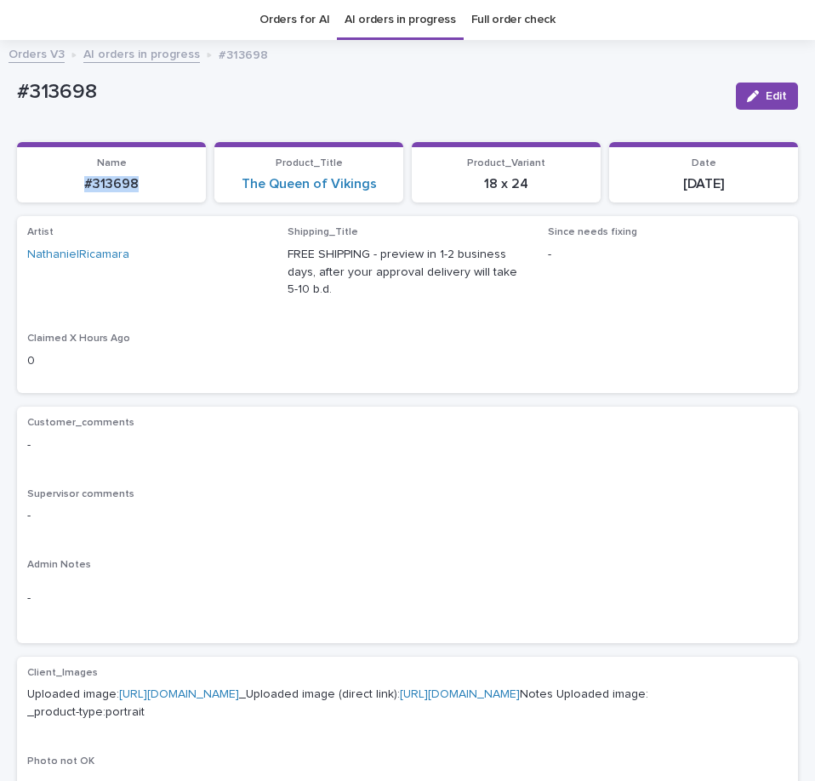
drag, startPoint x: 173, startPoint y: 178, endPoint x: -1, endPoint y: 188, distance: 173.8
click at [0, 188] on html "Orders V3 NR Orders for AI AI orders in progress Full order check Orders V3 AI …" at bounding box center [407, 390] width 815 height 781
copy p "#313698"
click at [438, 21] on link "AI orders in progress" at bounding box center [400, 20] width 111 height 40
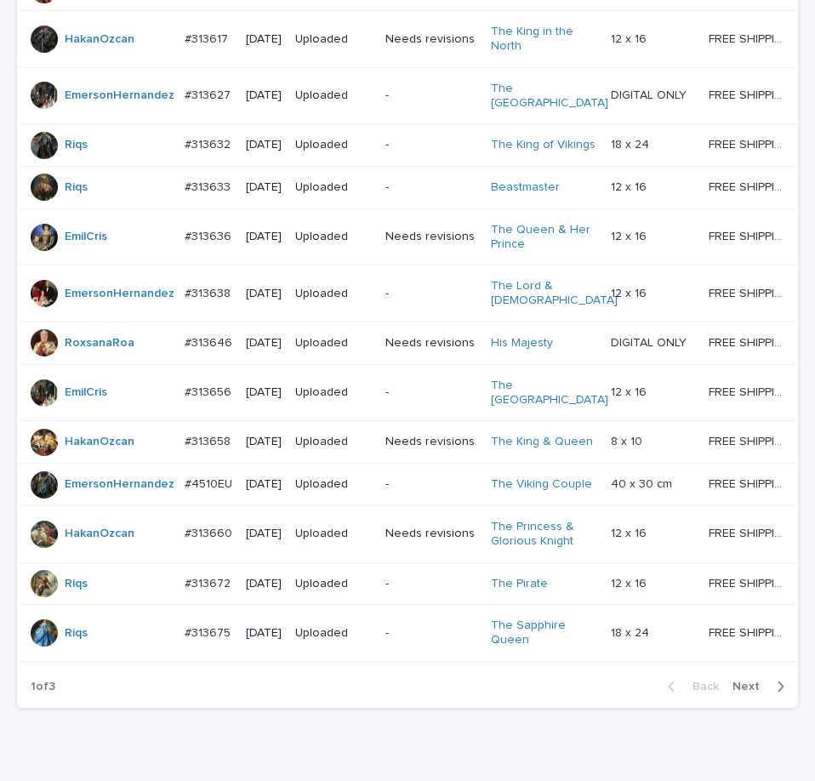
scroll to position [1507, 0]
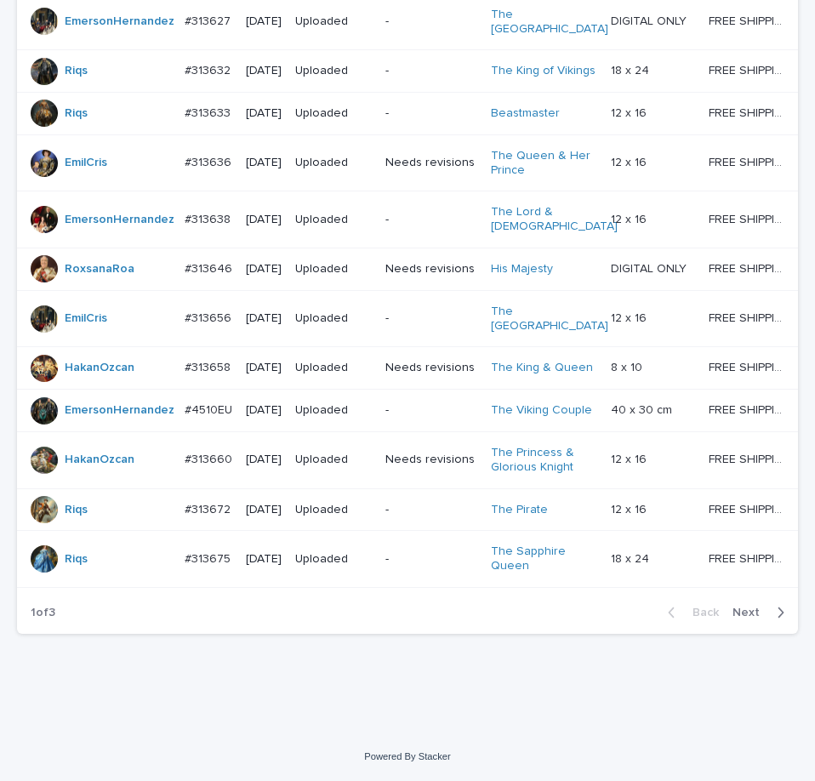
click at [749, 618] on span "Next" at bounding box center [750, 613] width 37 height 12
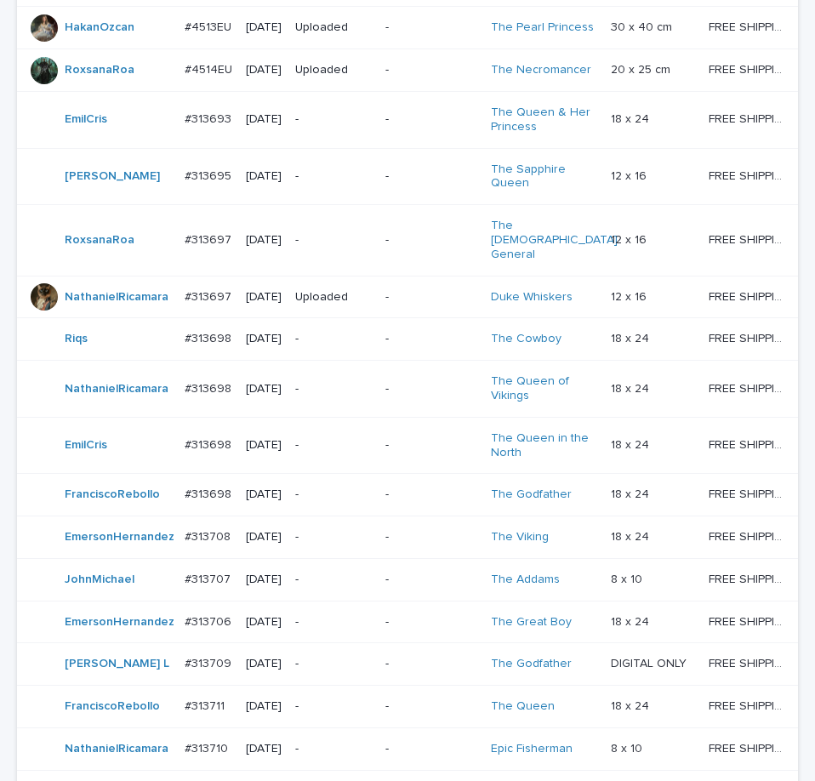
scroll to position [728, 0]
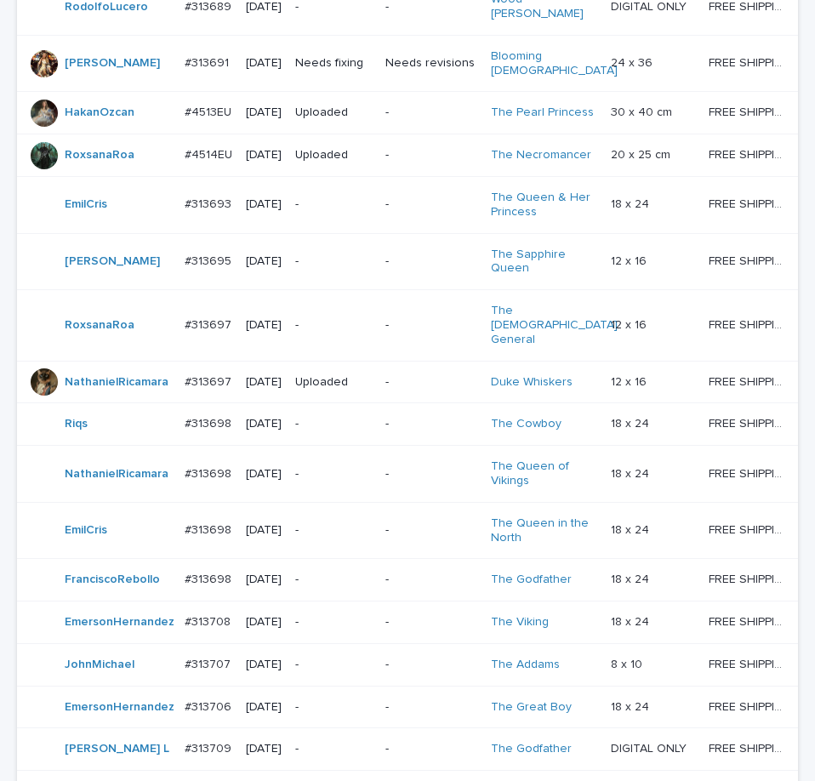
click at [390, 162] on p "-" at bounding box center [430, 155] width 91 height 14
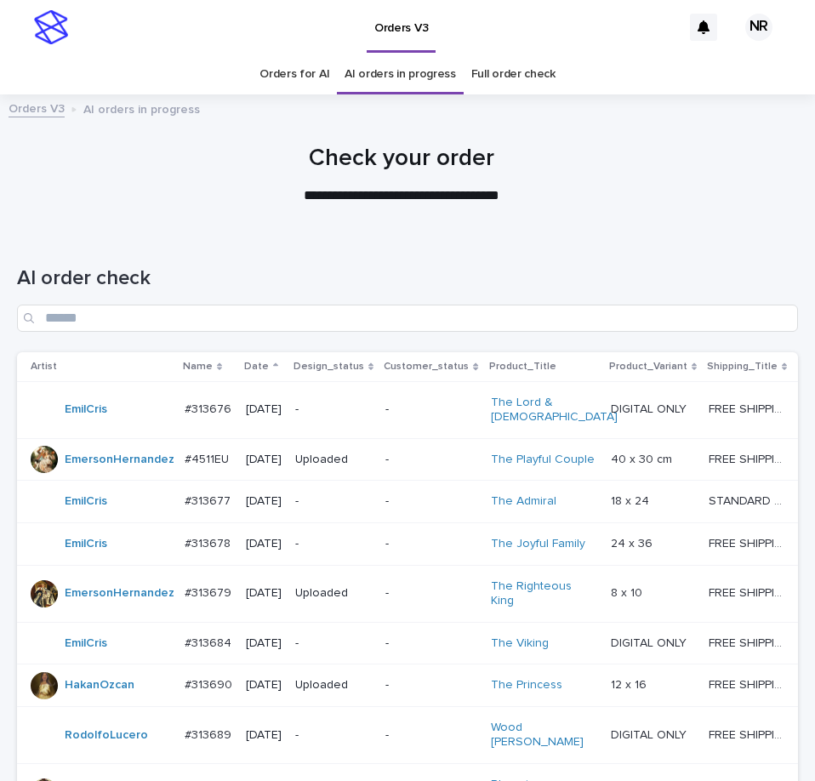
scroll to position [54, 0]
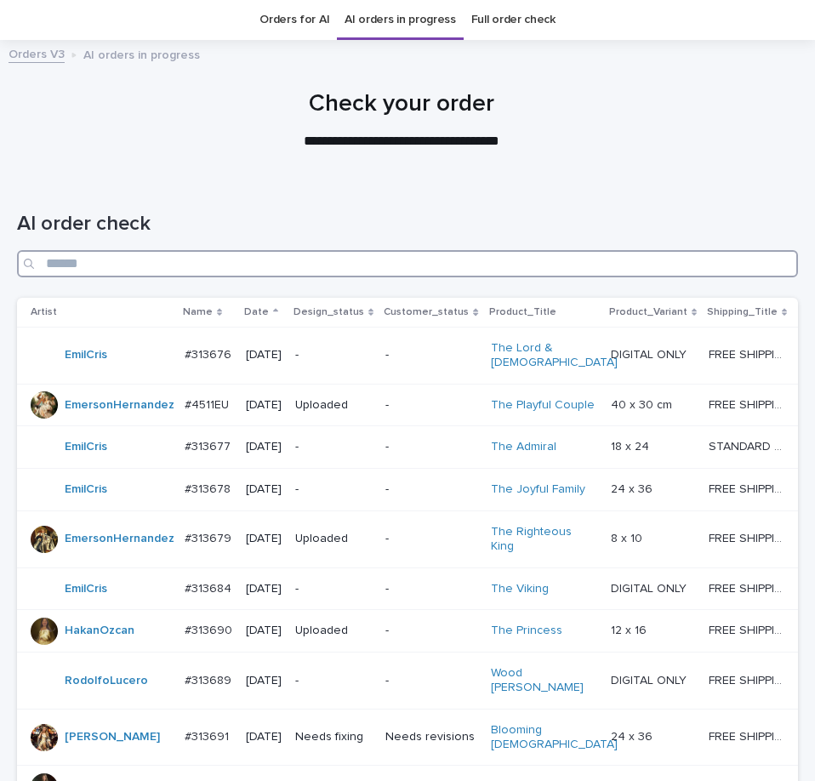
click at [428, 253] on input "Search" at bounding box center [407, 263] width 781 height 27
paste input "*******"
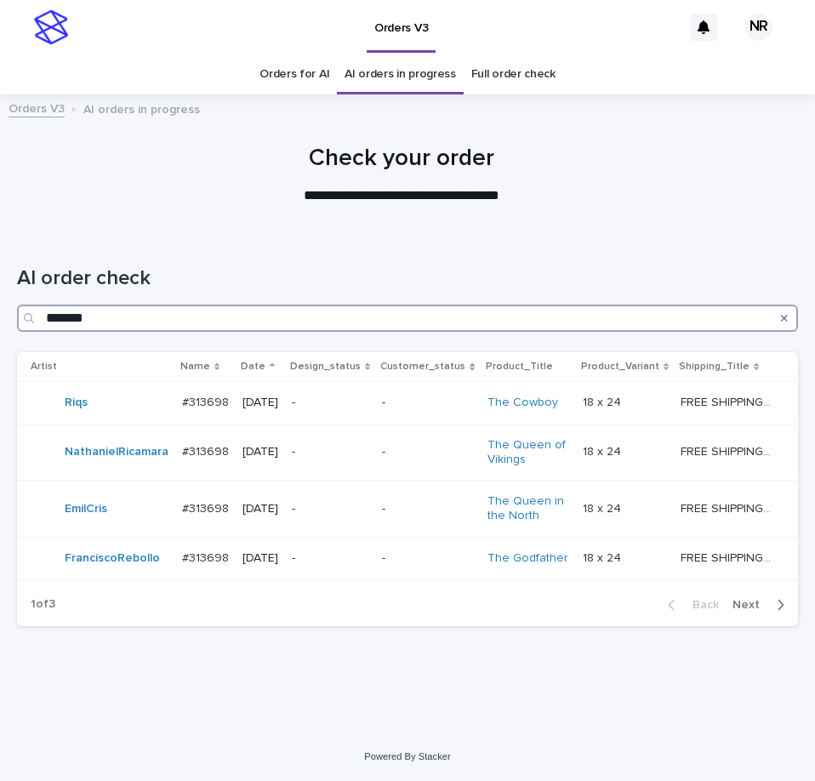
scroll to position [20, 0]
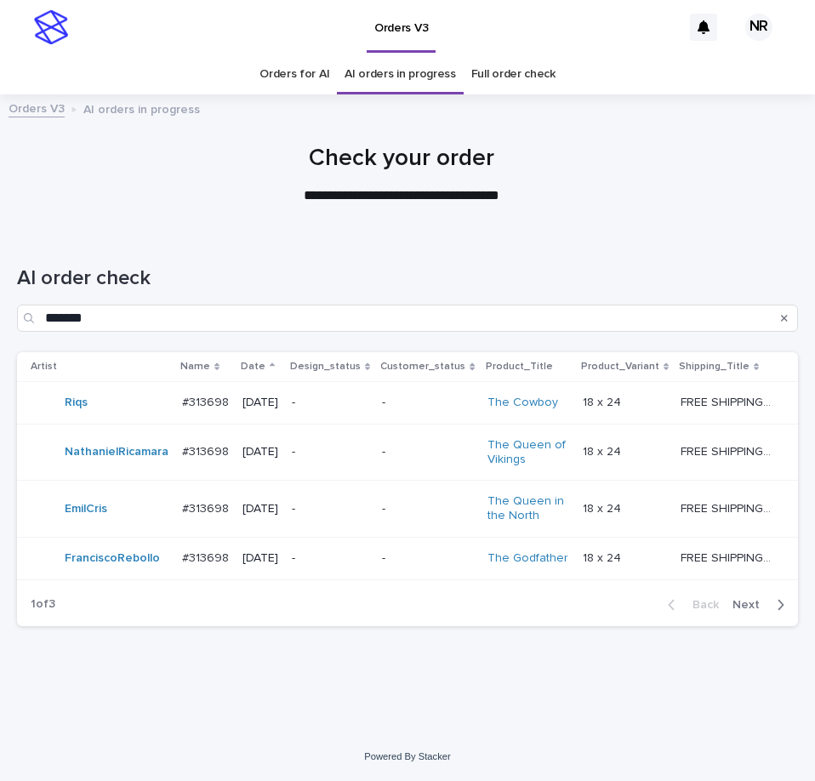
click at [456, 186] on p "**********" at bounding box center [401, 196] width 681 height 20
drag, startPoint x: 456, startPoint y: 168, endPoint x: 292, endPoint y: 112, distance: 173.2
click at [292, 112] on div at bounding box center [401, 168] width 802 height 128
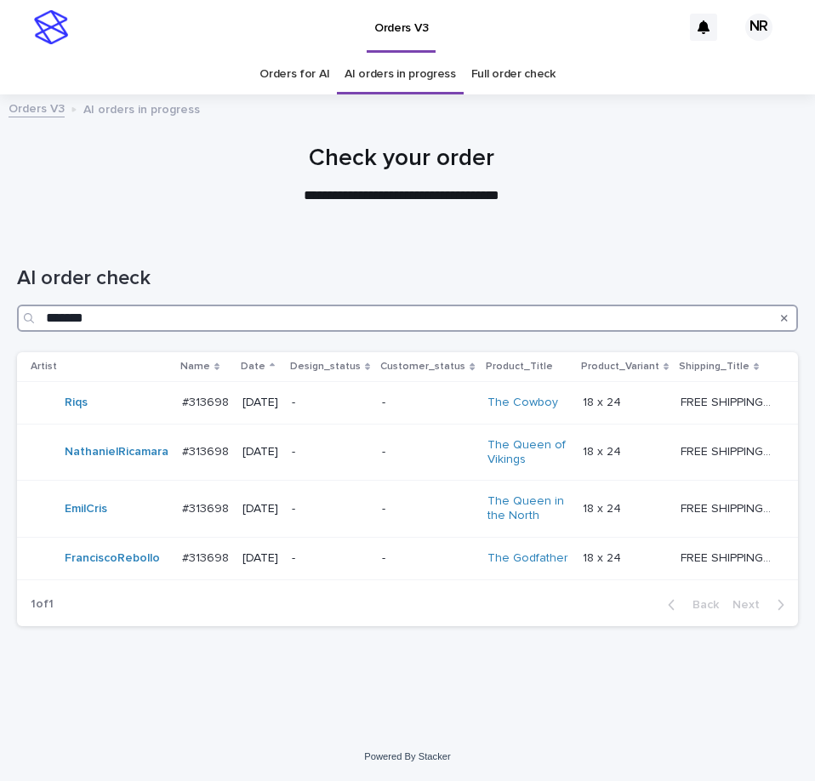
drag, startPoint x: 209, startPoint y: 303, endPoint x: -1, endPoint y: 292, distance: 210.4
click at [0, 292] on html "**********" at bounding box center [407, 390] width 815 height 781
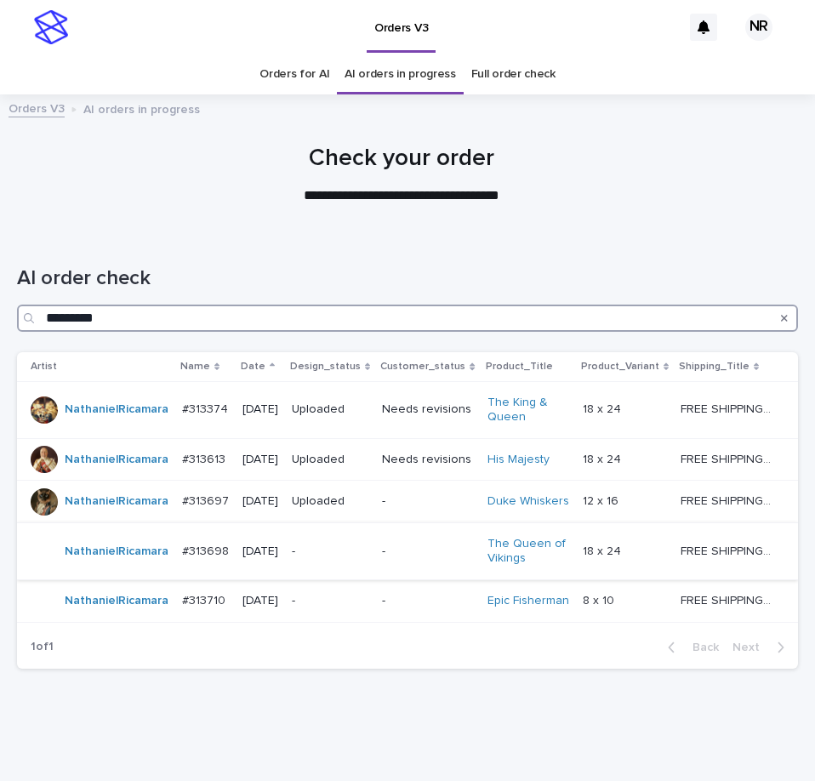
type input "*********"
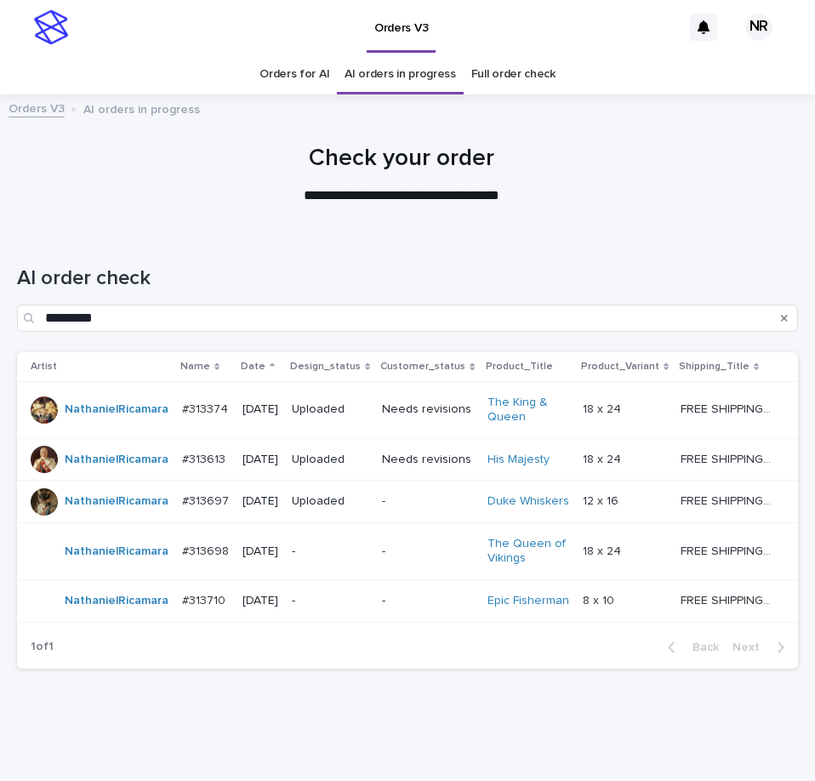
click at [434, 566] on div "-" at bounding box center [427, 552] width 91 height 28
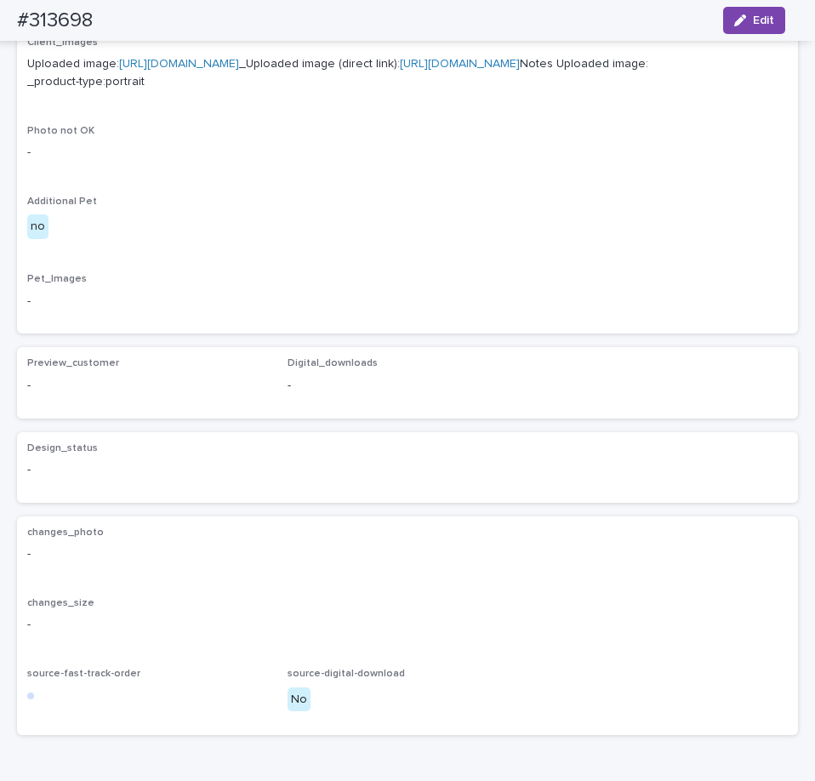
scroll to position [874, 0]
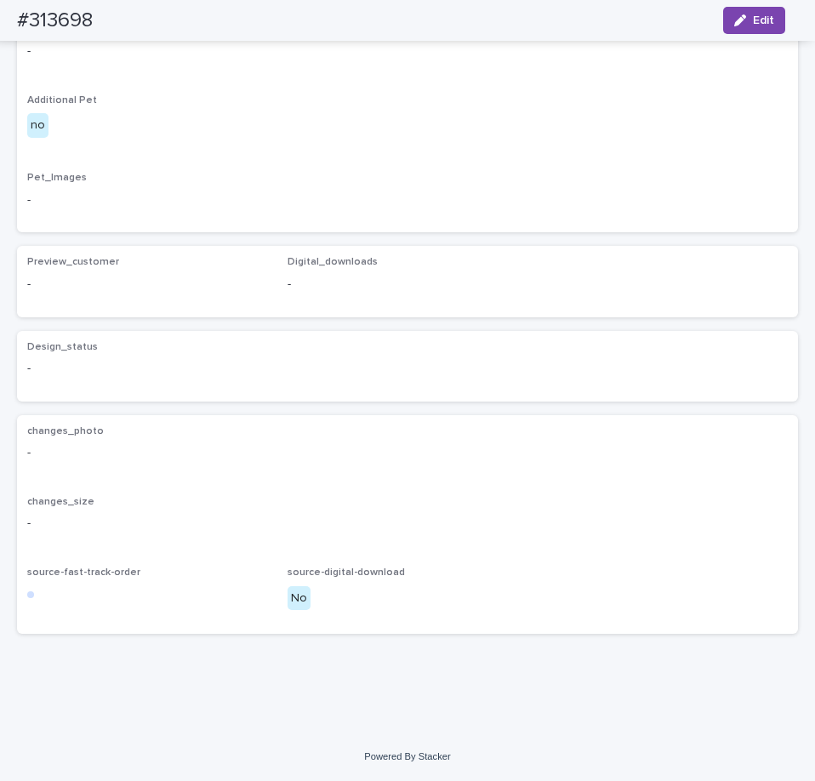
click at [791, 38] on div "#313698 Edit" at bounding box center [401, 20] width 850 height 41
click at [777, 22] on button "Edit" at bounding box center [754, 20] width 62 height 27
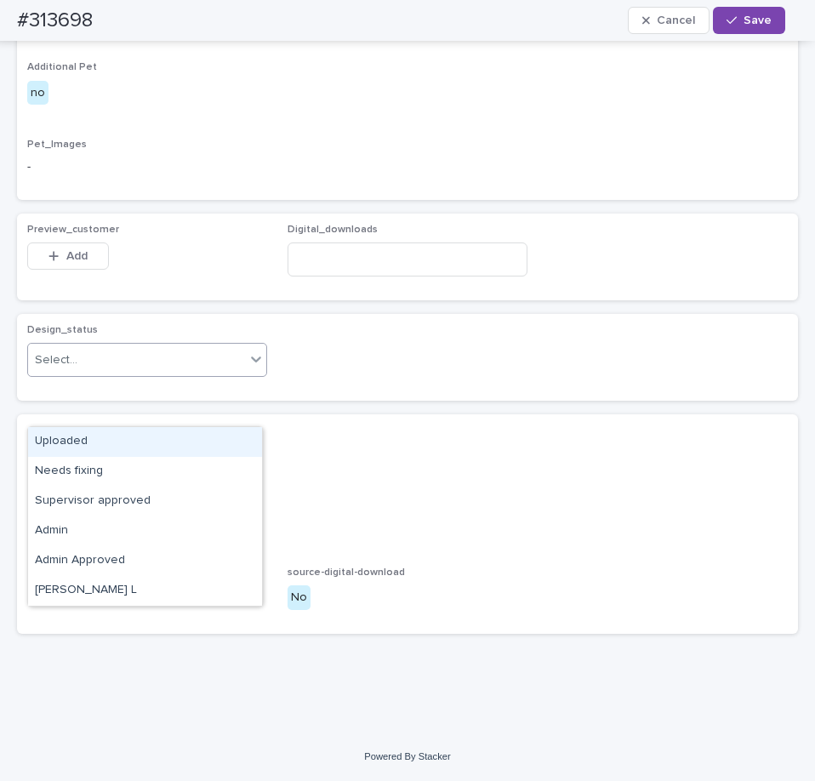
click at [97, 374] on div "Select..." at bounding box center [136, 360] width 217 height 28
click at [100, 446] on div "Uploaded" at bounding box center [145, 442] width 234 height 30
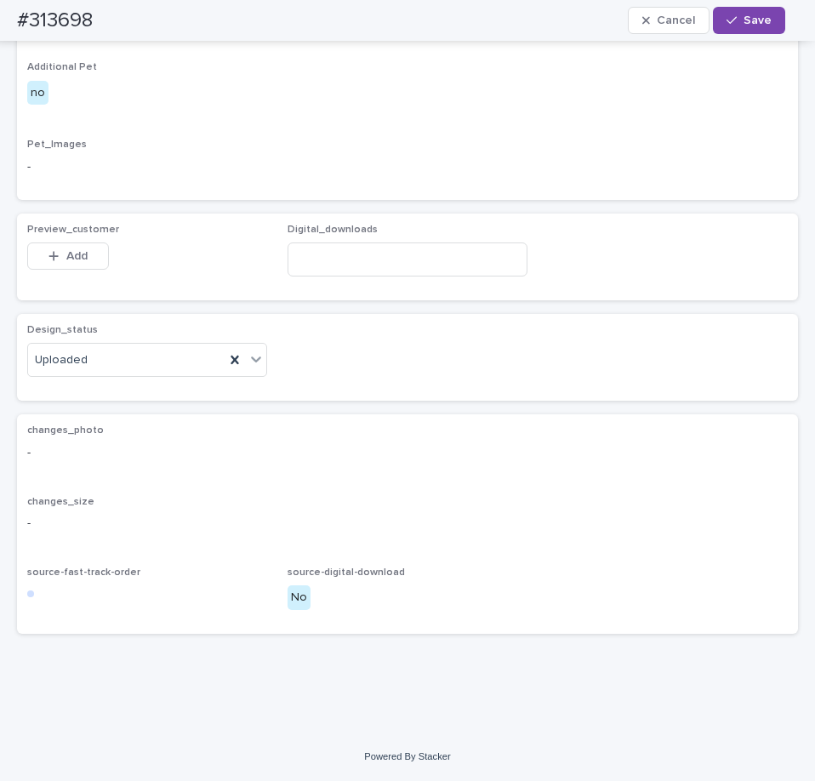
click at [55, 270] on button "Add" at bounding box center [68, 255] width 82 height 27
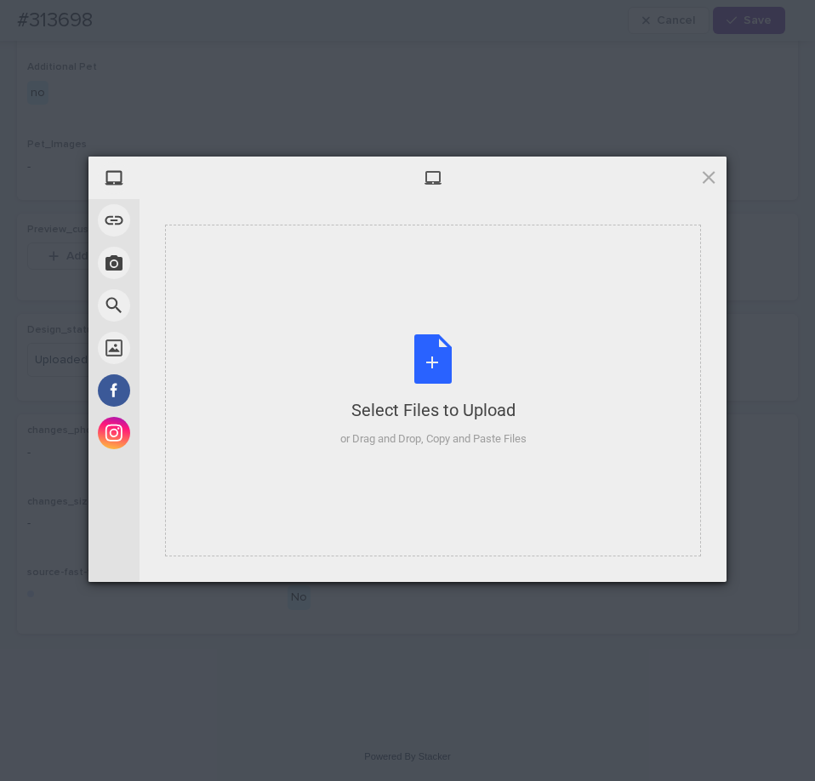
click at [423, 459] on div "Select Files to Upload or Drag and Drop, Copy and Paste Files" at bounding box center [433, 391] width 536 height 332
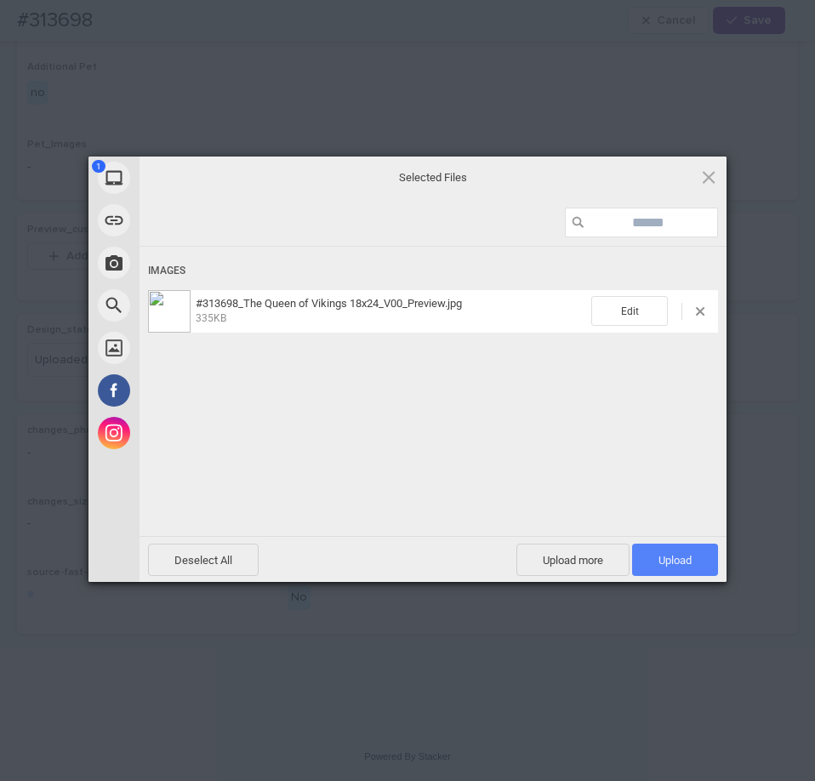
click at [662, 544] on span "Upload 1" at bounding box center [675, 560] width 86 height 32
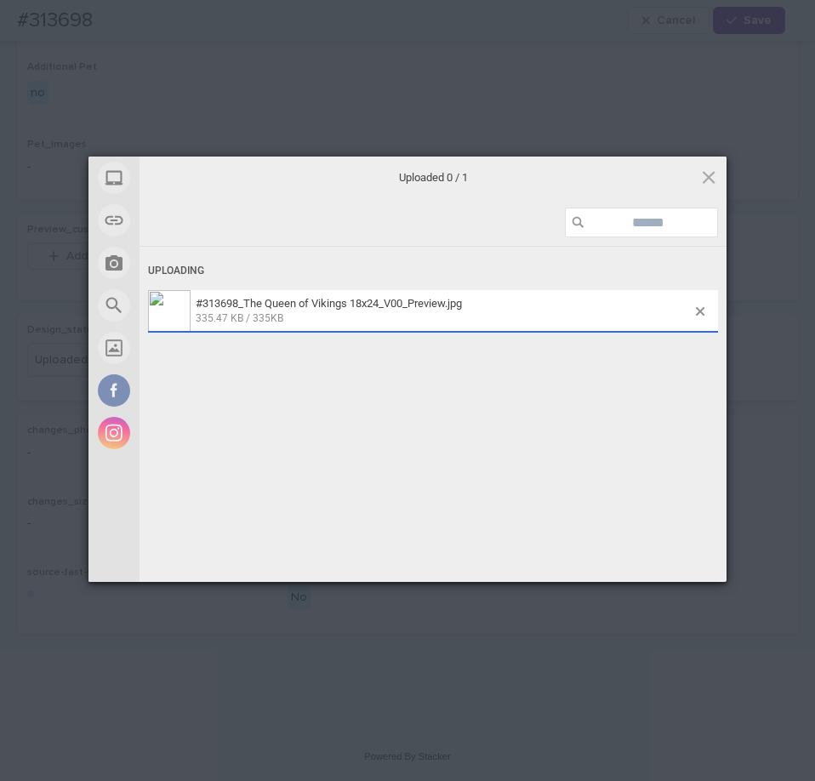
scroll to position [905, 0]
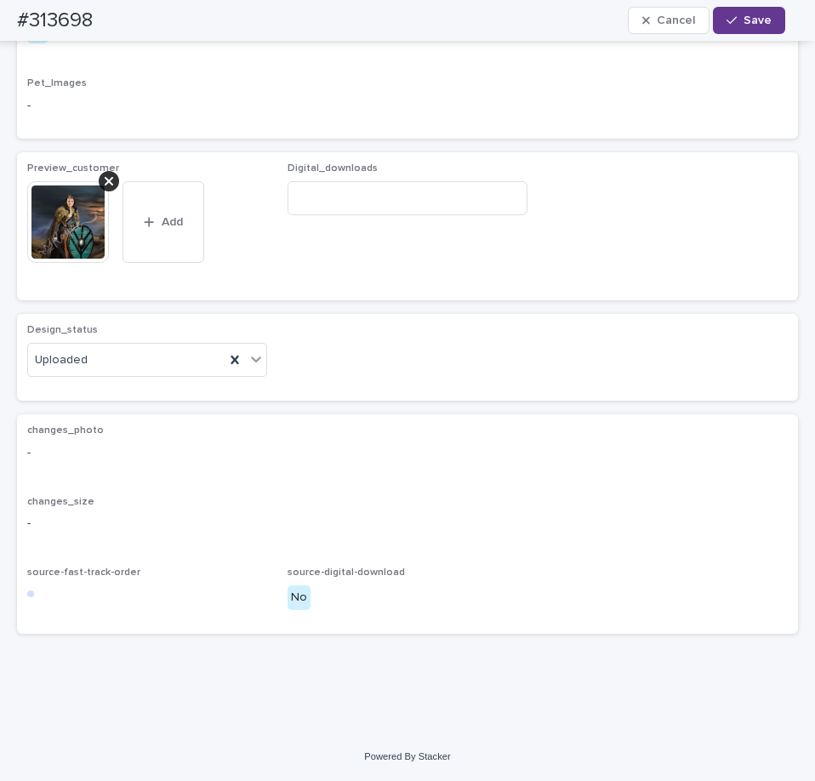
click at [742, 15] on div "button" at bounding box center [734, 20] width 17 height 12
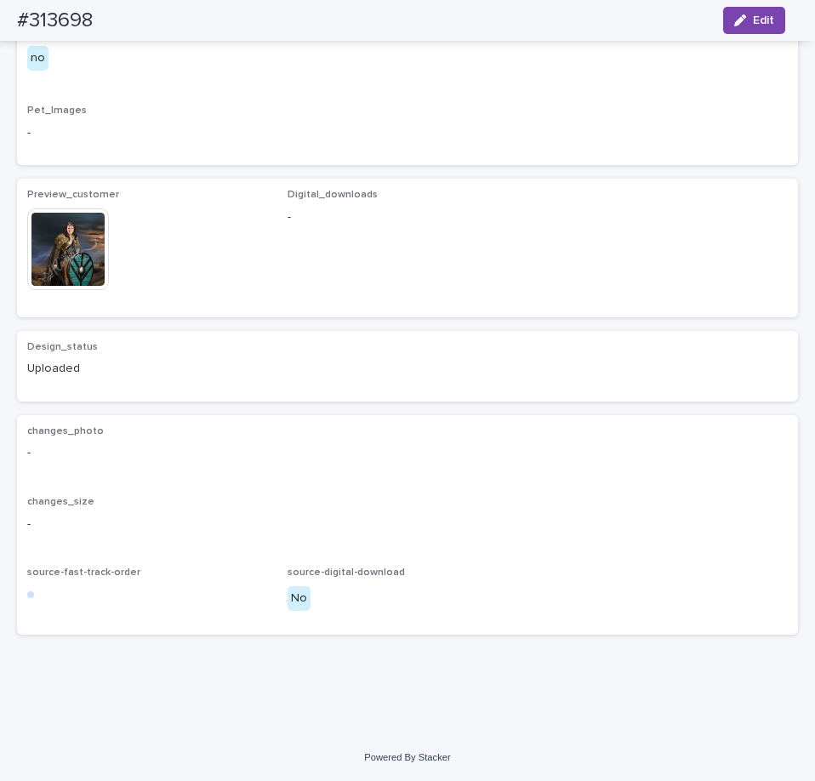
scroll to position [884, 0]
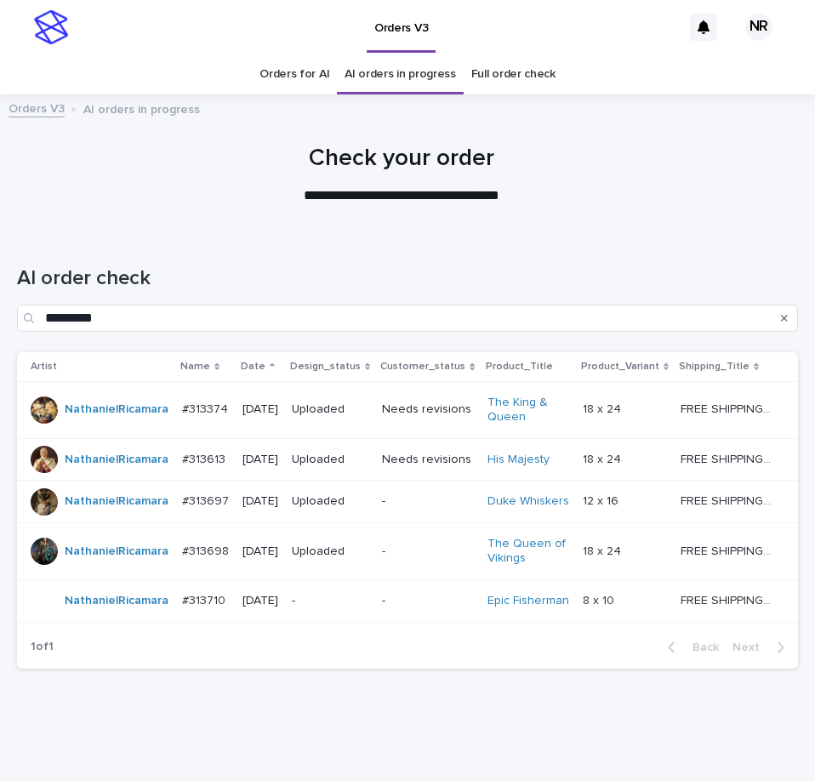
click at [458, 186] on p "**********" at bounding box center [401, 196] width 681 height 20
drag, startPoint x: 458, startPoint y: 186, endPoint x: 345, endPoint y: 163, distance: 115.4
click at [345, 163] on h1 "Check your order" at bounding box center [401, 159] width 768 height 29
click at [372, 622] on td "-" at bounding box center [330, 600] width 90 height 43
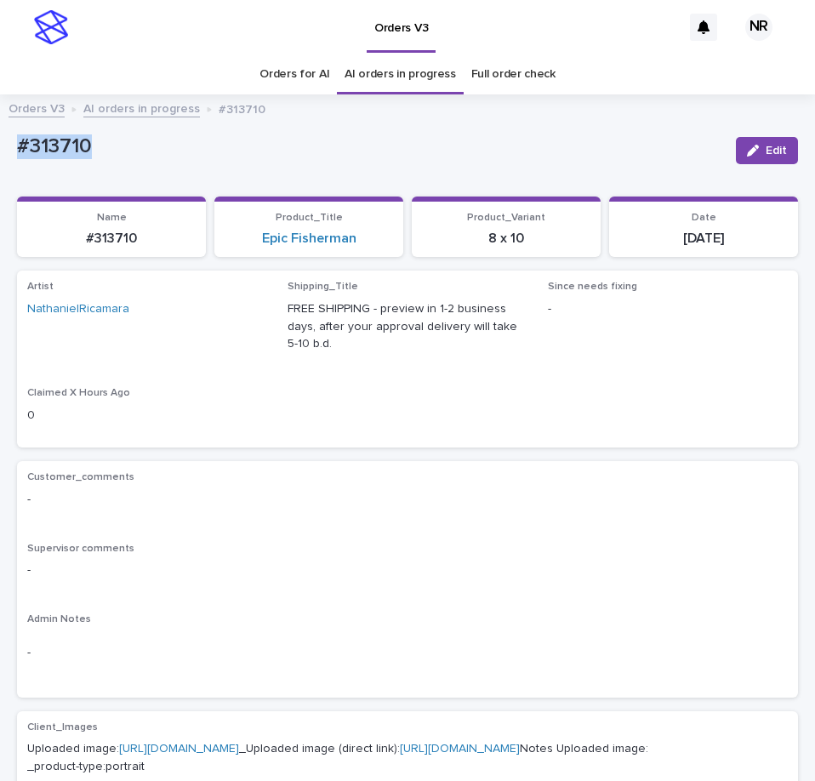
drag, startPoint x: 109, startPoint y: 135, endPoint x: -1, endPoint y: 137, distance: 109.7
click at [0, 137] on html "Orders V3 NR Orders for AI AI orders in progress Full order check Orders V3 AI …" at bounding box center [407, 390] width 815 height 781
copy p "#313710"
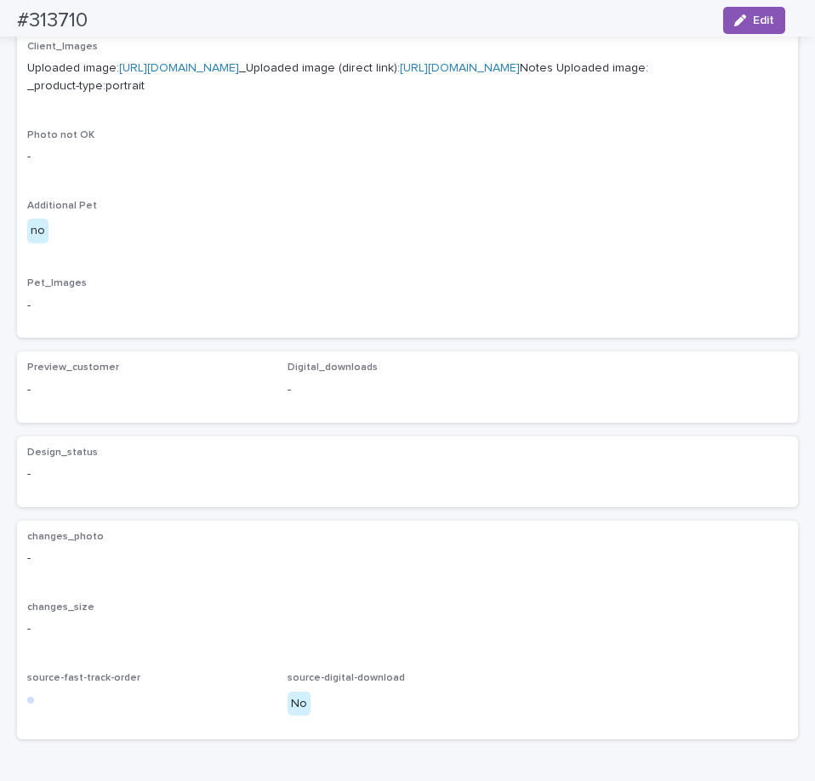
scroll to position [874, 0]
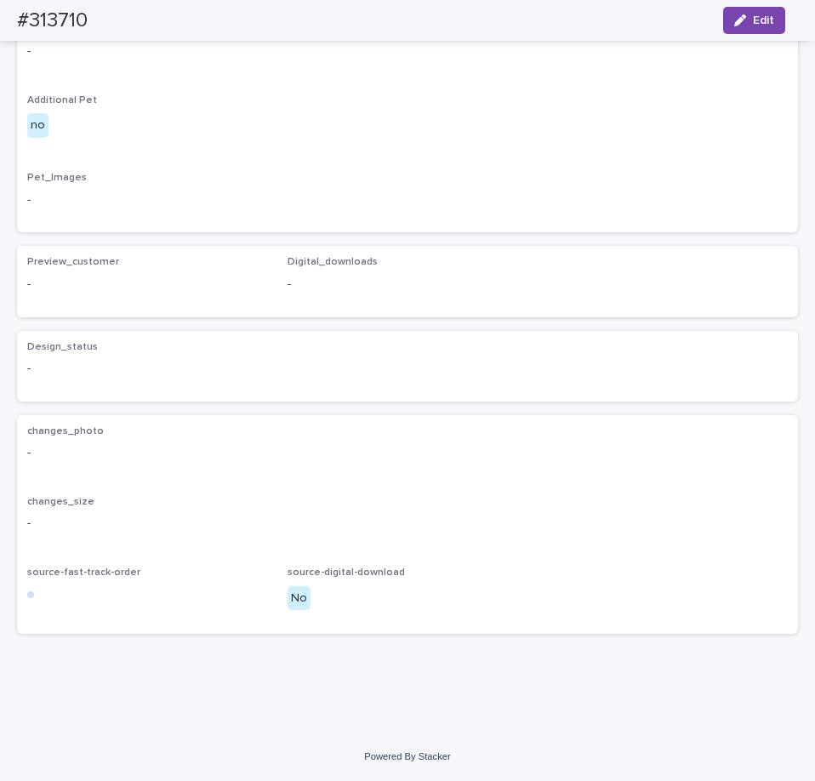
drag, startPoint x: 759, startPoint y: 31, endPoint x: 637, endPoint y: 136, distance: 160.5
click at [759, 31] on button "Edit" at bounding box center [754, 20] width 62 height 27
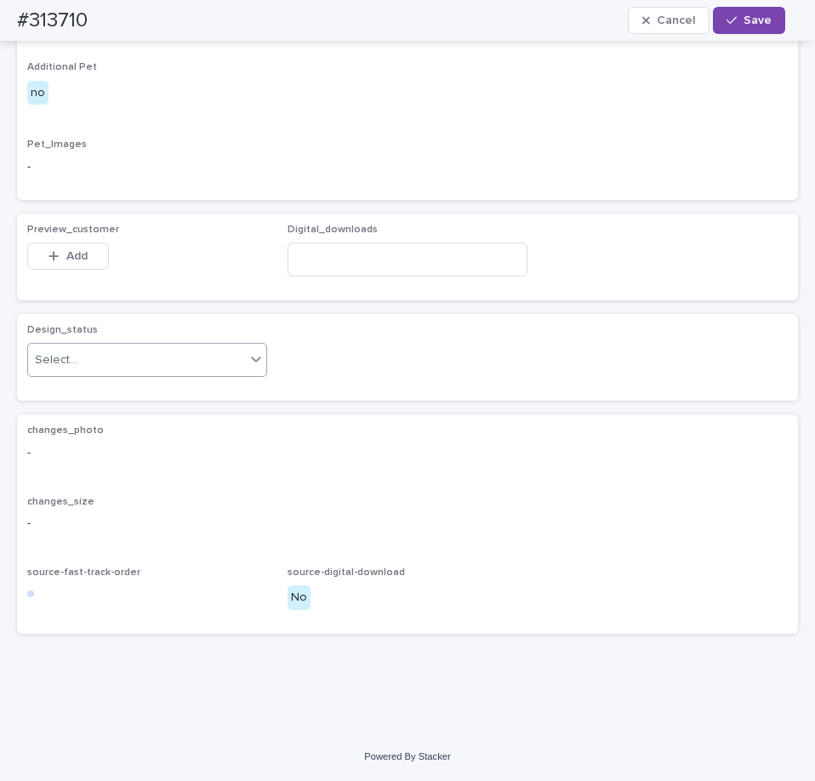
click at [152, 374] on div "Select..." at bounding box center [136, 360] width 217 height 28
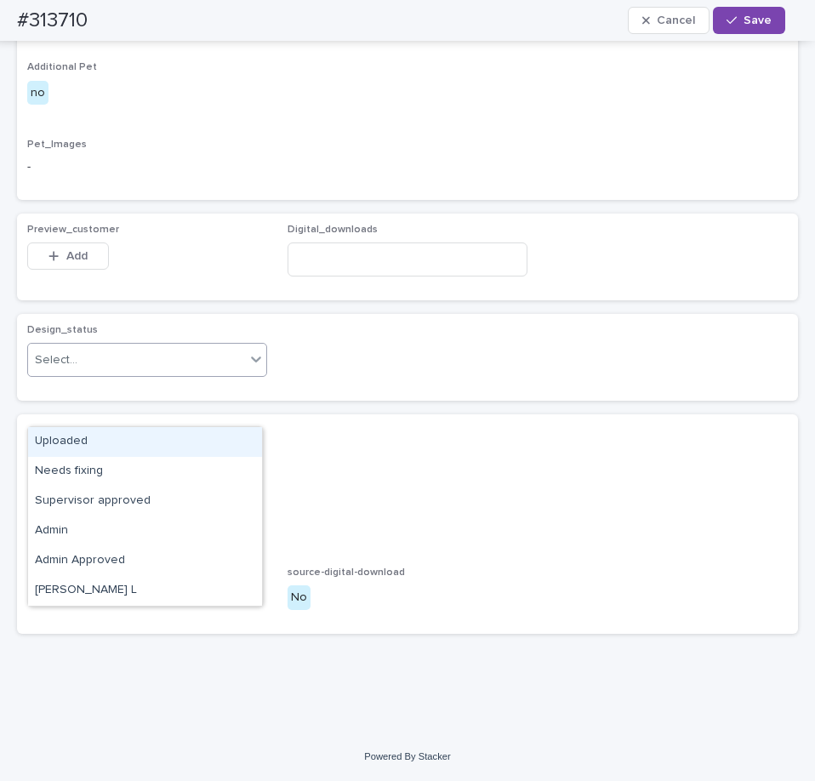
click at [140, 430] on div "Uploaded" at bounding box center [145, 442] width 234 height 30
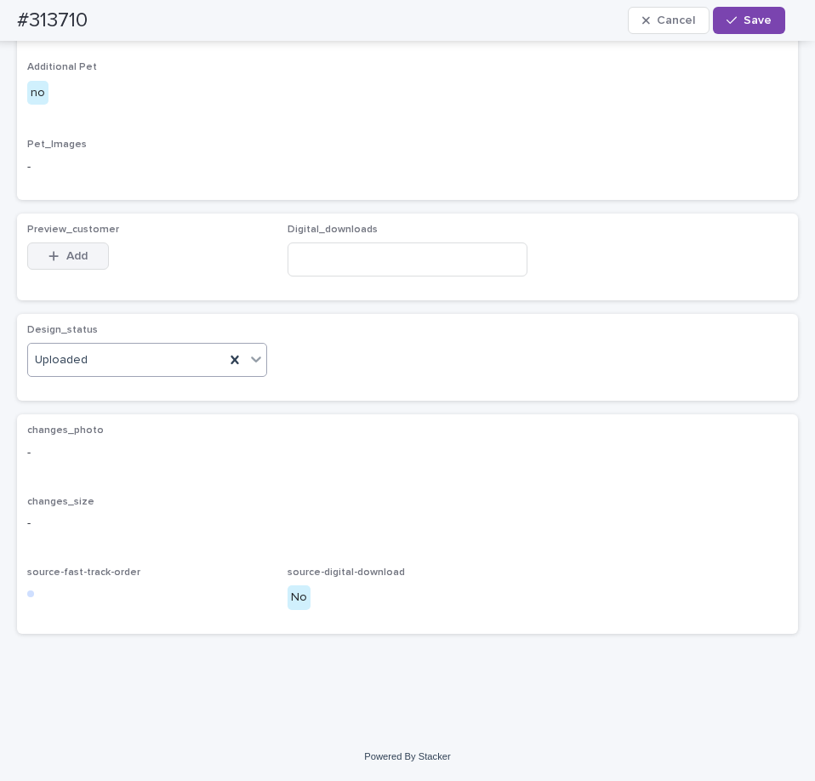
click at [33, 300] on div "Preview_customer This file cannot be opened Download File Add Digital_downloads" at bounding box center [407, 257] width 781 height 87
click at [60, 262] on div "button" at bounding box center [56, 256] width 17 height 12
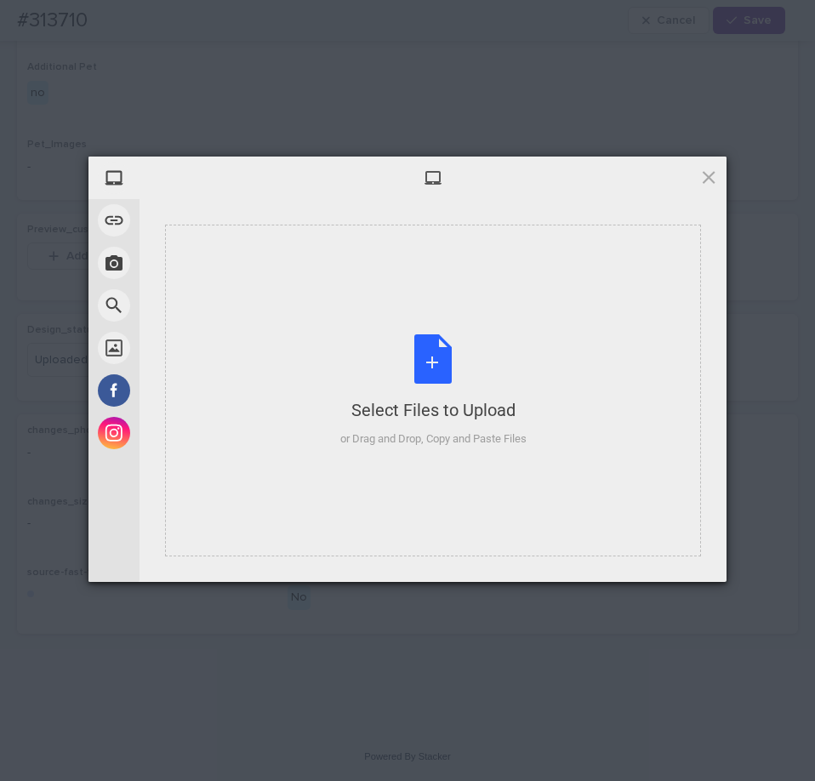
click at [386, 396] on div "Select Files to Upload or Drag and Drop, Copy and Paste Files" at bounding box center [433, 390] width 186 height 113
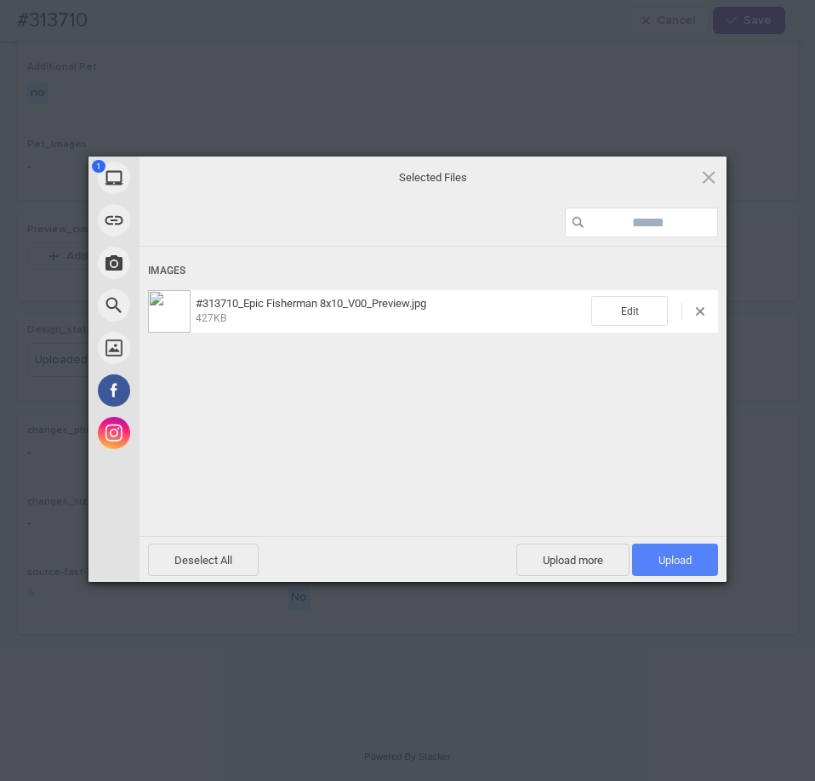
click at [690, 567] on span "Upload 1" at bounding box center [675, 560] width 86 height 32
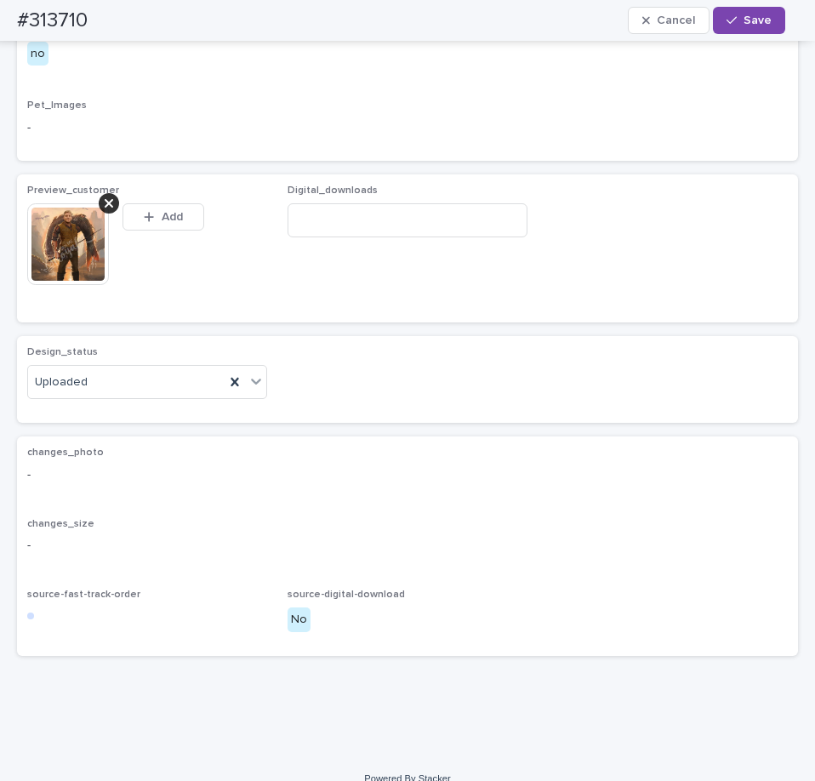
scroll to position [905, 0]
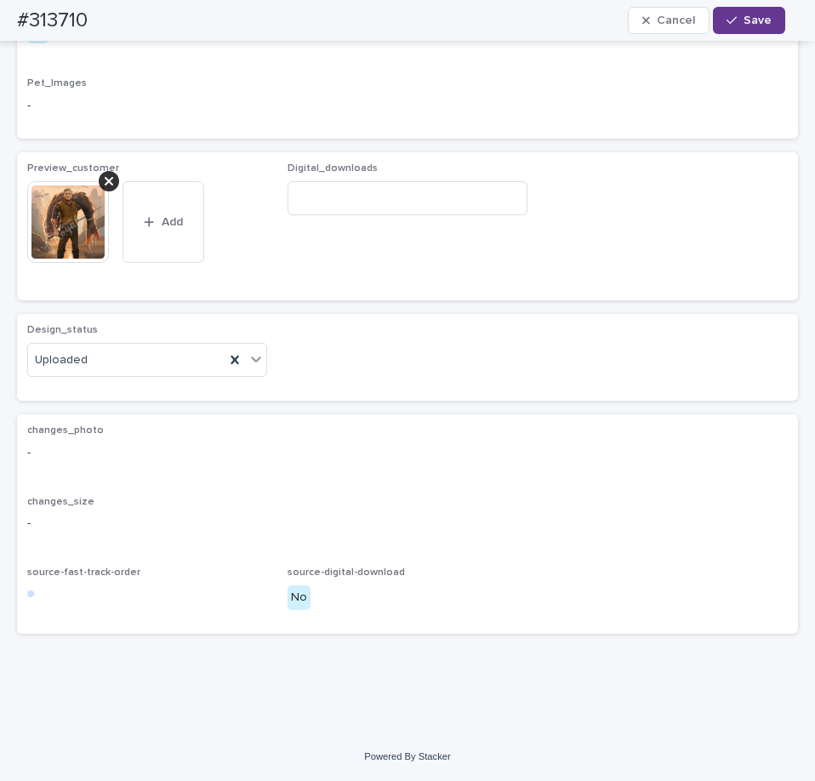
click at [765, 28] on button "Save" at bounding box center [749, 20] width 72 height 27
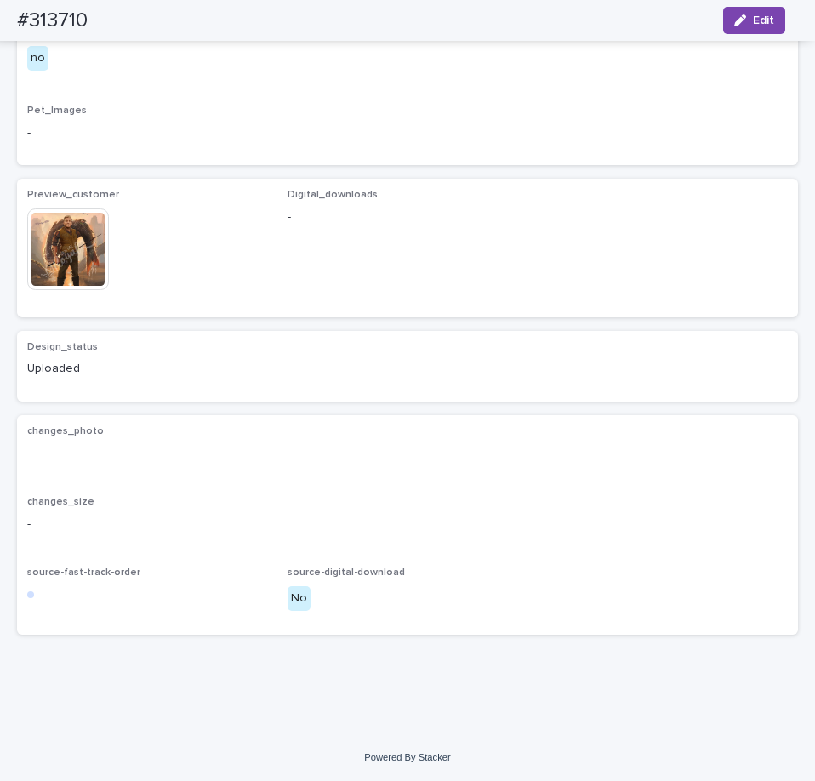
scroll to position [884, 0]
click at [93, 290] on img at bounding box center [68, 249] width 82 height 82
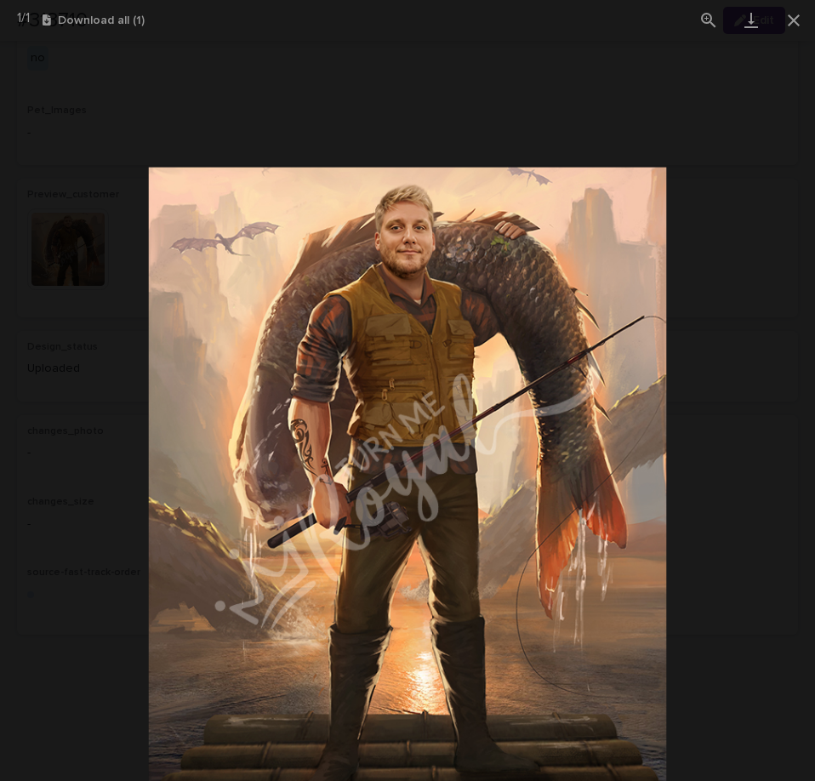
drag, startPoint x: 499, startPoint y: 109, endPoint x: 406, endPoint y: 474, distance: 376.7
click at [413, 484] on div at bounding box center [407, 410] width 815 height 741
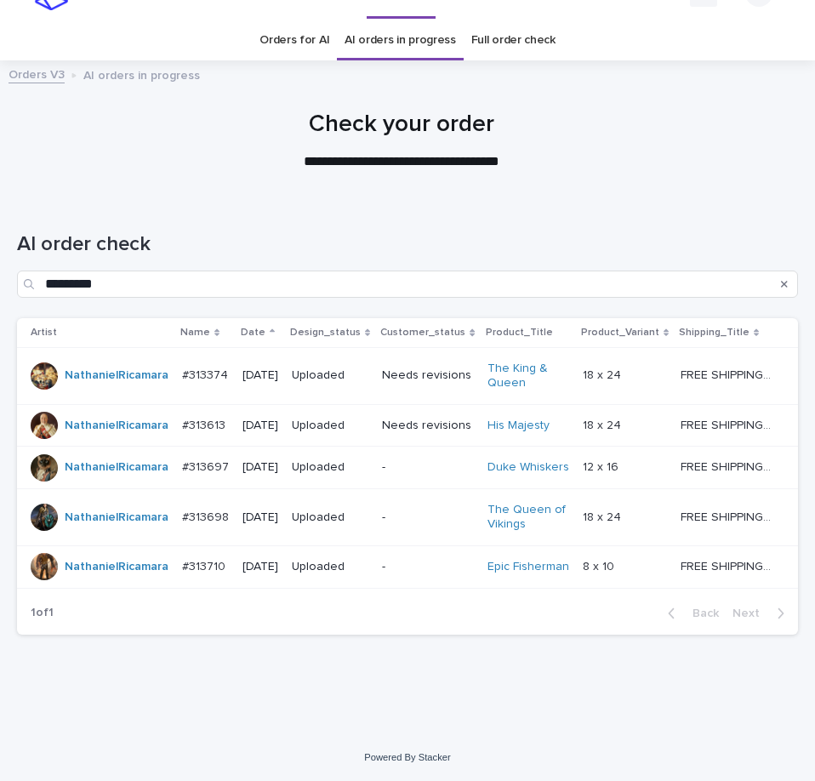
scroll to position [54, 0]
